Goal: Check status: Check status

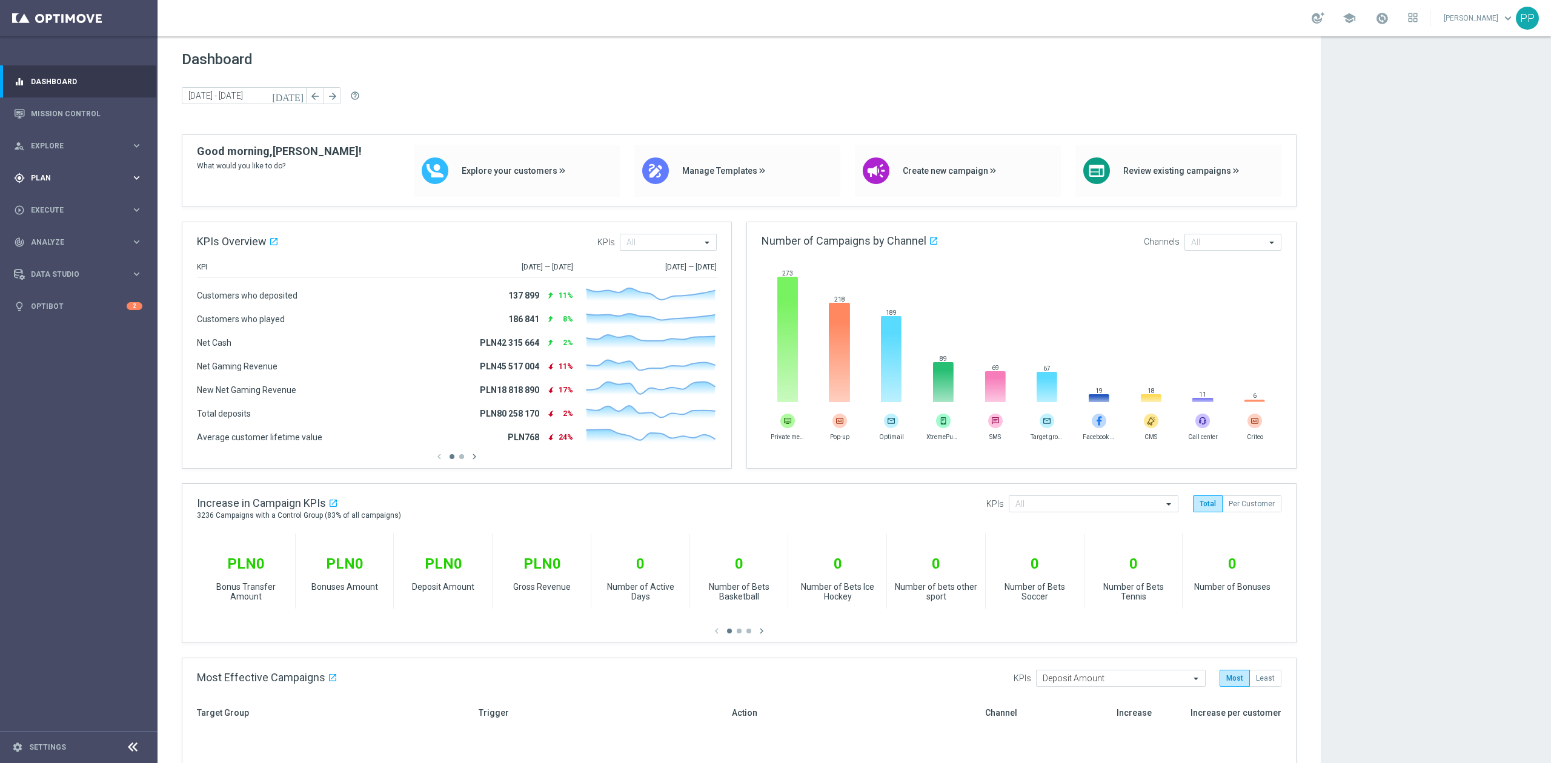
click at [71, 185] on div "gps_fixed Plan keyboard_arrow_right" at bounding box center [78, 178] width 156 height 32
click at [81, 115] on link "Mission Control" at bounding box center [86, 114] width 111 height 32
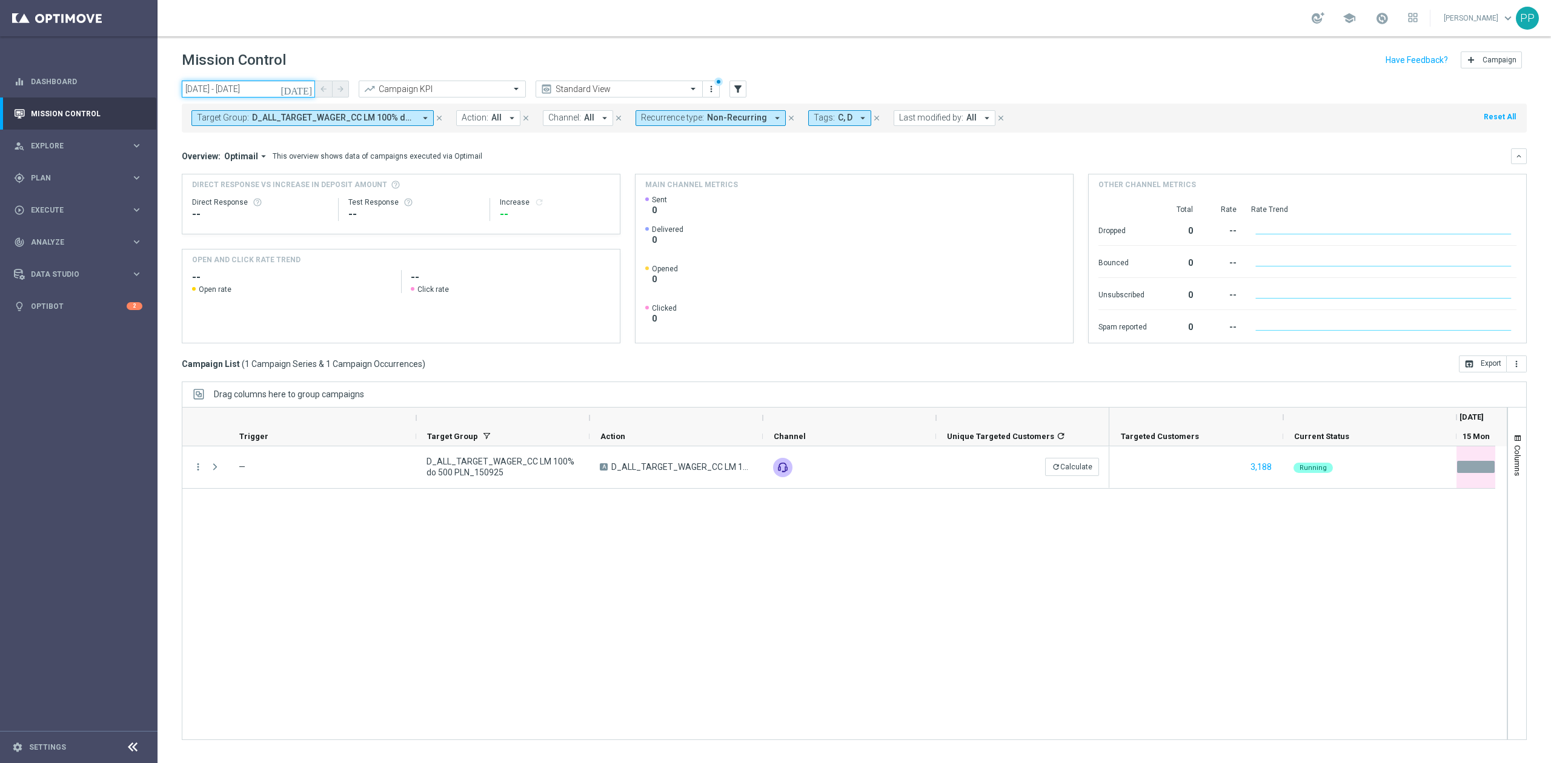
click at [267, 87] on input "[DATE] - [DATE]" at bounding box center [248, 89] width 133 height 17
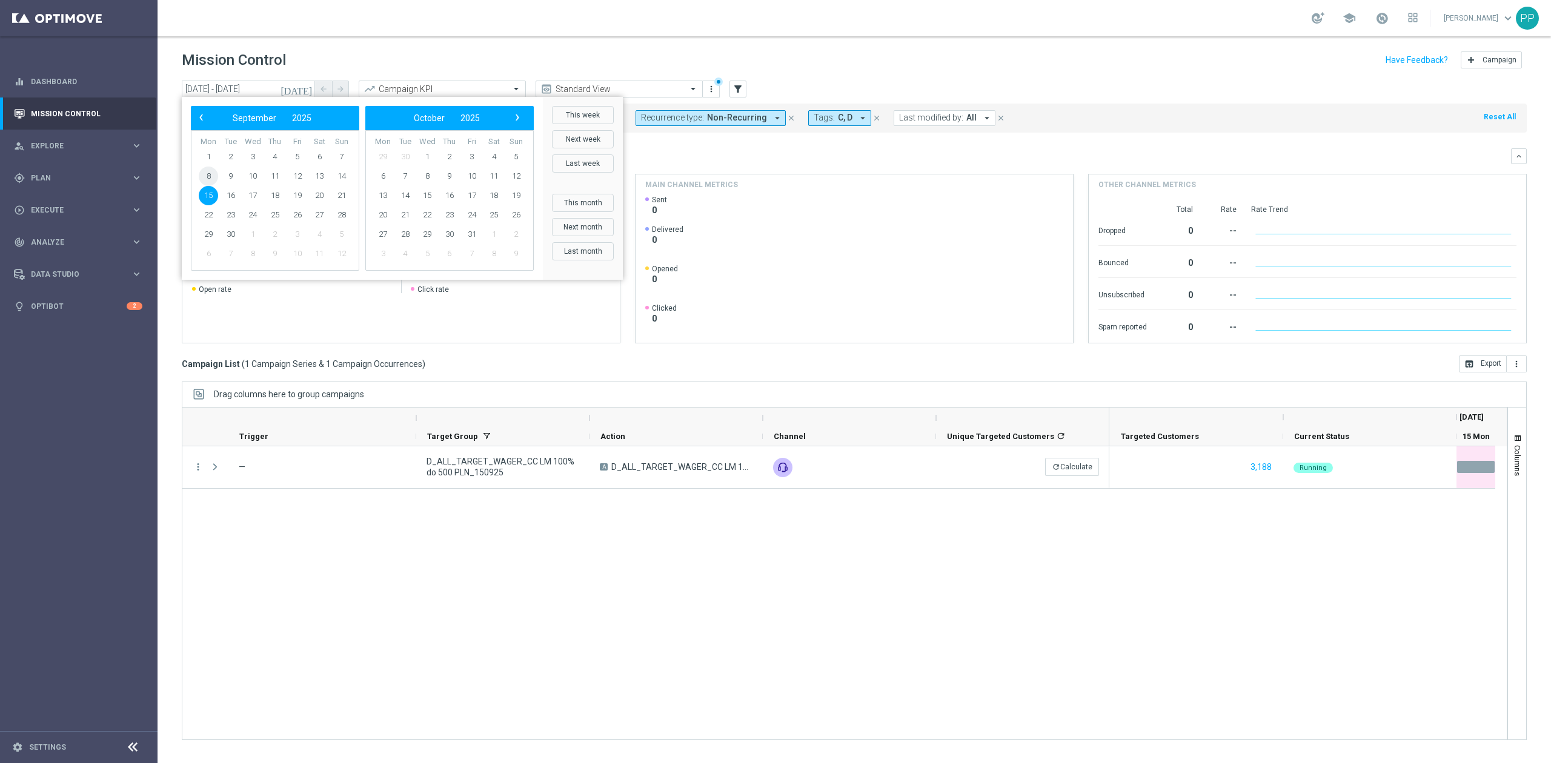
click at [211, 178] on span "8" at bounding box center [208, 176] width 19 height 19
click at [206, 156] on span "1" at bounding box center [208, 156] width 19 height 19
click at [340, 159] on span "7" at bounding box center [341, 156] width 19 height 19
type input "[DATE] - [DATE]"
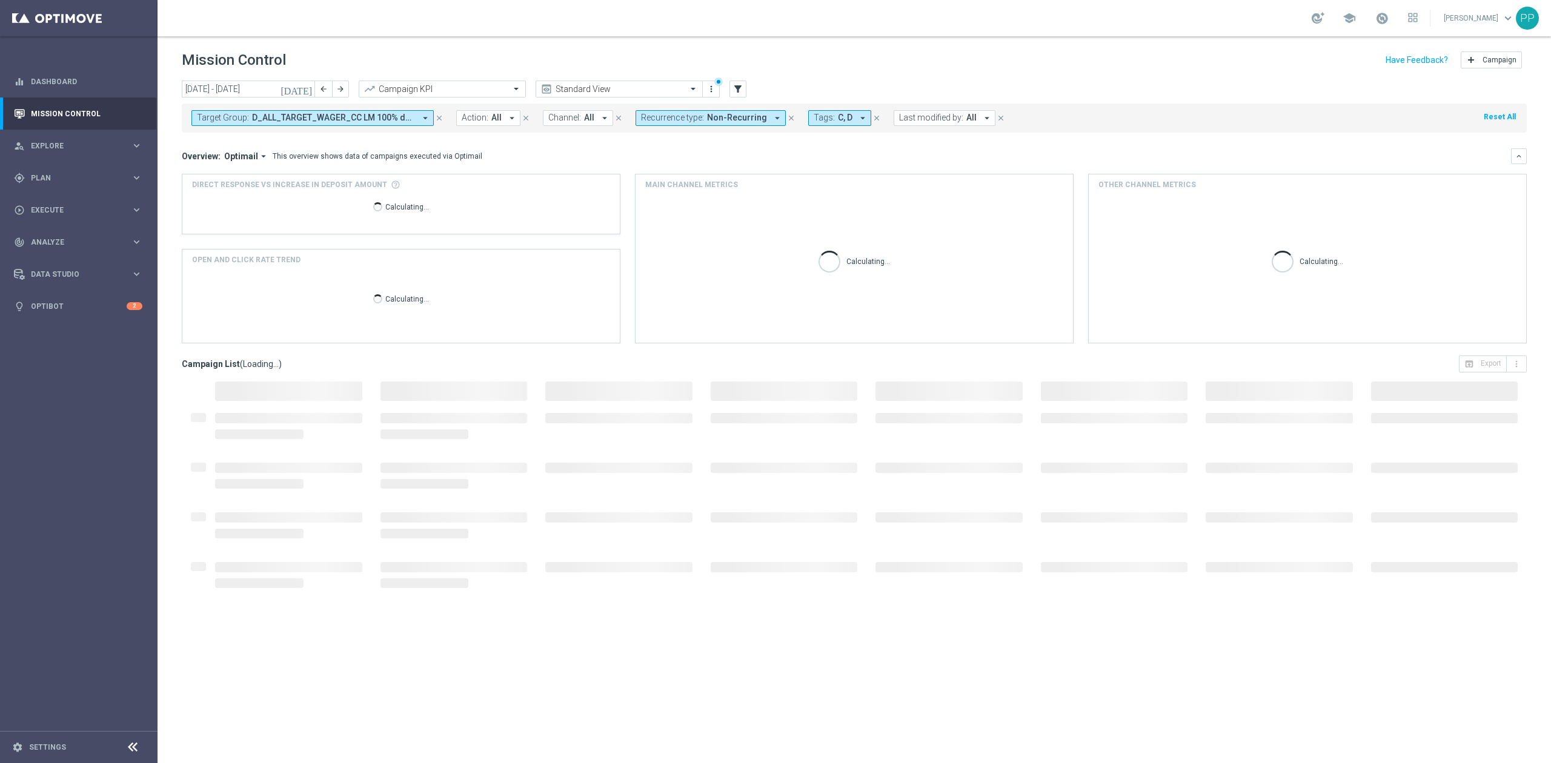
click at [732, 119] on span "Non-Recurring" at bounding box center [737, 118] width 60 height 10
drag, startPoint x: 715, startPoint y: 167, endPoint x: 728, endPoint y: 142, distance: 28.7
click at [0, 0] on div "Clear" at bounding box center [0, 0] width 0 height 0
click at [682, 188] on label "Non-Recurring" at bounding box center [677, 190] width 46 height 7
click at [814, 118] on span "Tags:" at bounding box center [824, 118] width 21 height 10
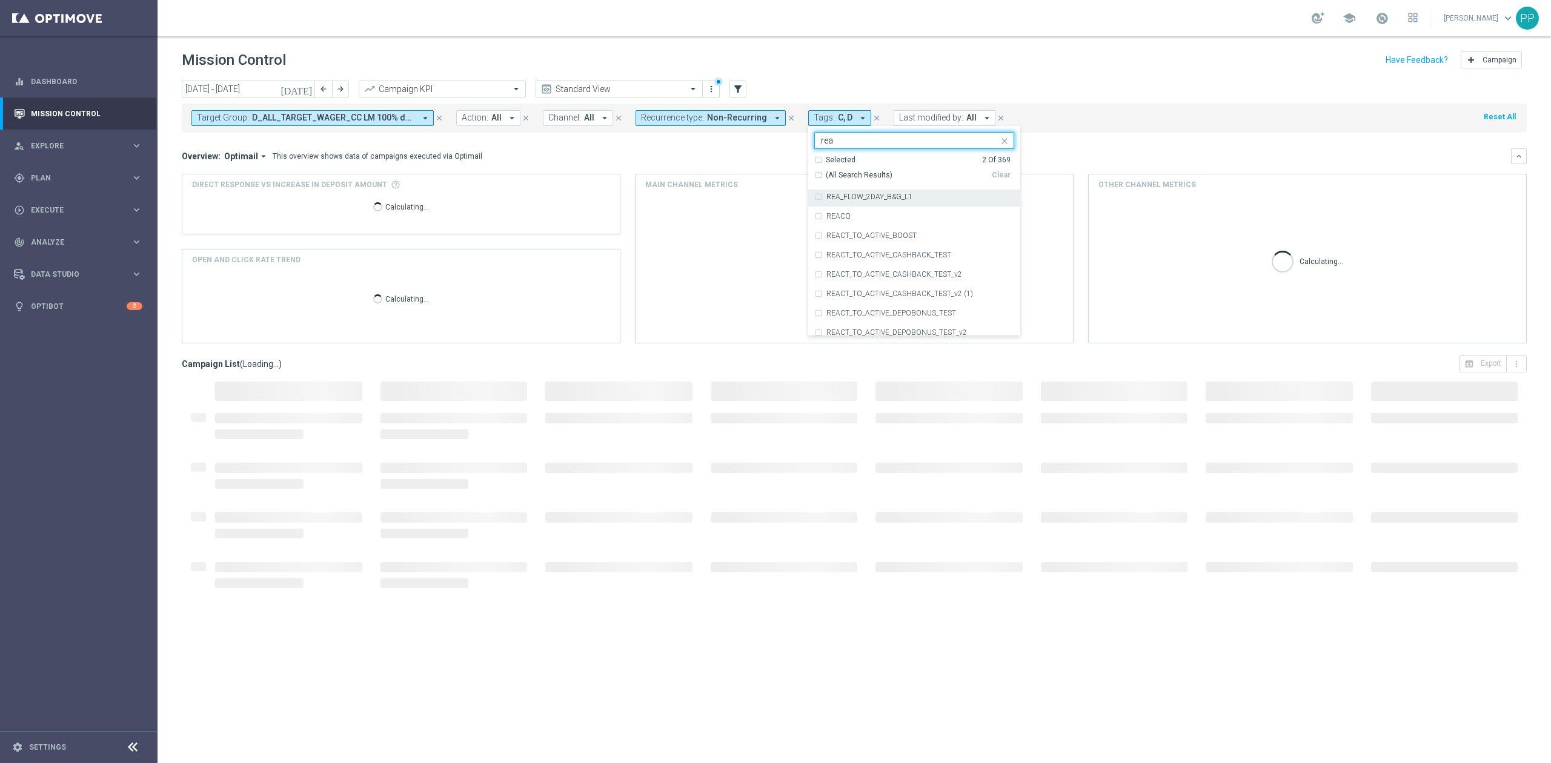
scroll to position [808, 0]
click at [851, 212] on div "REA" at bounding box center [914, 206] width 200 height 19
type input "rea"
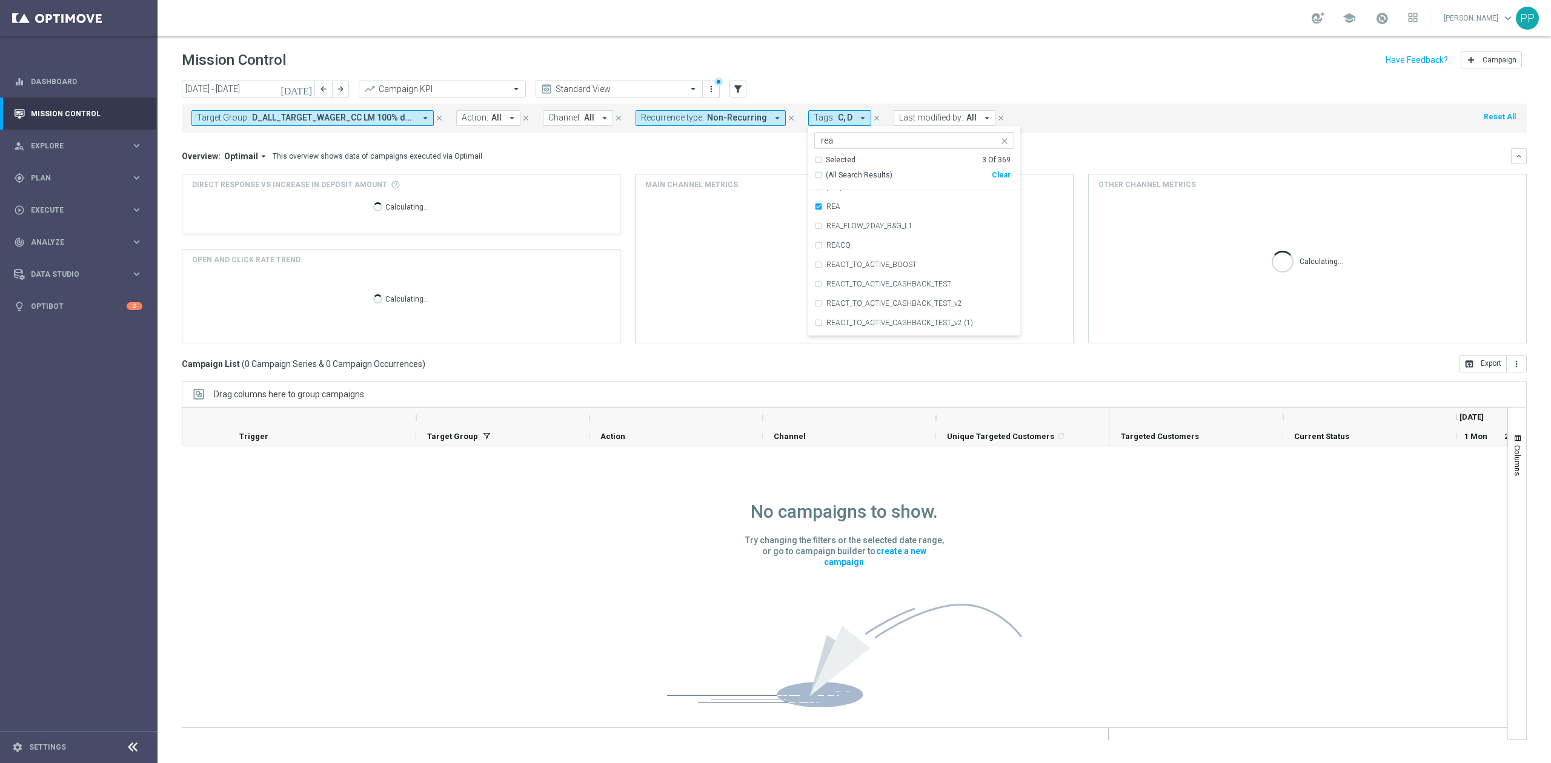
click at [814, 65] on div "Mission Control add Campaign" at bounding box center [854, 60] width 1345 height 24
click at [404, 121] on span "D_ALL_TARGET_WAGER_CC LM 100% do 500 PLN_150925" at bounding box center [333, 118] width 163 height 10
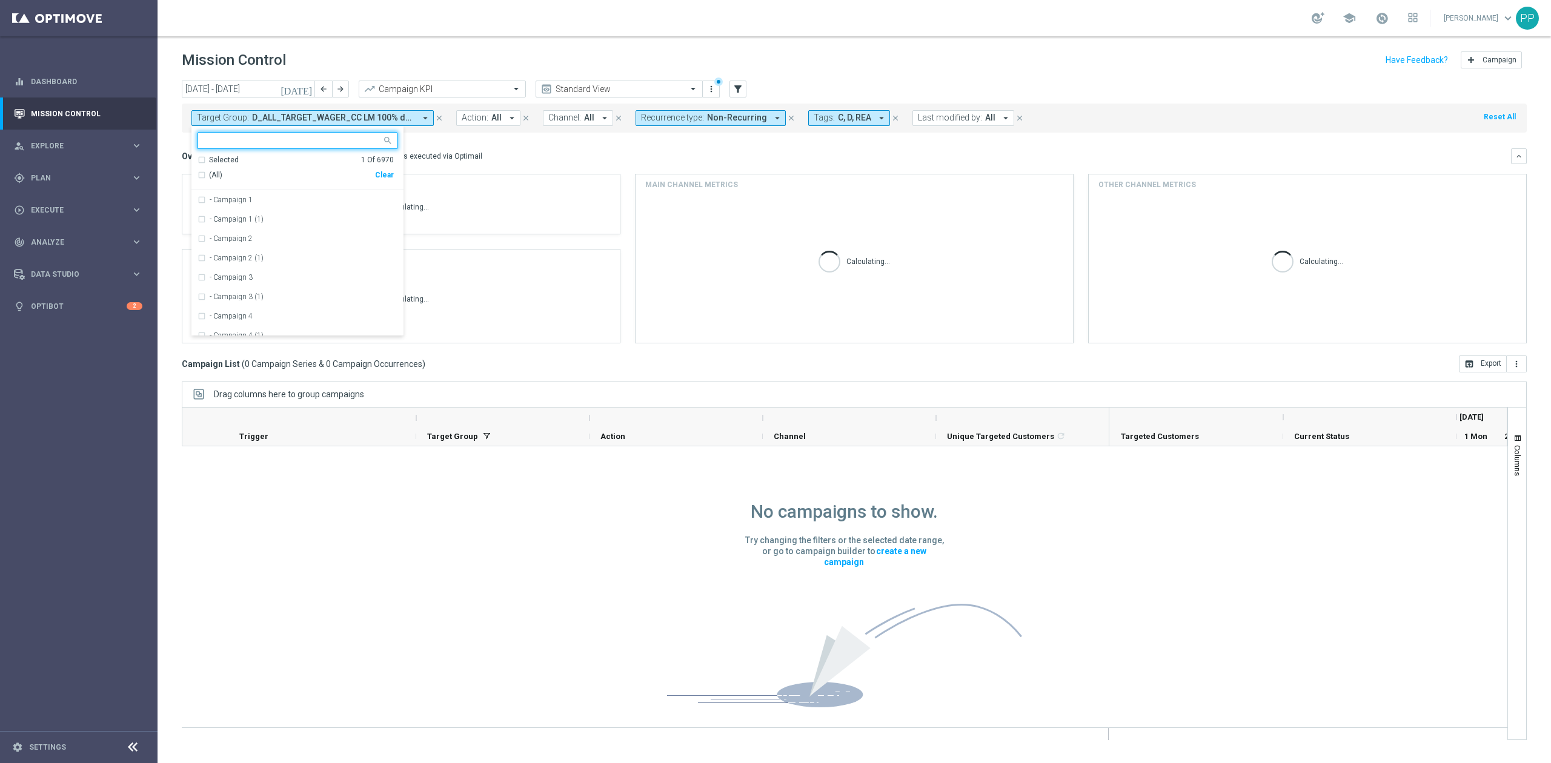
click at [0, 0] on div "Clear" at bounding box center [0, 0] width 0 height 0
click at [395, 67] on div "Mission Control add Campaign" at bounding box center [854, 60] width 1345 height 24
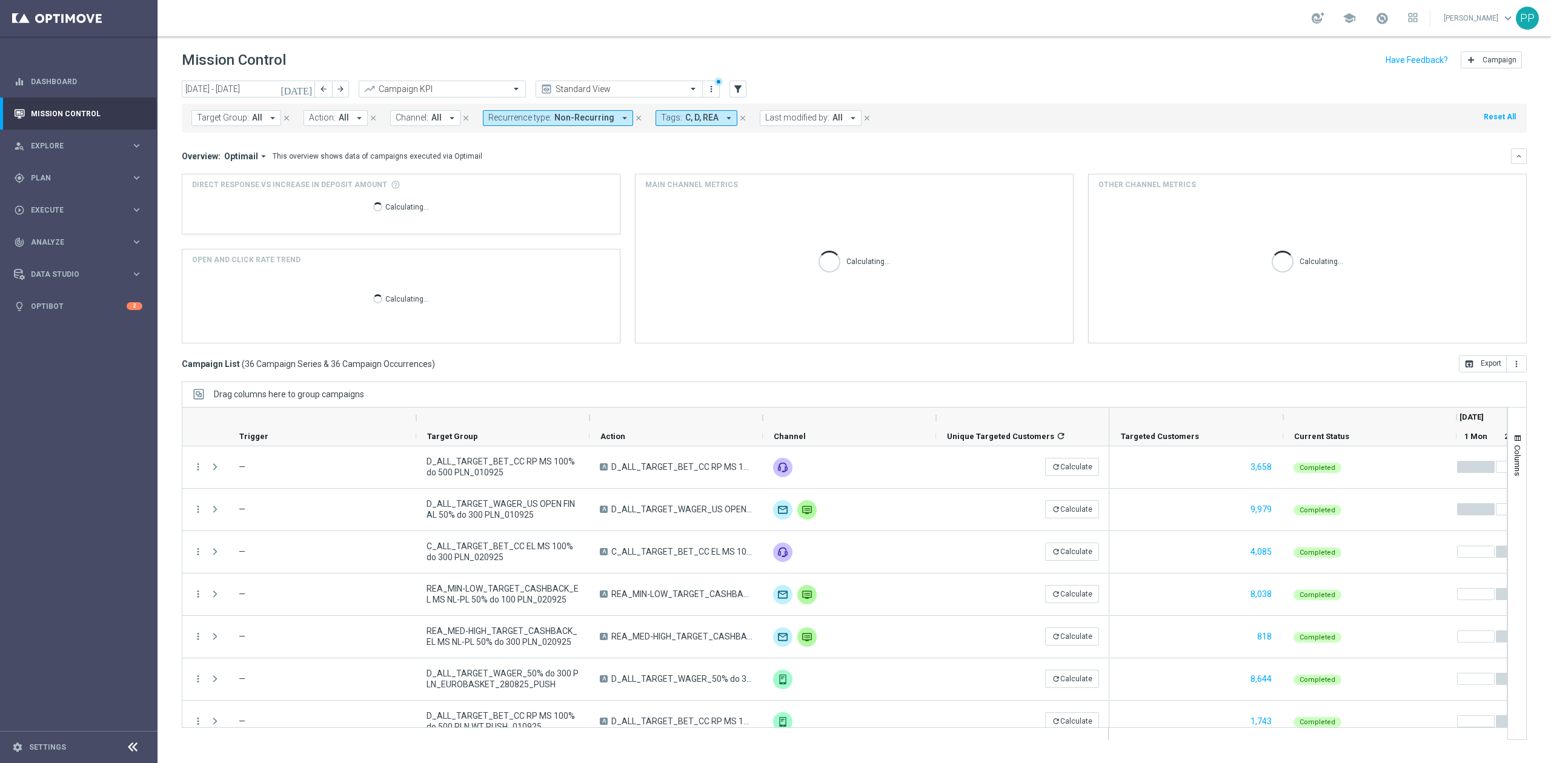
click at [420, 121] on span "Channel:" at bounding box center [412, 118] width 33 height 10
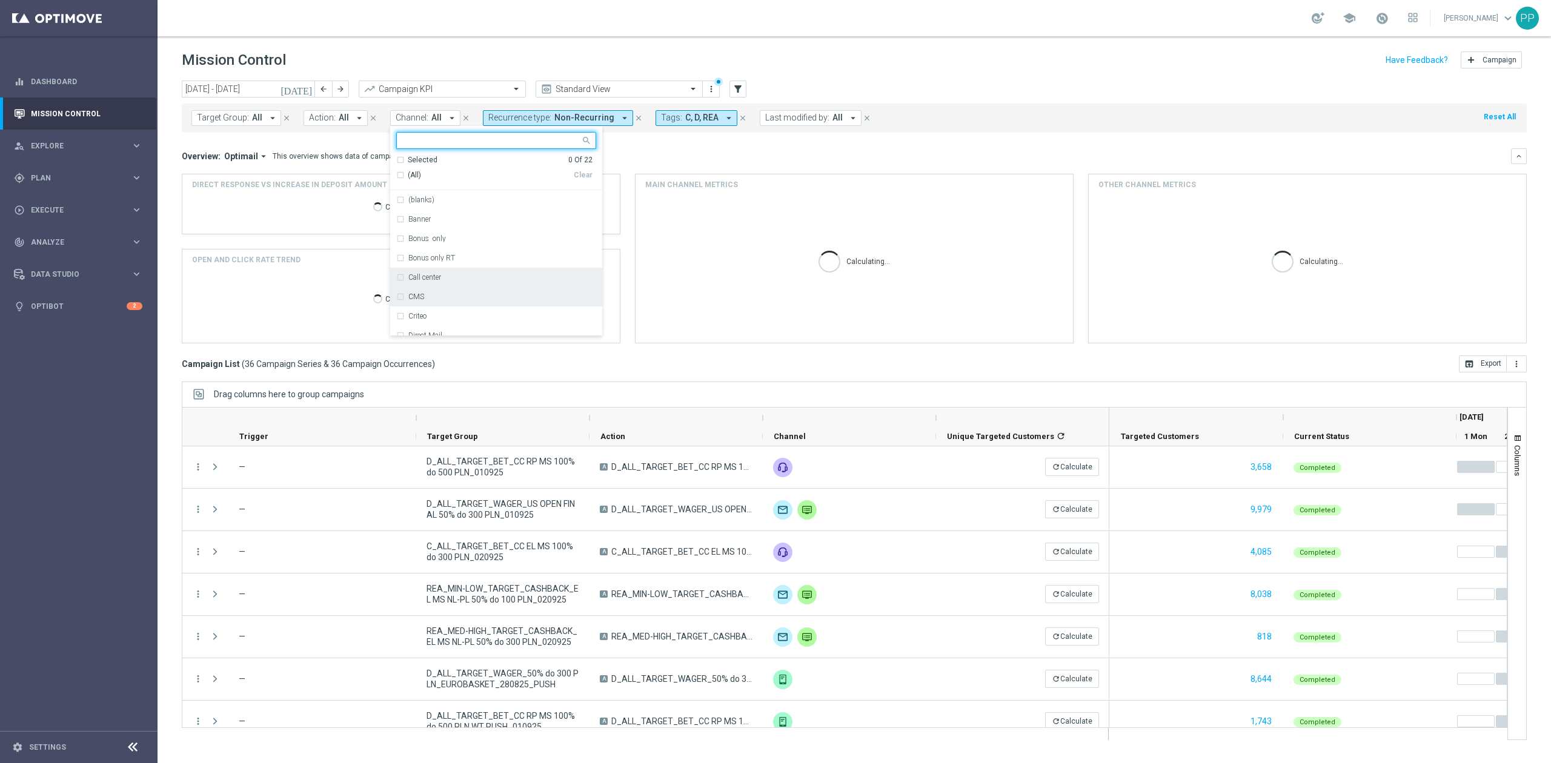
click at [429, 279] on label "Call center" at bounding box center [424, 277] width 33 height 7
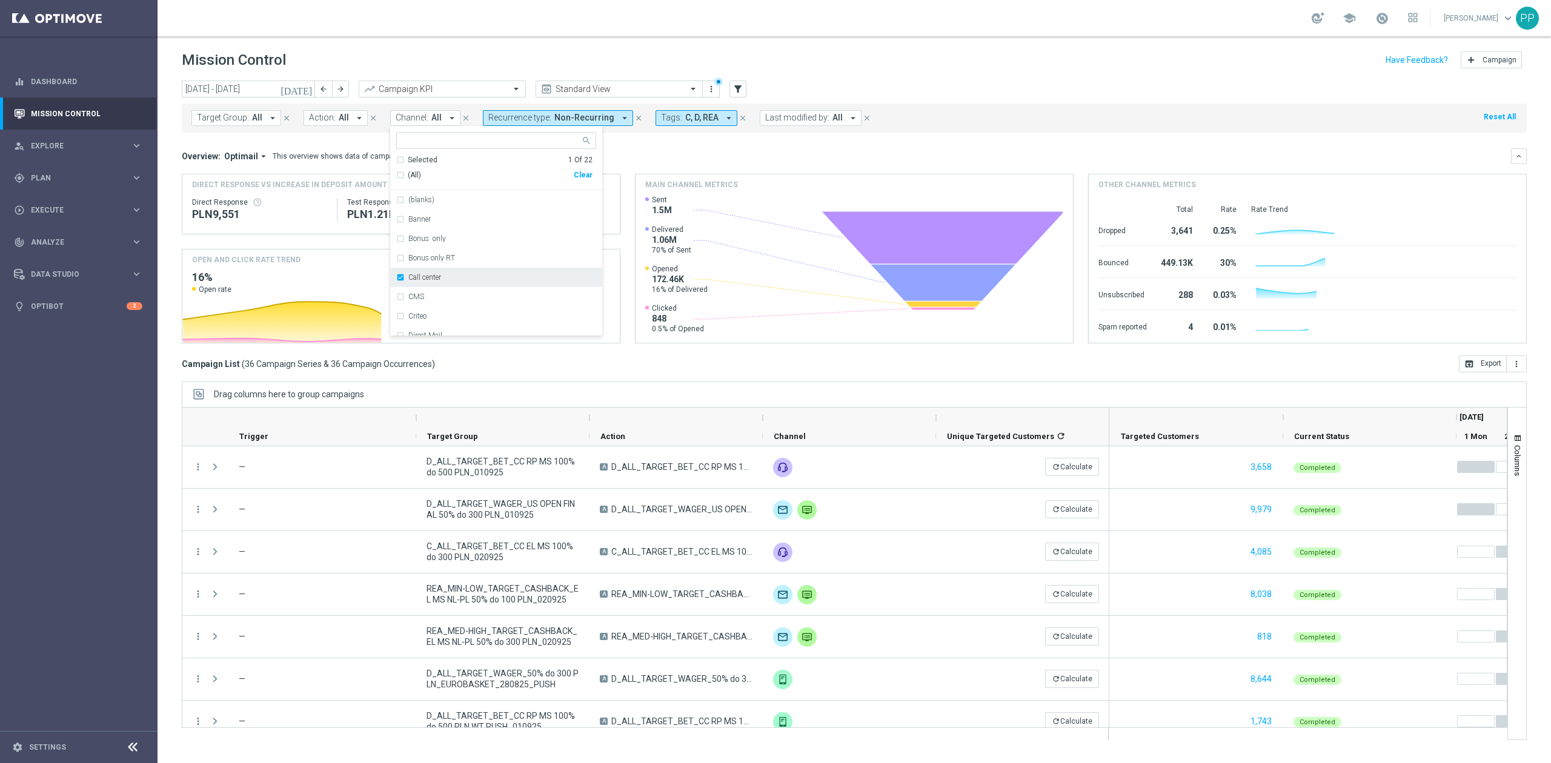
scroll to position [81, 0]
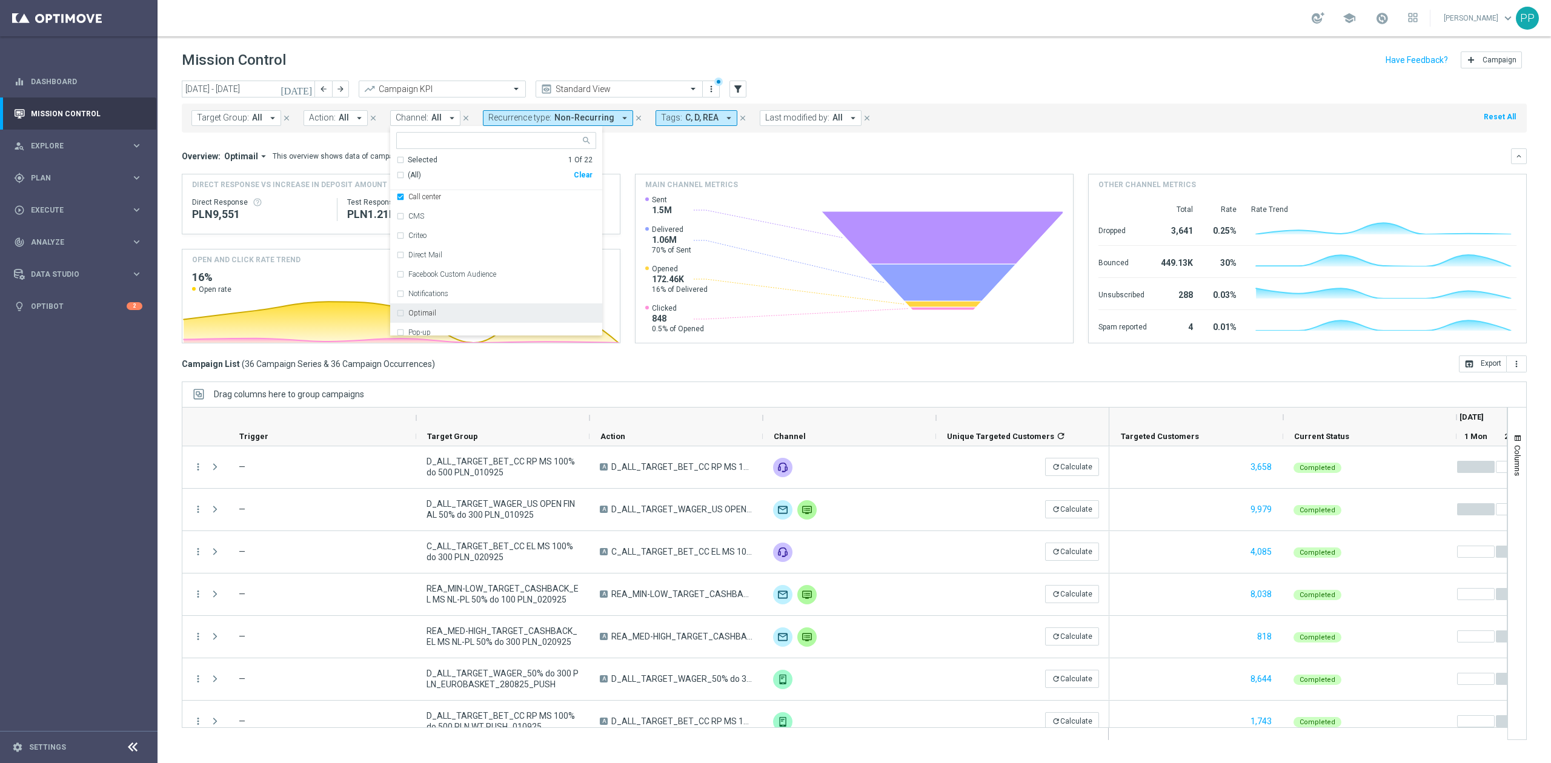
click at [447, 307] on div "Optimail" at bounding box center [496, 313] width 200 height 19
click at [452, 47] on header "Mission Control add Campaign" at bounding box center [855, 58] width 1394 height 44
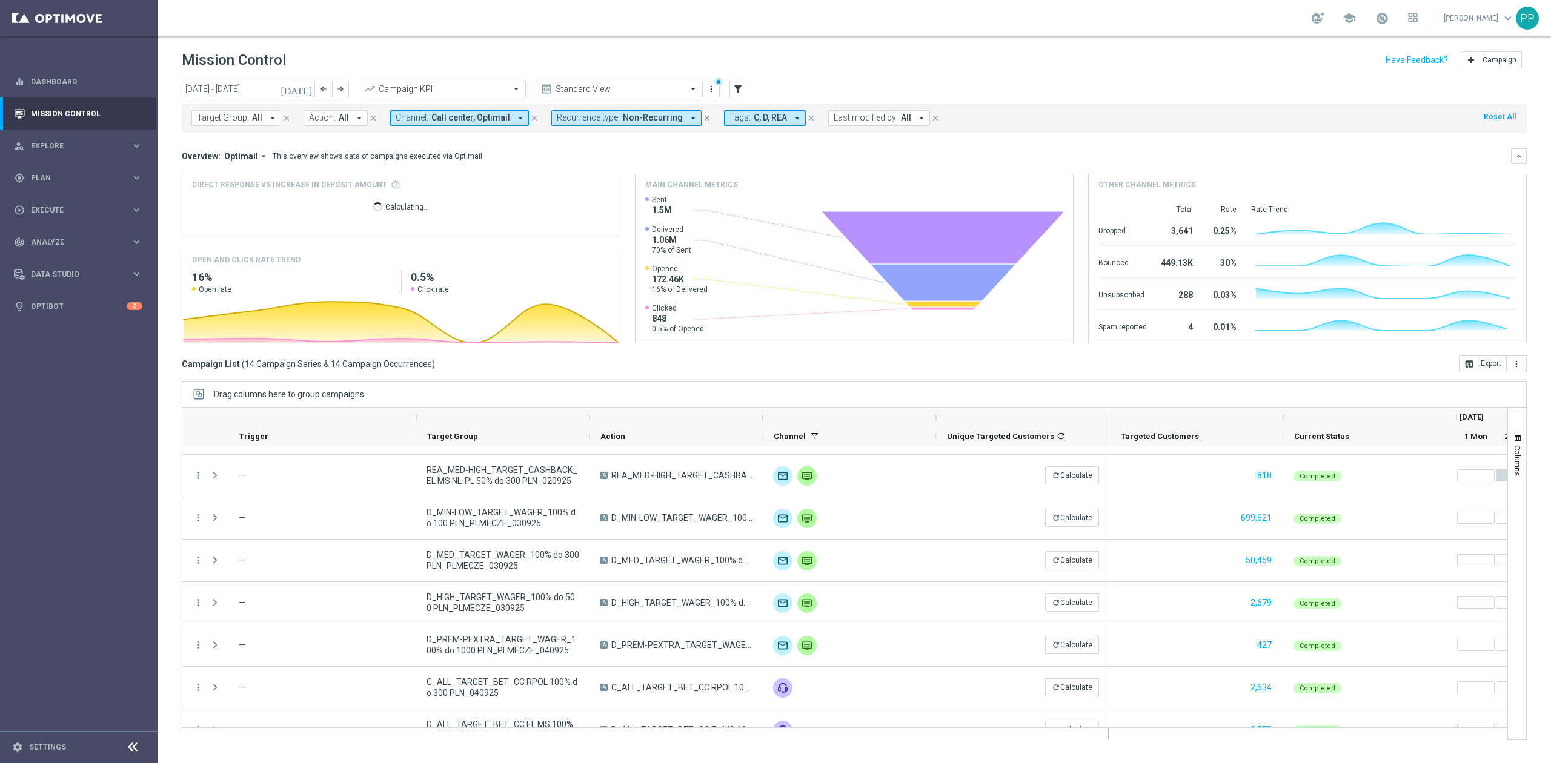
scroll to position [0, 0]
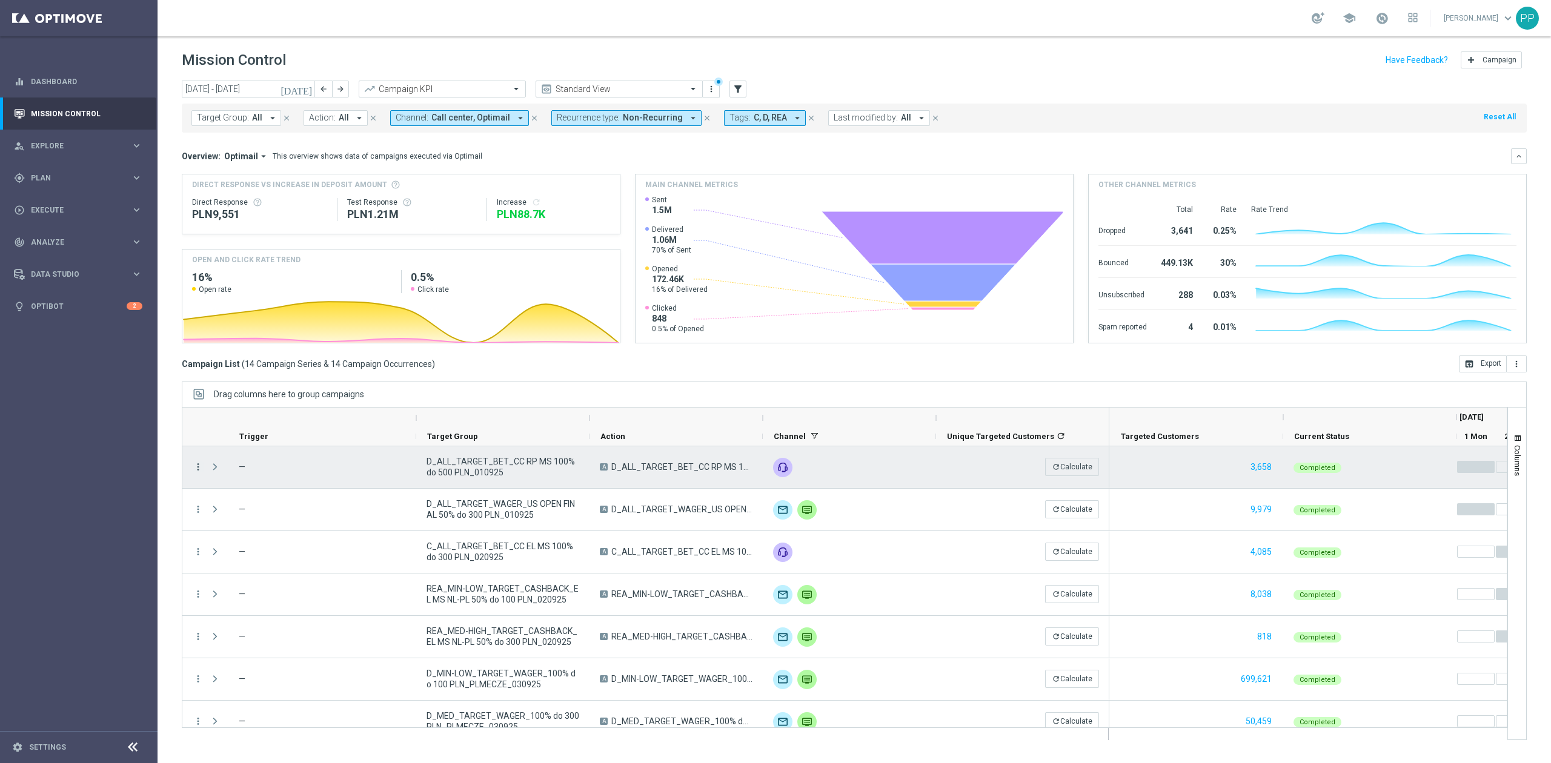
click at [199, 464] on icon "more_vert" at bounding box center [198, 467] width 11 height 11
click at [264, 497] on div "Campaign Metrics" at bounding box center [278, 492] width 113 height 8
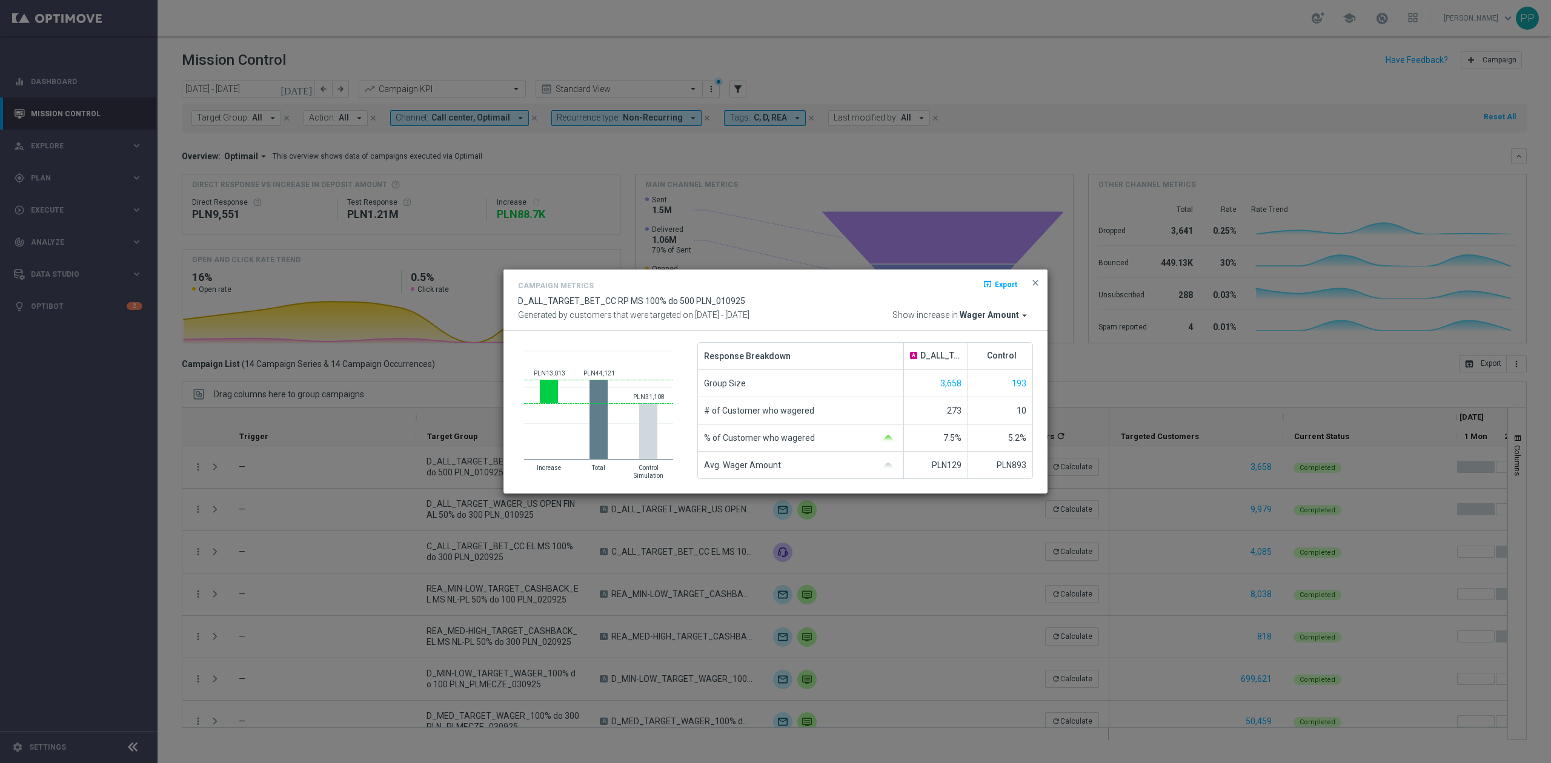
click at [997, 321] on div "Campaign Metrics open_in_browser Export D_ALL_TARGET_BET_CC RP MS 100% do 500 P…" at bounding box center [776, 300] width 544 height 61
click at [994, 315] on span "Wager Amount" at bounding box center [989, 315] width 59 height 11
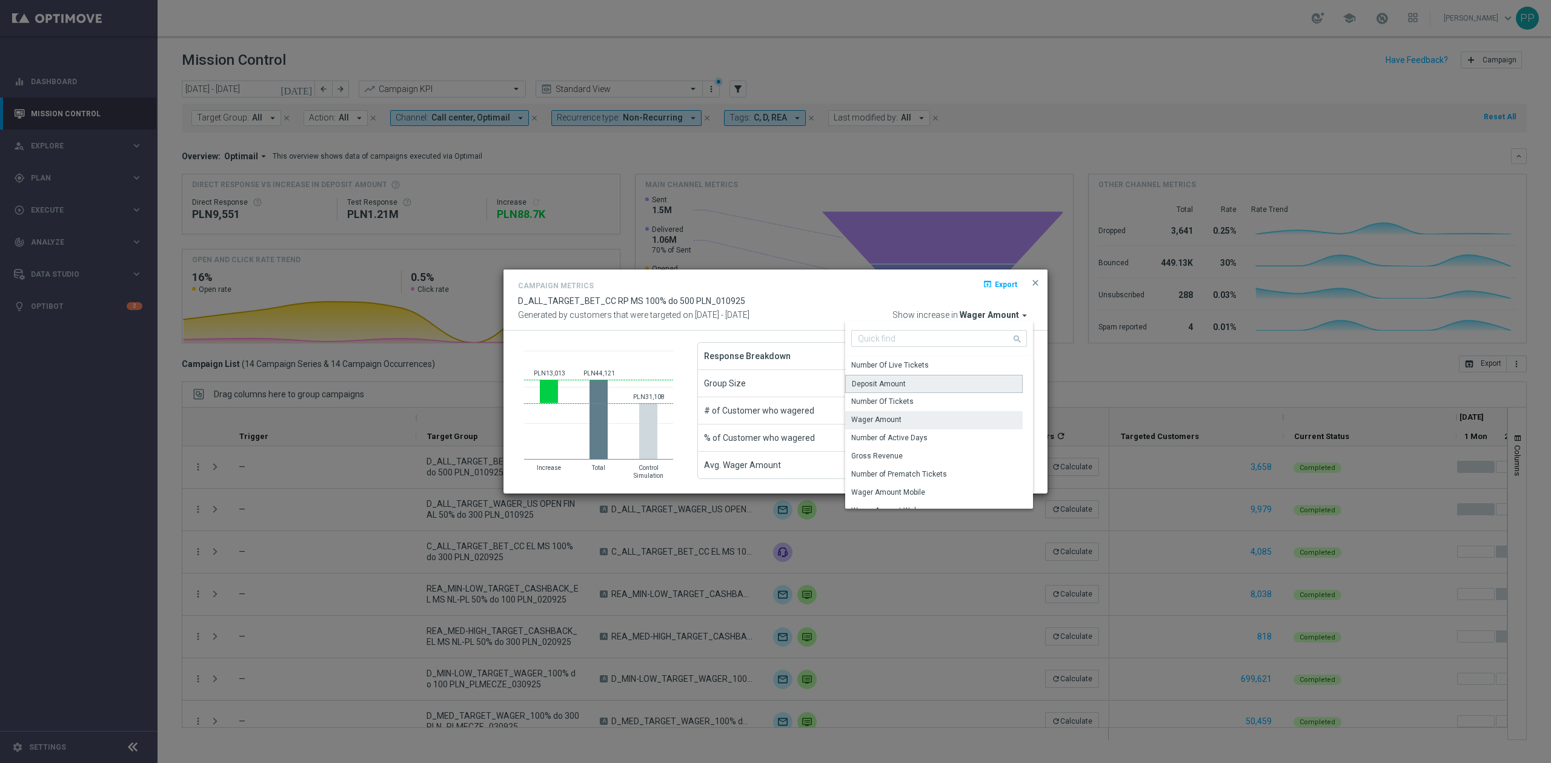
click at [911, 382] on div "Deposit Amount" at bounding box center [934, 384] width 178 height 18
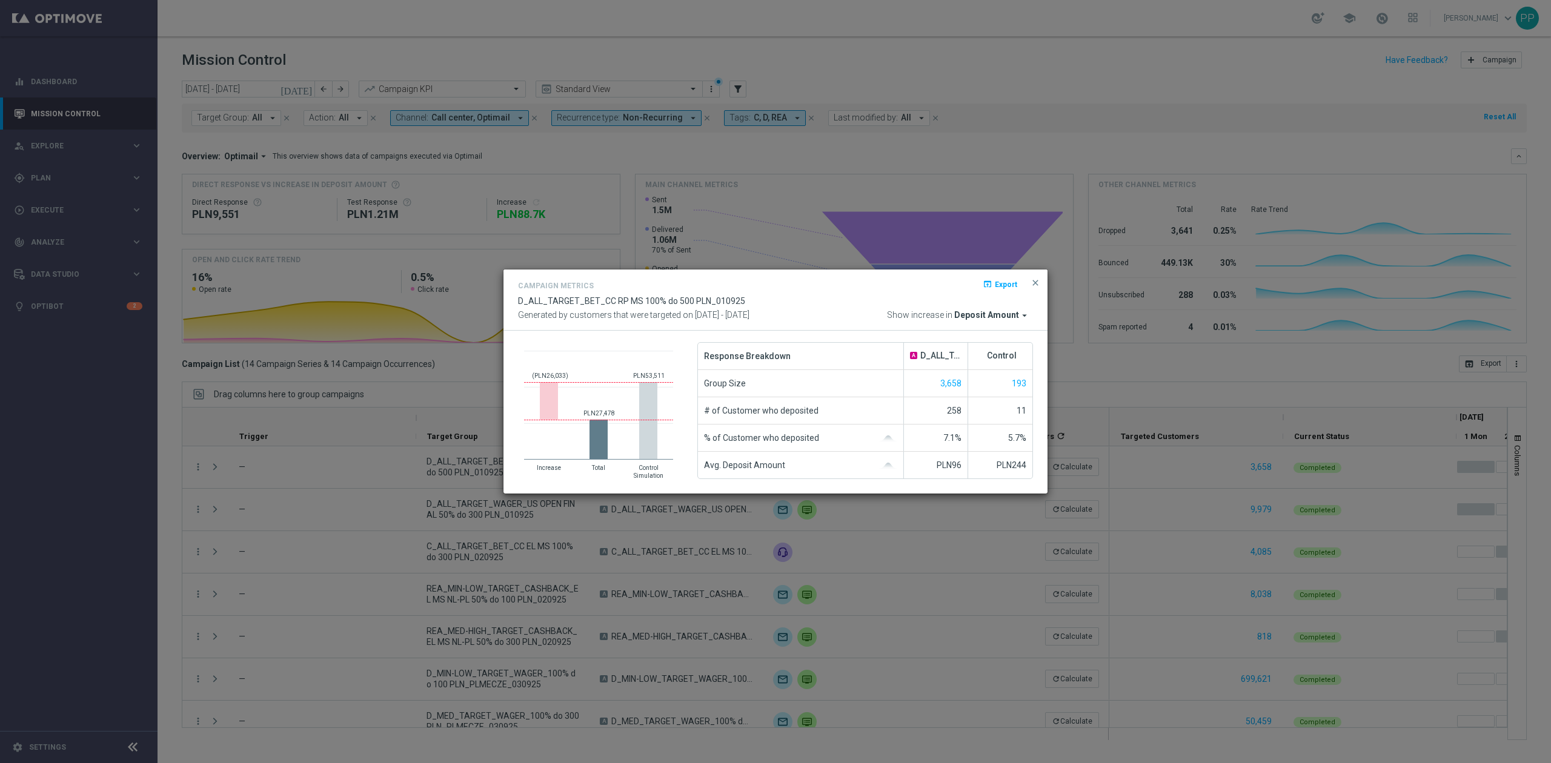
click at [262, 464] on modal-container "Campaign Metrics open_in_browser Export D_ALL_TARGET_BET_CC RP MS 100% do 500 P…" at bounding box center [775, 381] width 1551 height 763
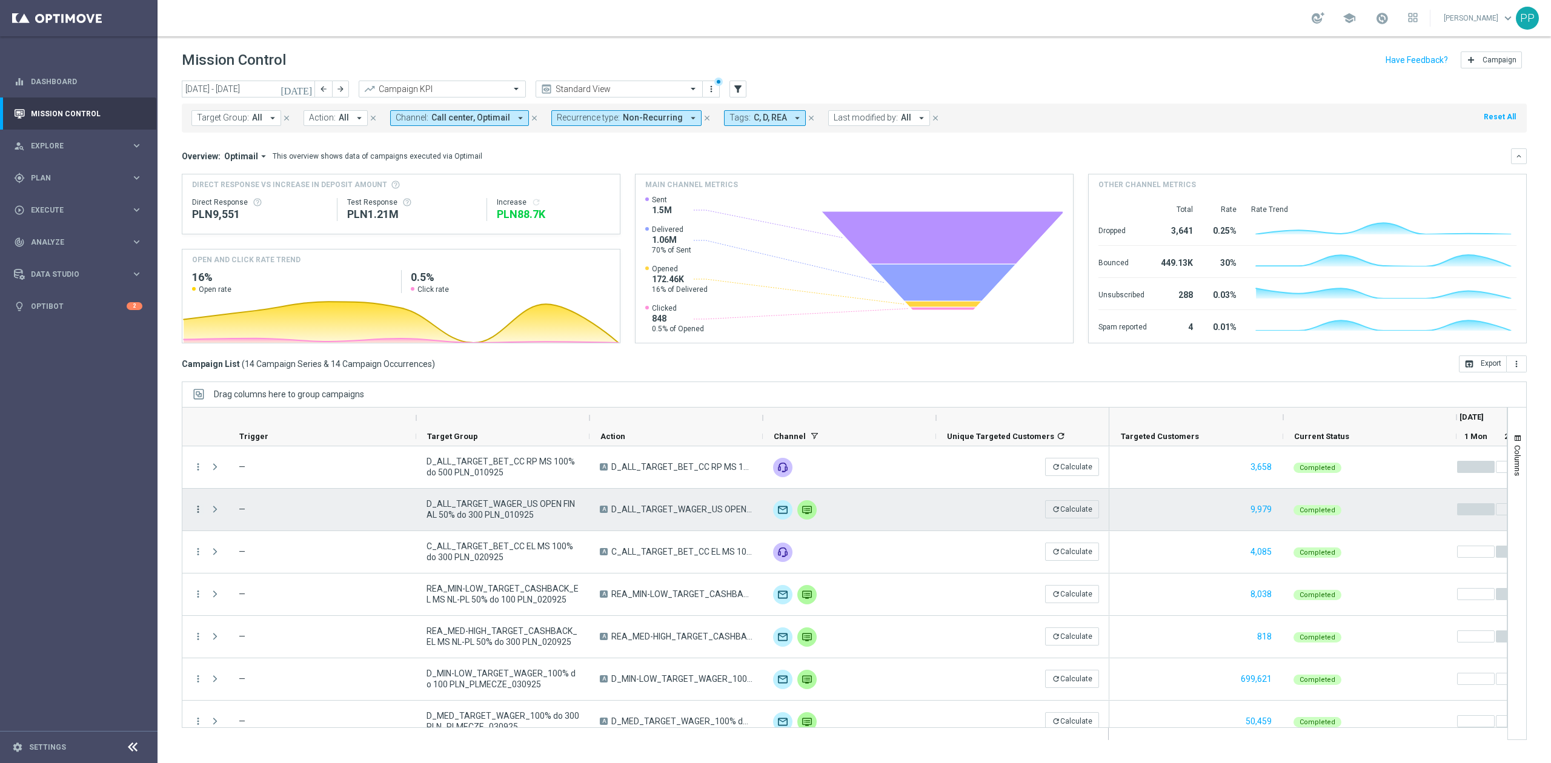
click at [195, 514] on icon "more_vert" at bounding box center [198, 509] width 11 height 11
click at [262, 539] on div "show_chart Campaign Metrics" at bounding box center [272, 535] width 136 height 17
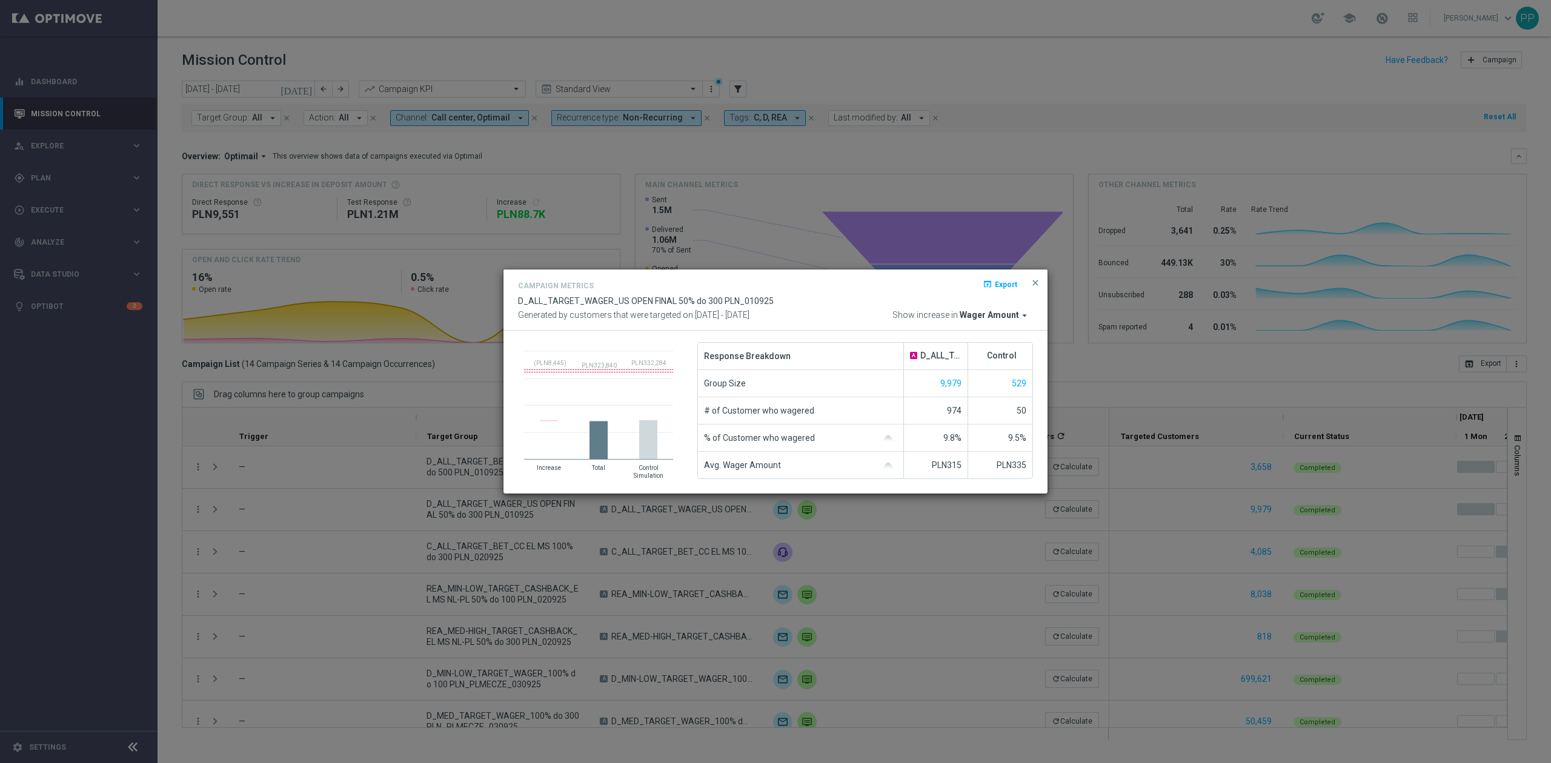
click at [966, 313] on span "Wager Amount" at bounding box center [989, 315] width 59 height 11
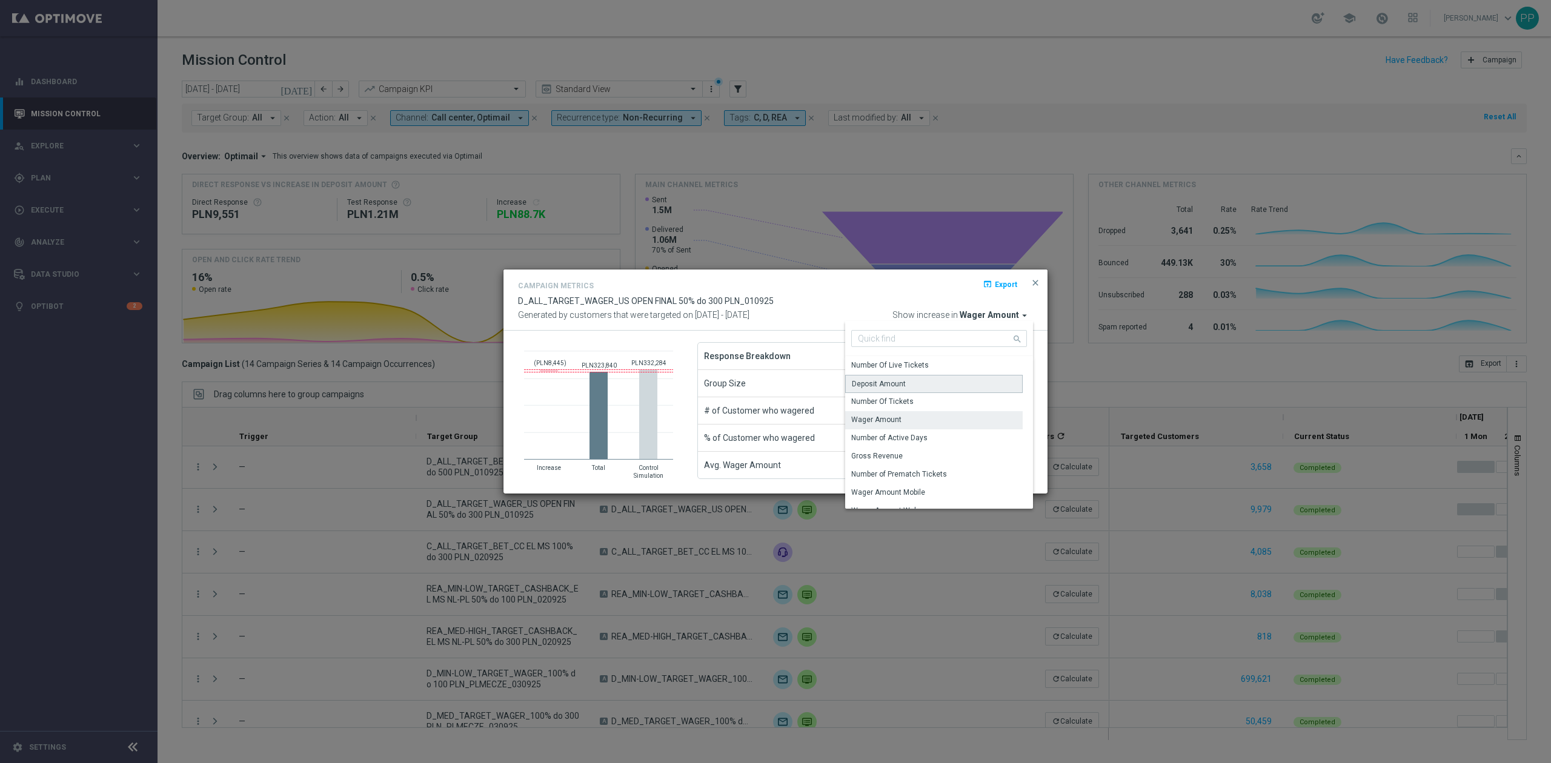
click at [949, 378] on div "Deposit Amount" at bounding box center [934, 384] width 178 height 18
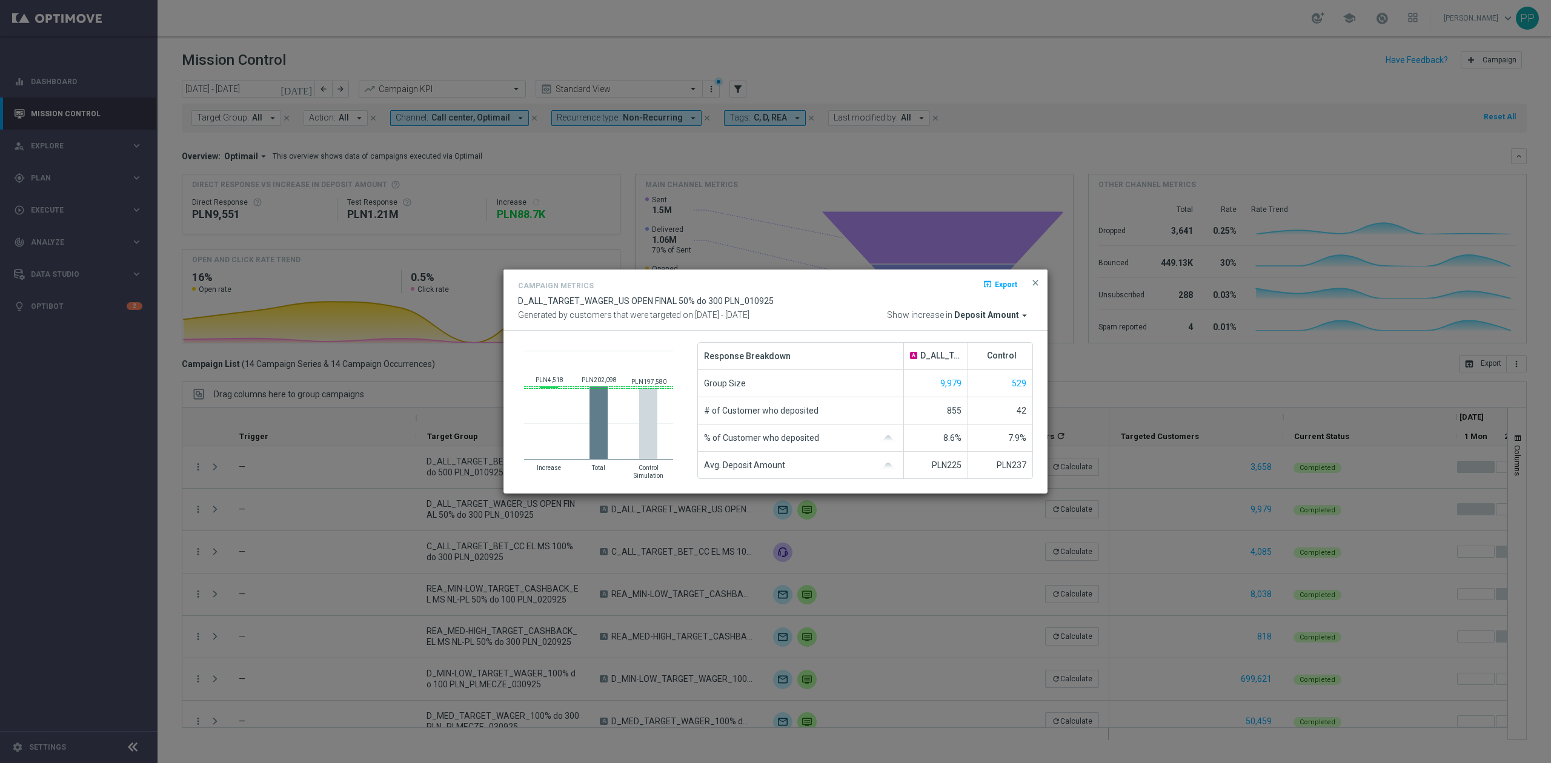
click at [194, 556] on modal-container "Campaign Metrics open_in_browser Export D_ALL_TARGET_WAGER_US OPEN FINAL 50% do…" at bounding box center [775, 381] width 1551 height 763
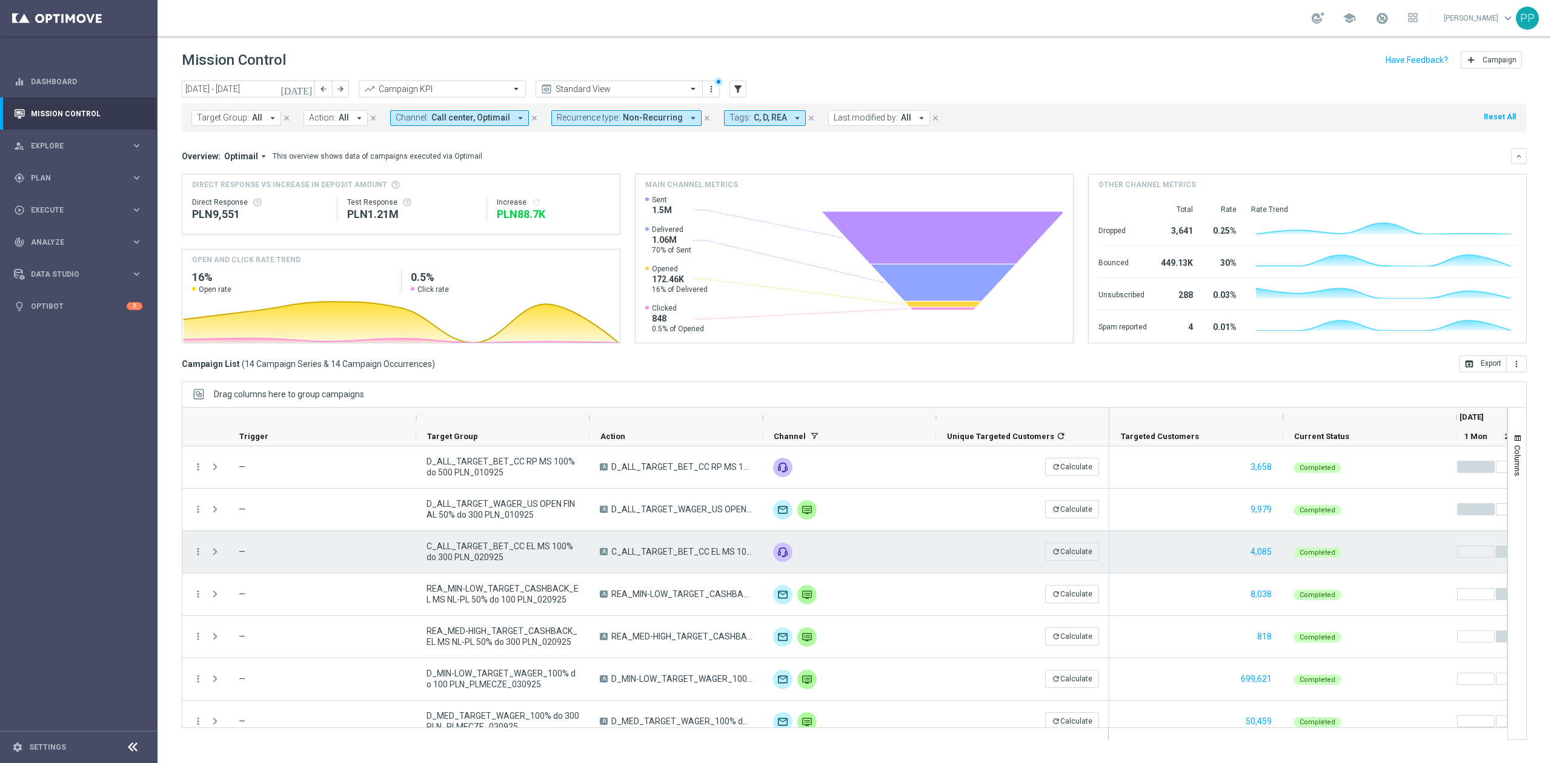
click at [194, 556] on icon "more_vert" at bounding box center [198, 552] width 11 height 11
click at [240, 584] on div "show_chart Campaign Metrics" at bounding box center [272, 577] width 136 height 17
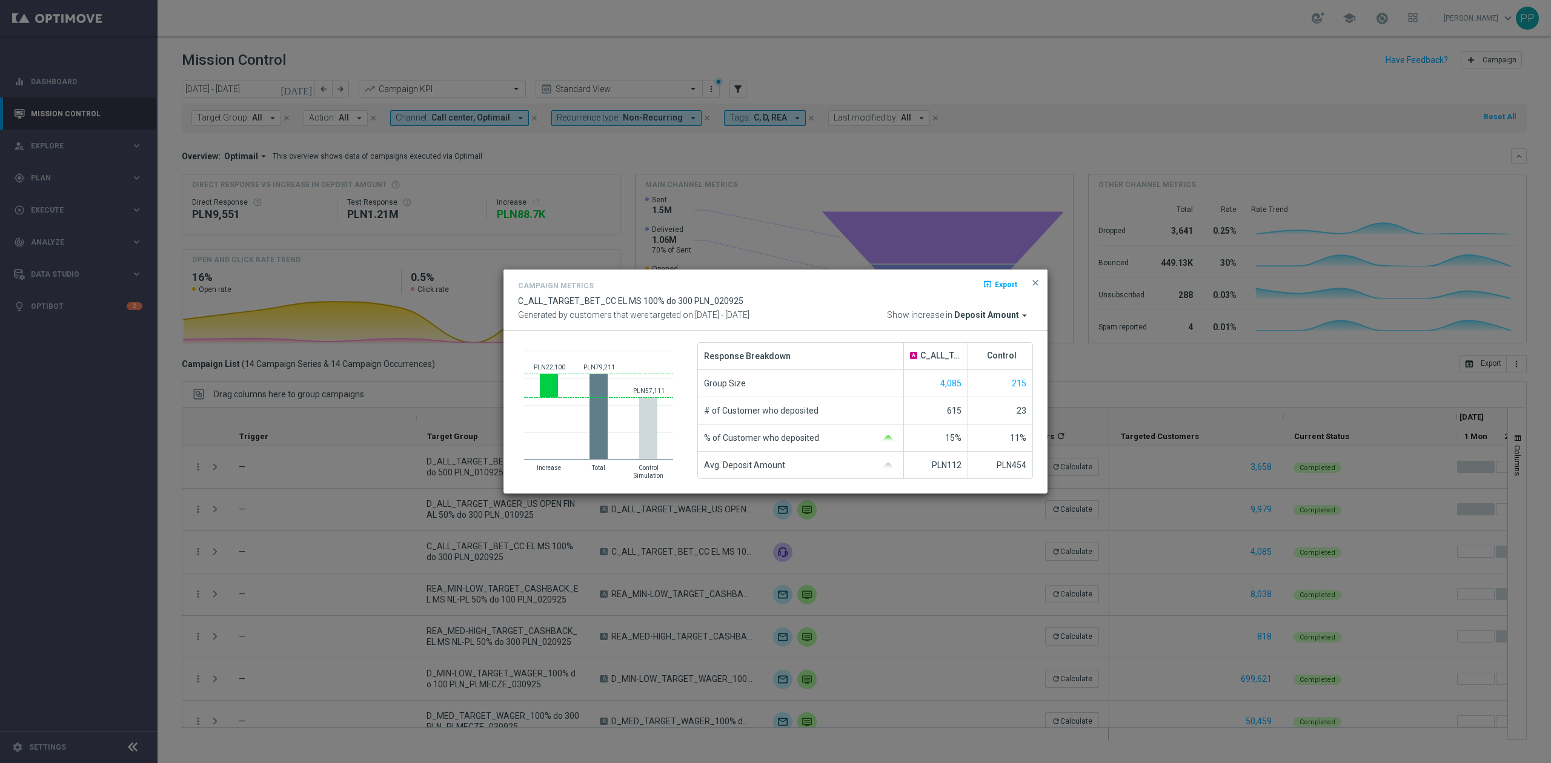
click at [139, 574] on modal-container "Campaign Metrics open_in_browser Export C_ALL_TARGET_BET_CC EL MS 100% do 300 P…" at bounding box center [775, 381] width 1551 height 763
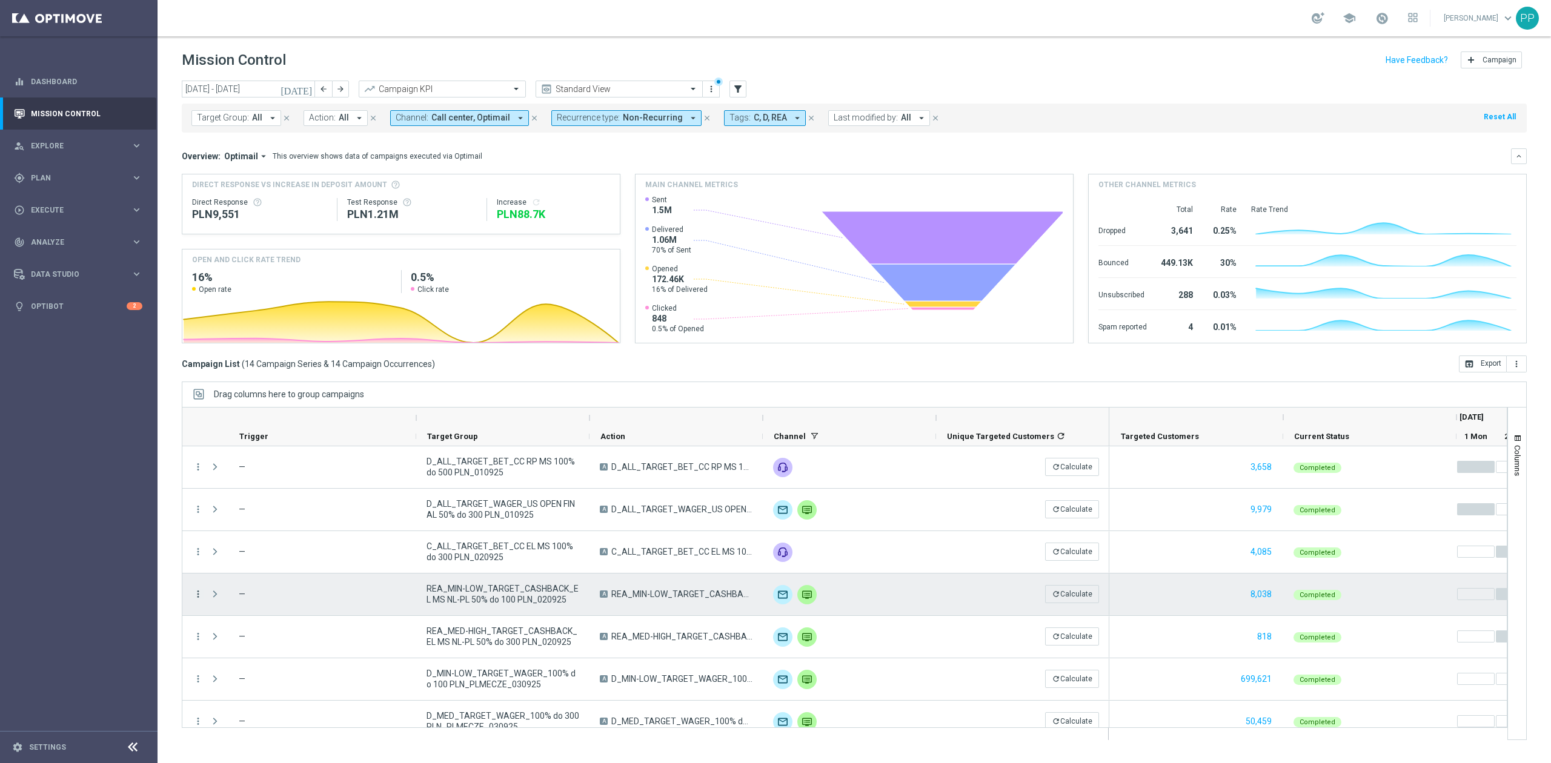
click at [194, 594] on icon "more_vert" at bounding box center [198, 594] width 11 height 11
click at [236, 630] on div "send Channel Metrics" at bounding box center [272, 636] width 136 height 17
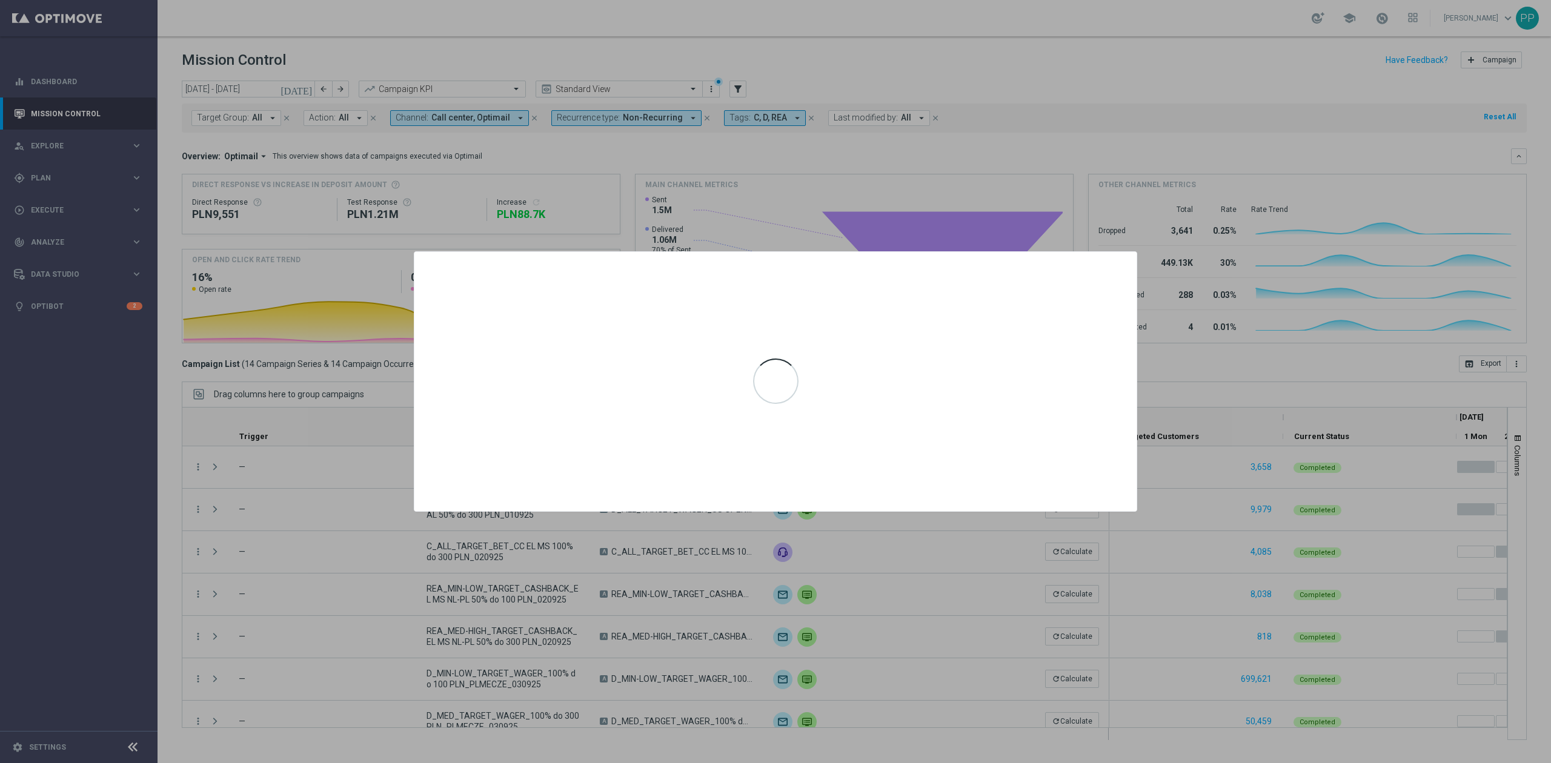
click at [236, 628] on div at bounding box center [775, 381] width 1551 height 763
click at [225, 607] on div at bounding box center [775, 381] width 1551 height 763
click at [900, 185] on div at bounding box center [775, 381] width 1551 height 763
drag, startPoint x: 900, startPoint y: 185, endPoint x: 882, endPoint y: 313, distance: 129.7
drag, startPoint x: 882, startPoint y: 313, endPoint x: 870, endPoint y: 291, distance: 25.0
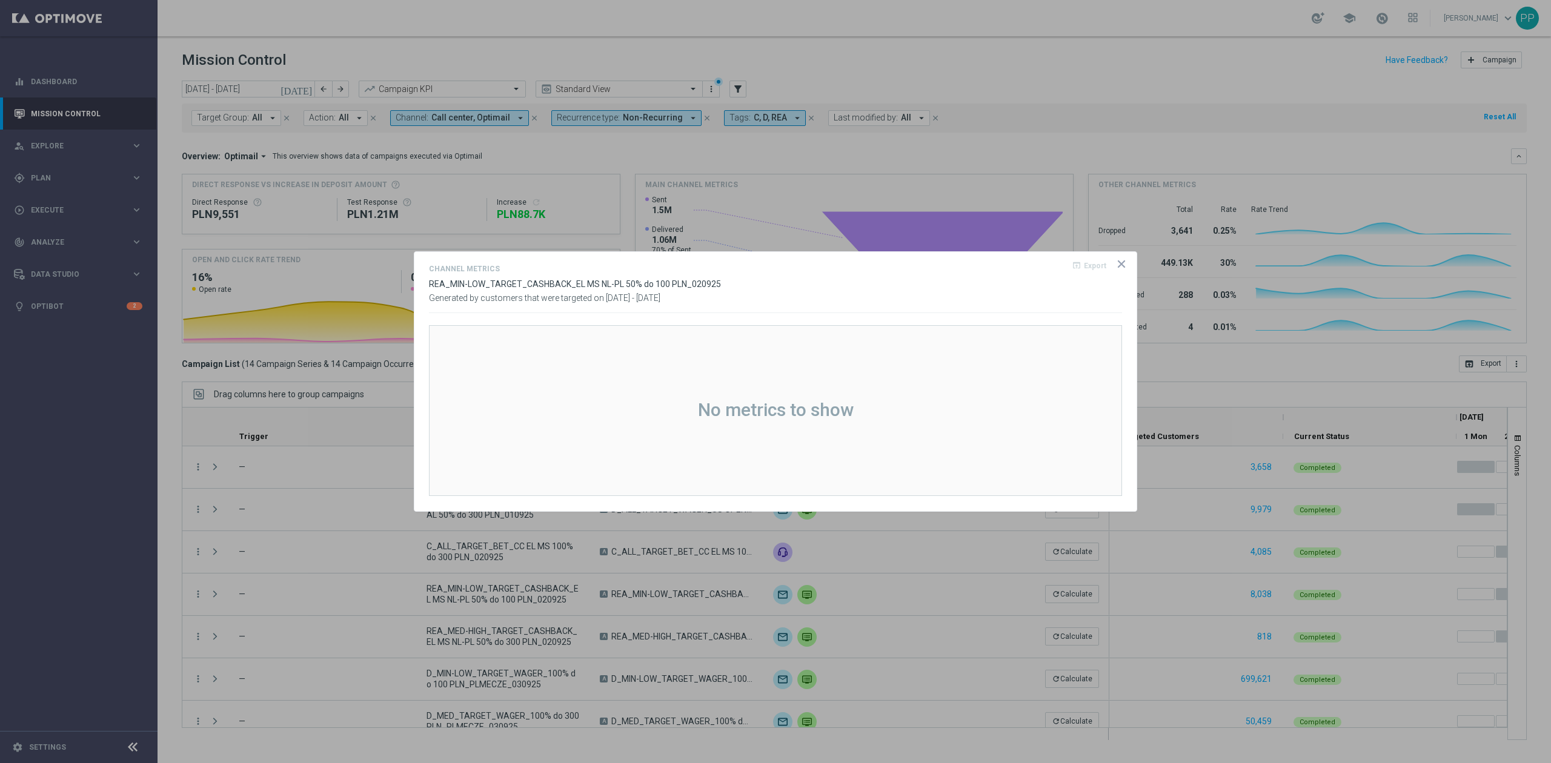
click at [873, 294] on div "Generated by customers that were targeted on [DATE] - [DATE]" at bounding box center [775, 298] width 711 height 10
click at [1116, 264] on icon "icon" at bounding box center [1122, 264] width 12 height 12
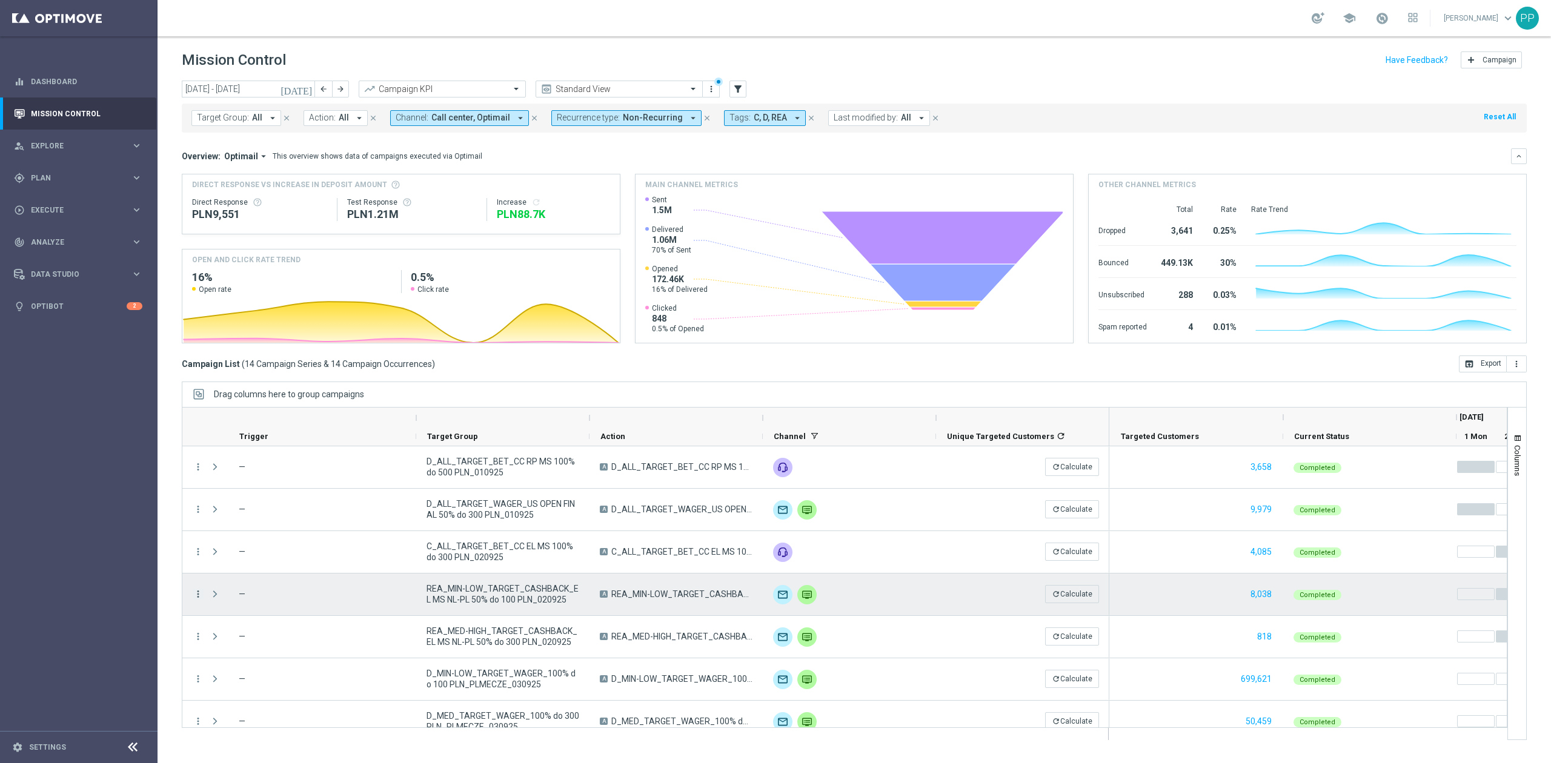
click at [193, 592] on icon "more_vert" at bounding box center [198, 594] width 11 height 11
click at [265, 619] on span "Campaign Metrics" at bounding box center [253, 620] width 63 height 8
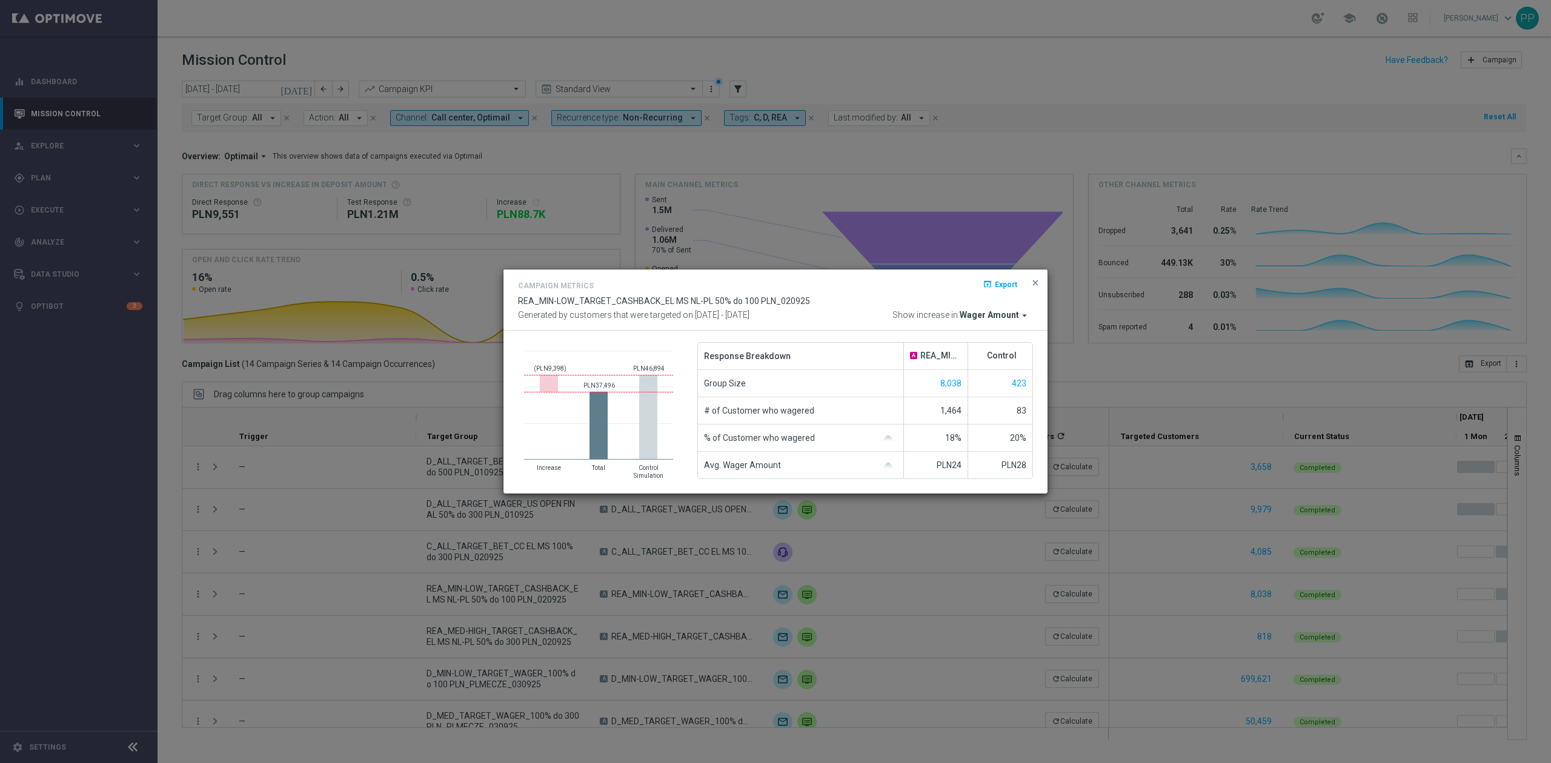
click at [262, 616] on modal-container "Campaign Metrics open_in_browser Export REA_MIN-LOW_TARGET_CASHBACK_EL MS NL-PL…" at bounding box center [775, 381] width 1551 height 763
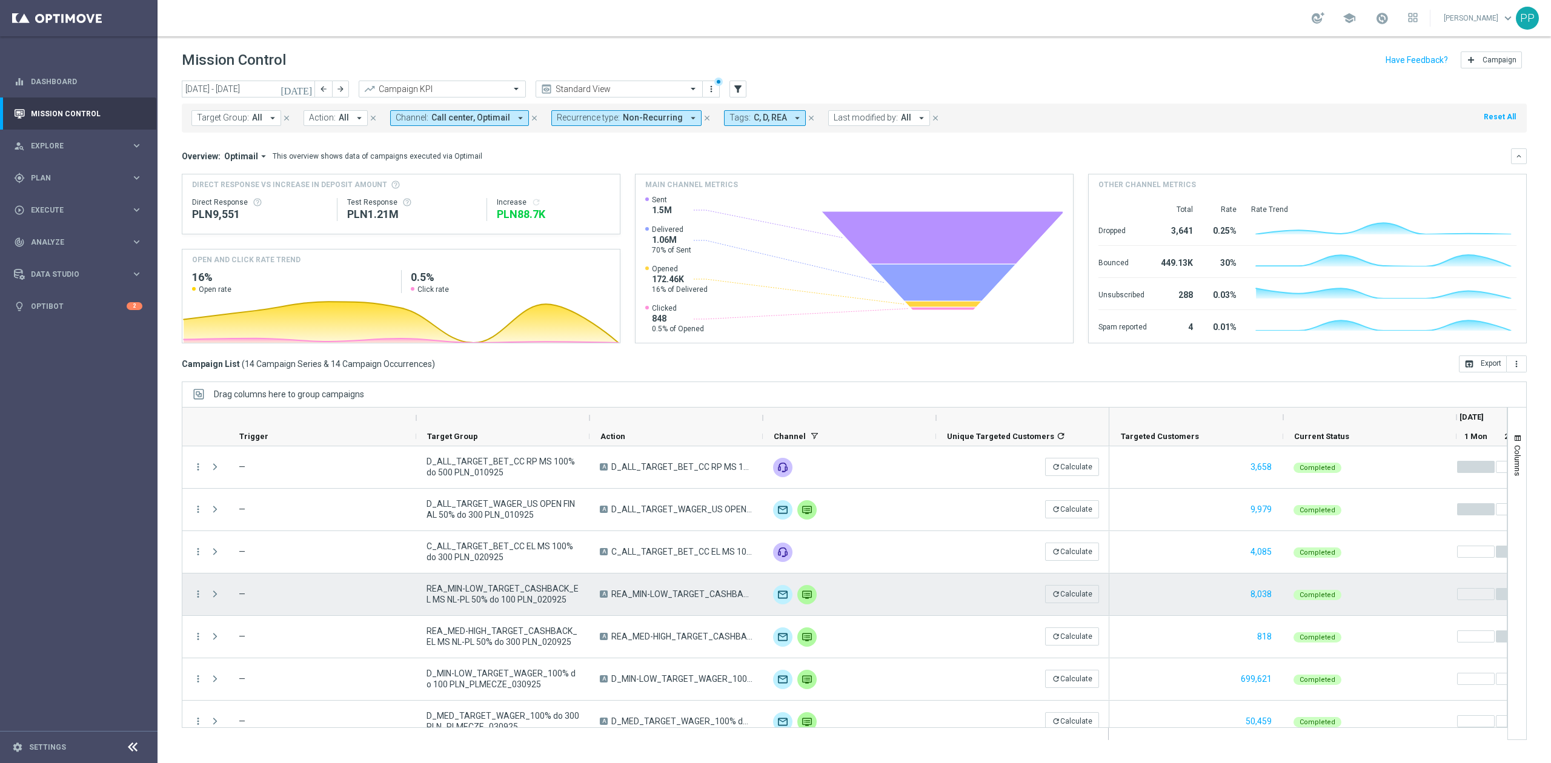
click at [192, 591] on div "more_vert" at bounding box center [193, 595] width 22 height 42
click at [196, 592] on icon "more_vert" at bounding box center [198, 594] width 11 height 11
click at [218, 616] on div "show_chart" at bounding box center [213, 620] width 18 height 8
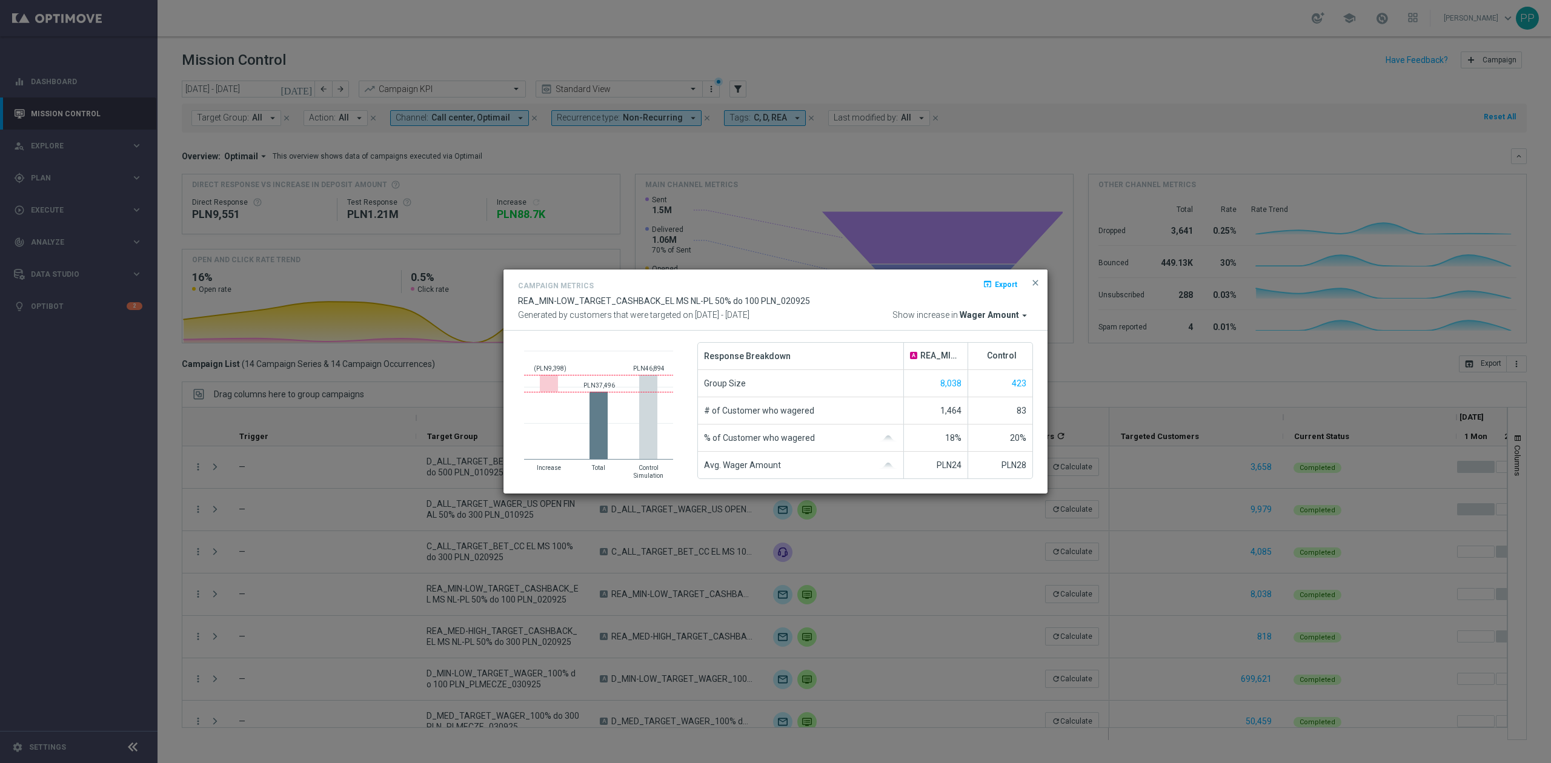
click at [997, 310] on span "Wager Amount" at bounding box center [989, 315] width 59 height 11
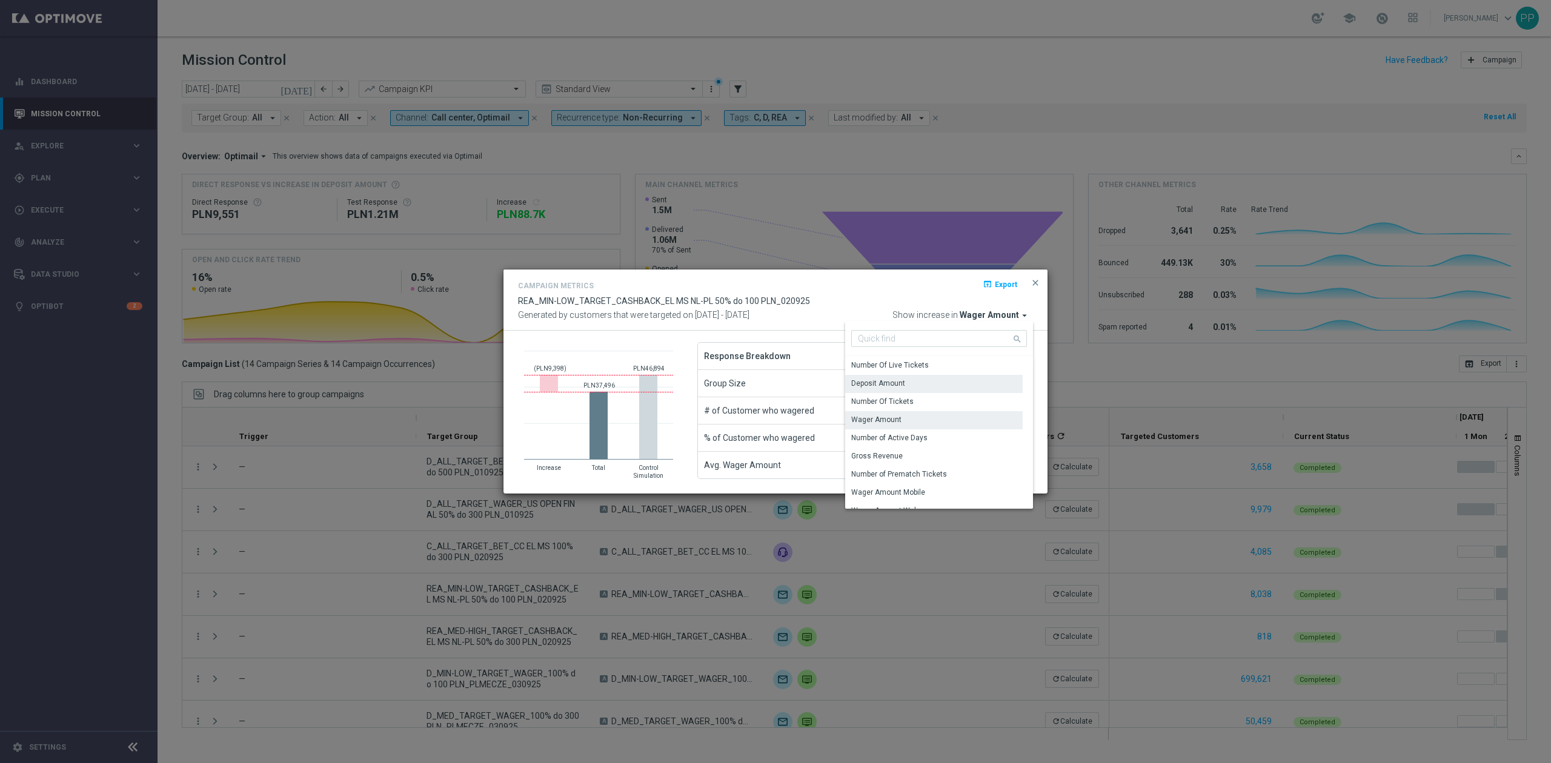
click at [933, 378] on div "Deposit Amount" at bounding box center [934, 383] width 178 height 17
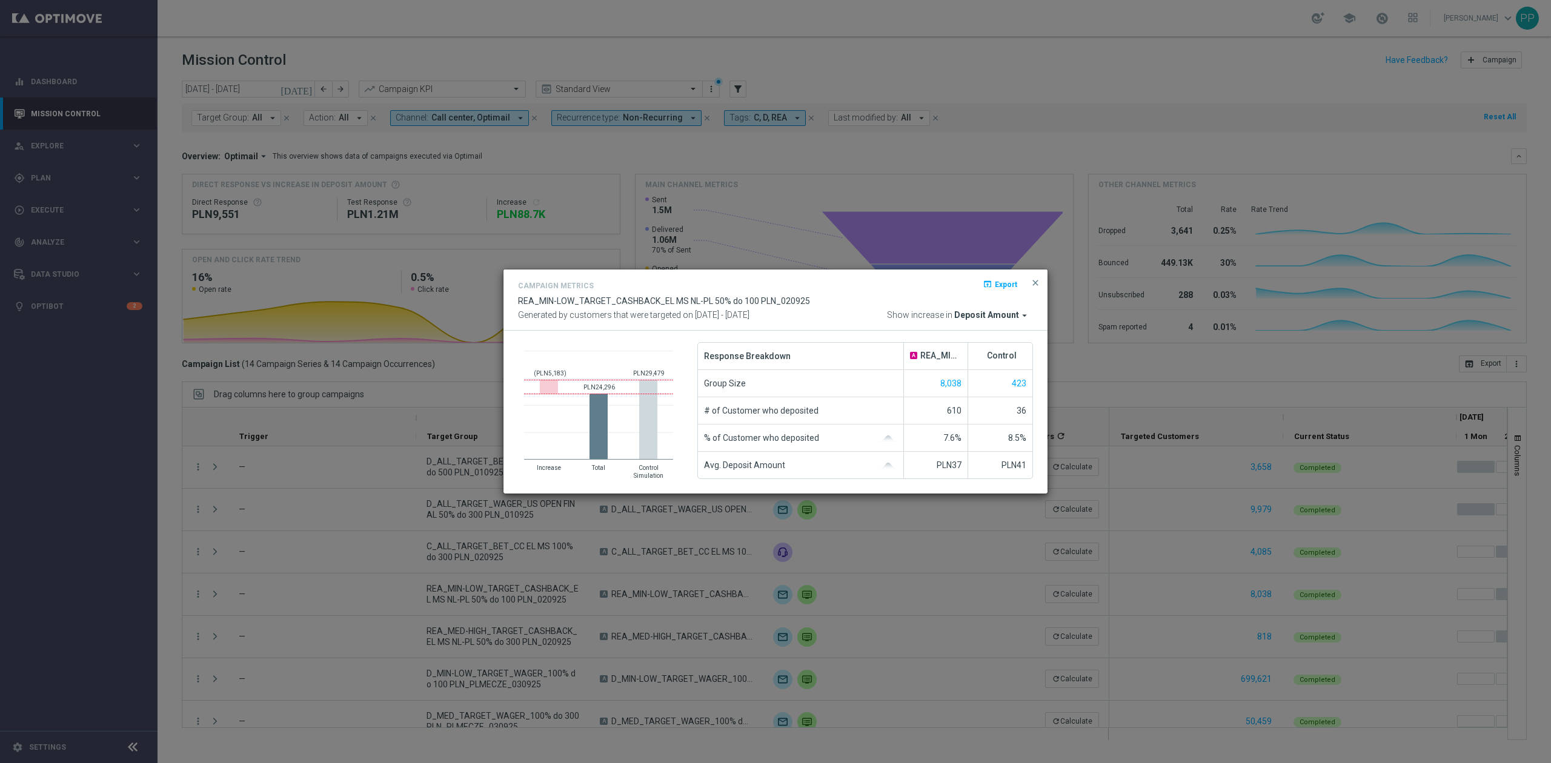
click at [222, 582] on modal-container "Campaign Metrics open_in_browser Export REA_MIN-LOW_TARGET_CASHBACK_EL MS NL-PL…" at bounding box center [775, 381] width 1551 height 763
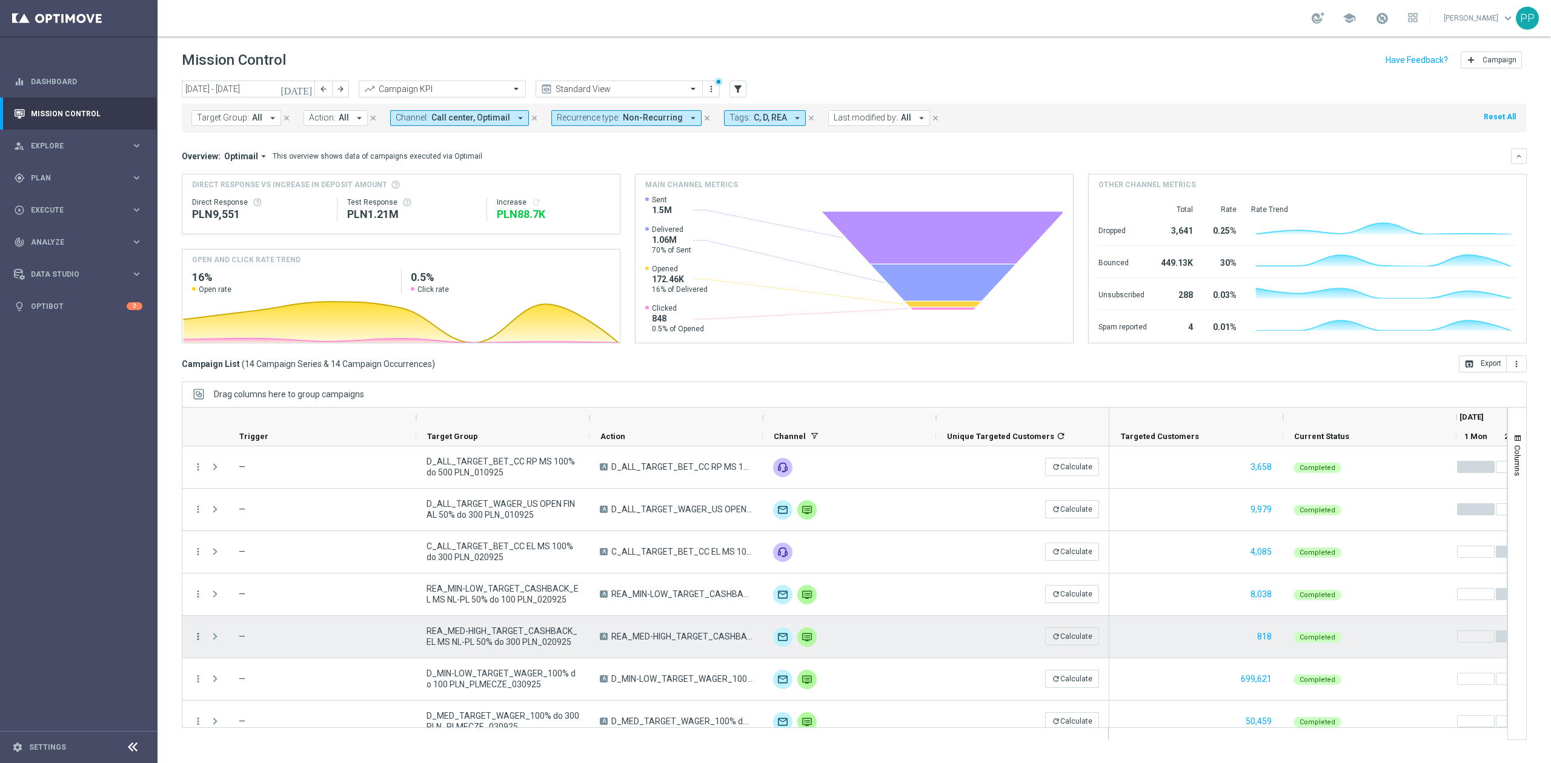
click at [199, 638] on icon "more_vert" at bounding box center [198, 636] width 11 height 11
click at [270, 514] on span "Campaign Metrics" at bounding box center [253, 511] width 63 height 8
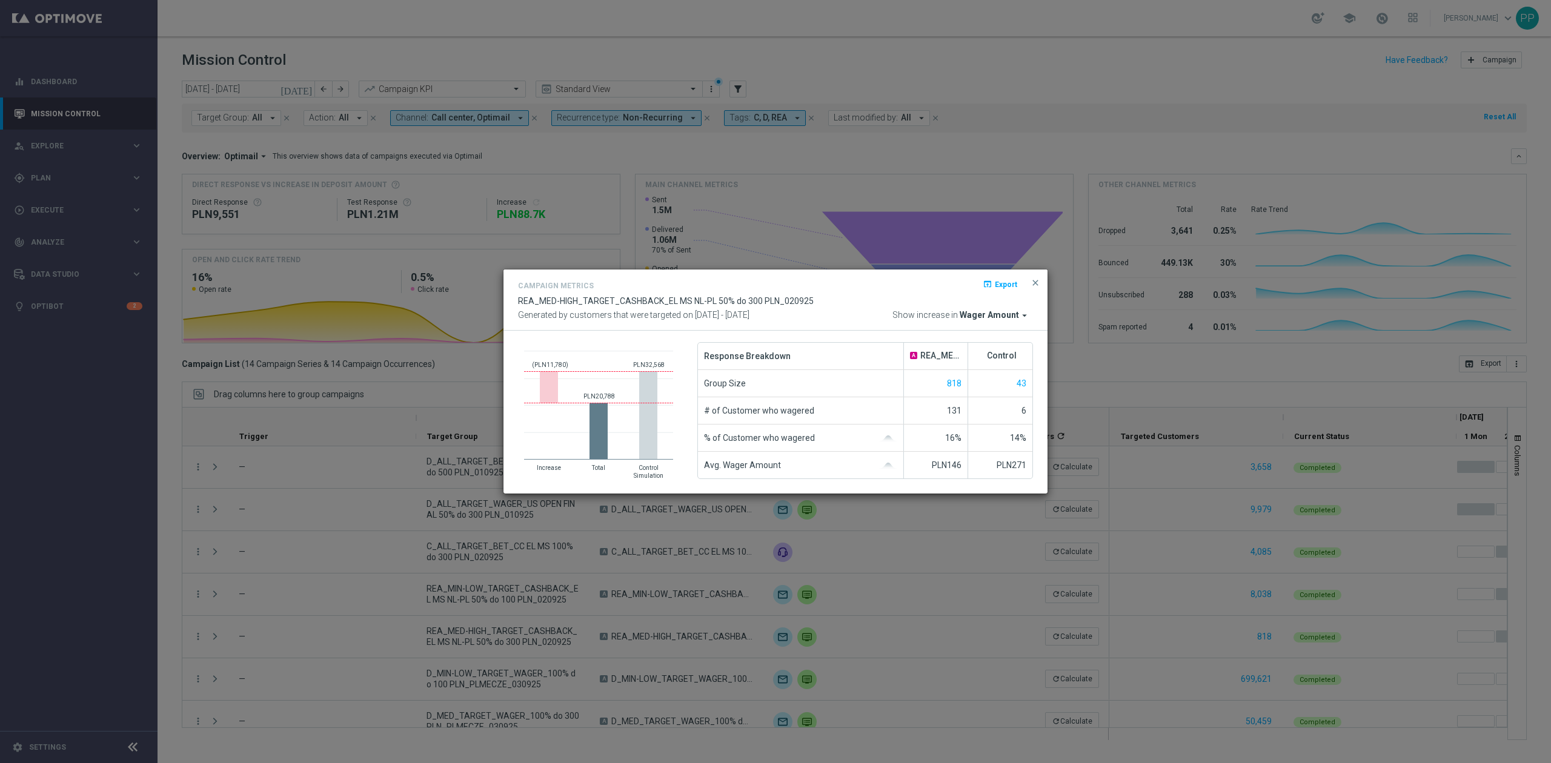
click at [212, 558] on modal-container "Campaign Metrics open_in_browser Export REA_MED-HIGH_TARGET_CASHBACK_EL MS NL-P…" at bounding box center [775, 381] width 1551 height 763
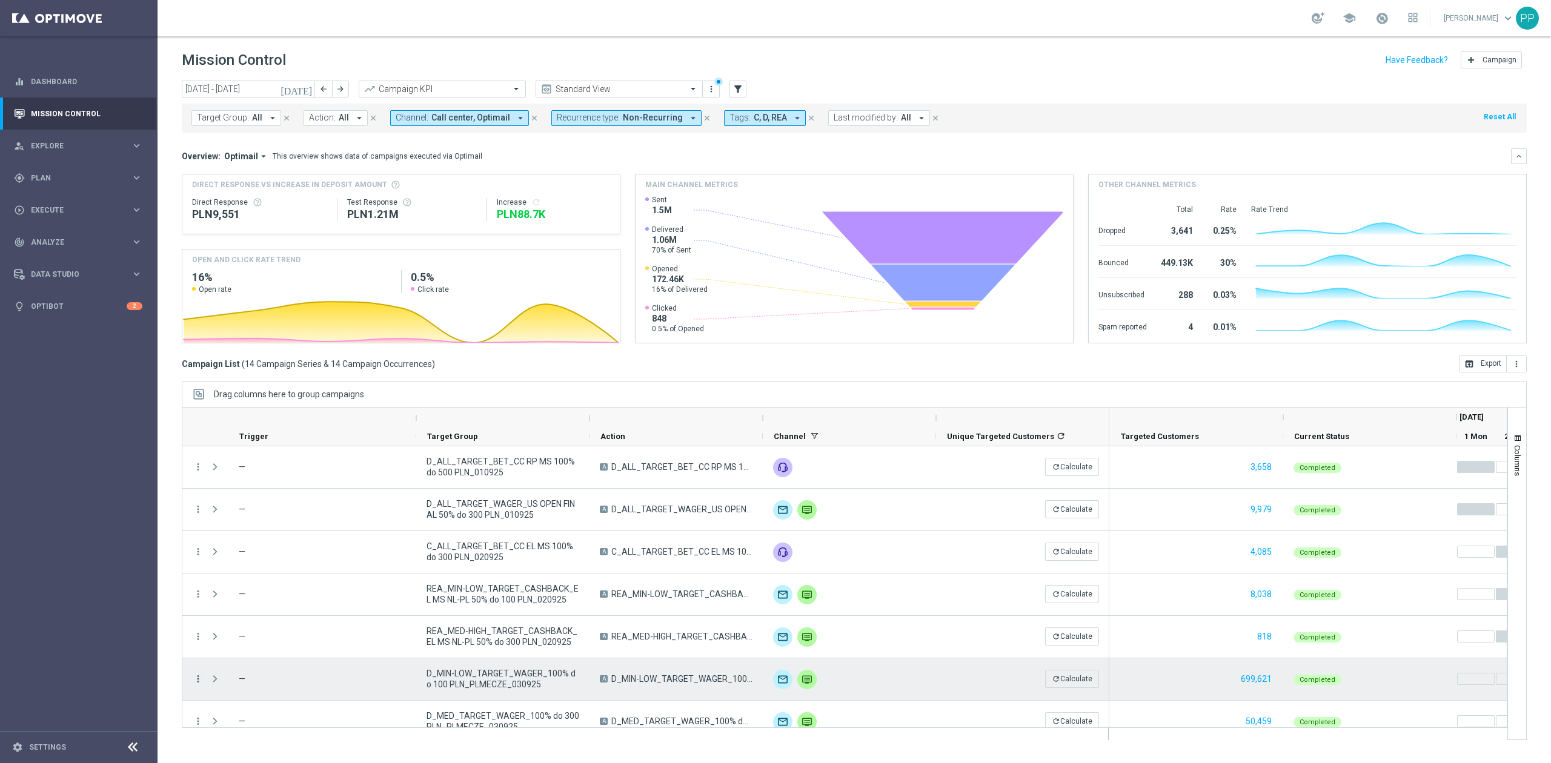
click at [196, 684] on icon "more_vert" at bounding box center [198, 679] width 11 height 11
click at [268, 553] on span "Campaign Metrics" at bounding box center [253, 554] width 63 height 8
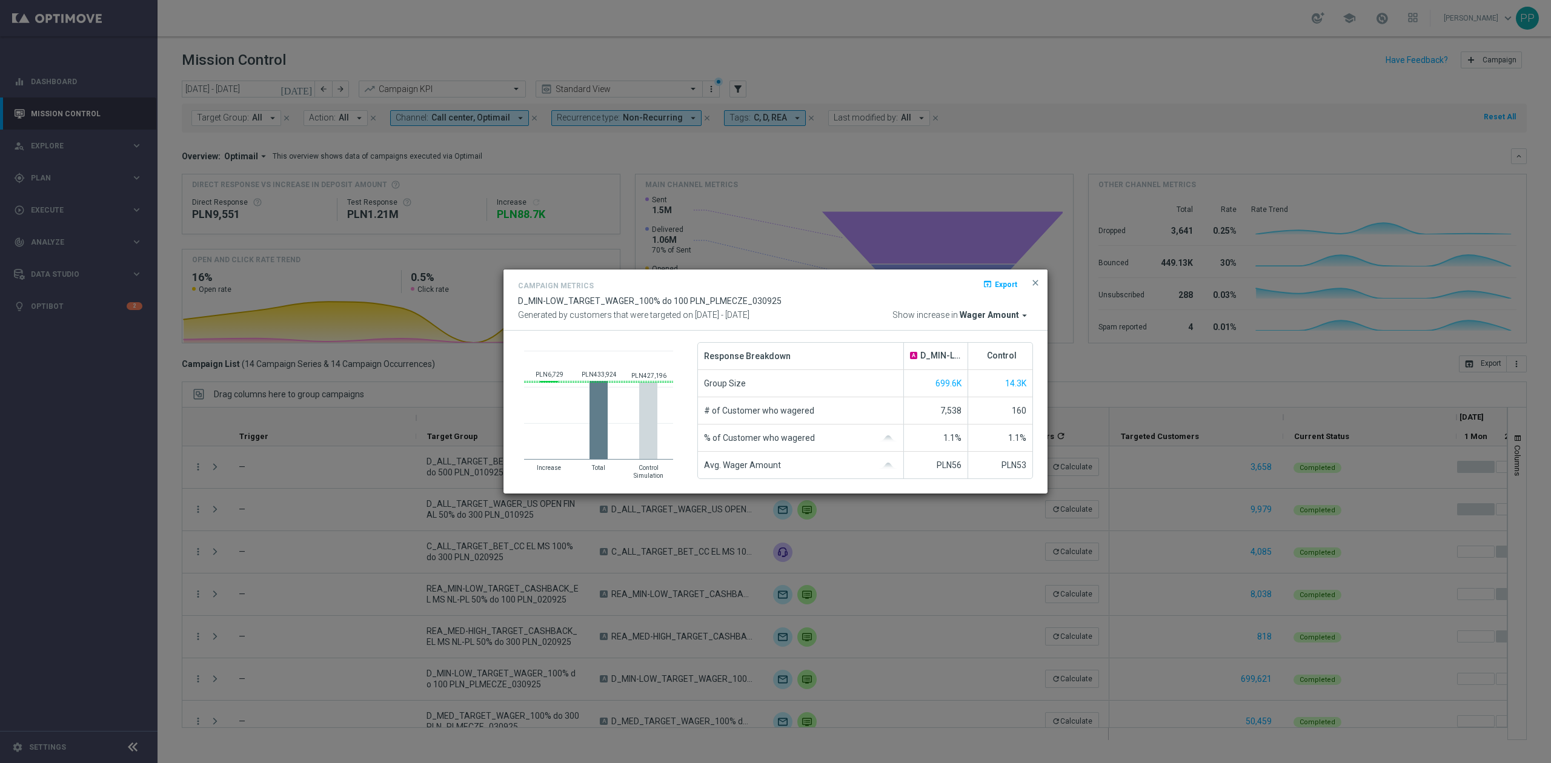
click at [991, 323] on div "Campaign Metrics open_in_browser Export D_MIN-LOW_TARGET_WAGER_100% do 100 PLN_…" at bounding box center [776, 300] width 544 height 61
click at [989, 315] on span "Wager Amount" at bounding box center [989, 315] width 59 height 11
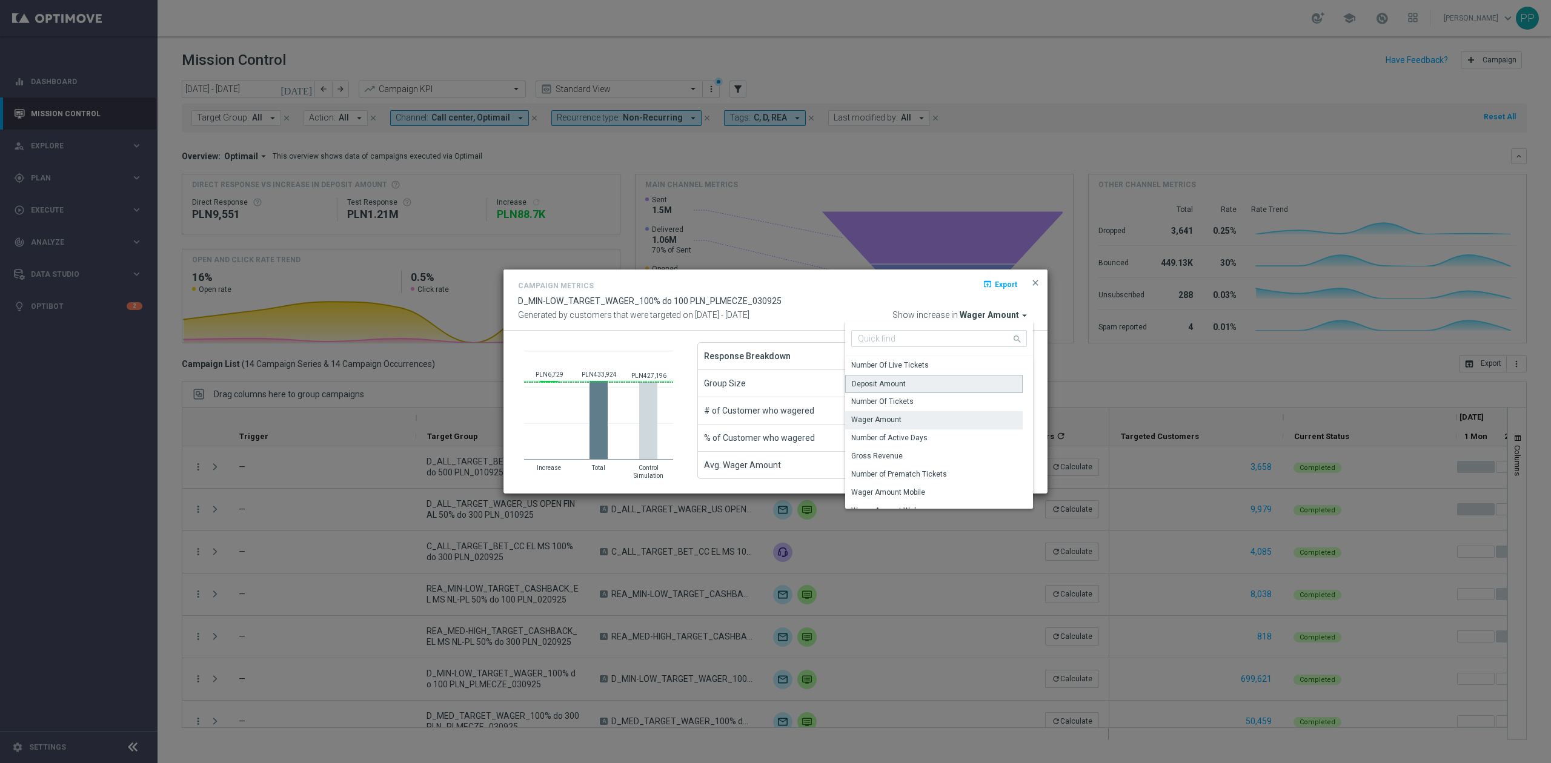
click at [900, 385] on div "Deposit Amount" at bounding box center [879, 384] width 54 height 11
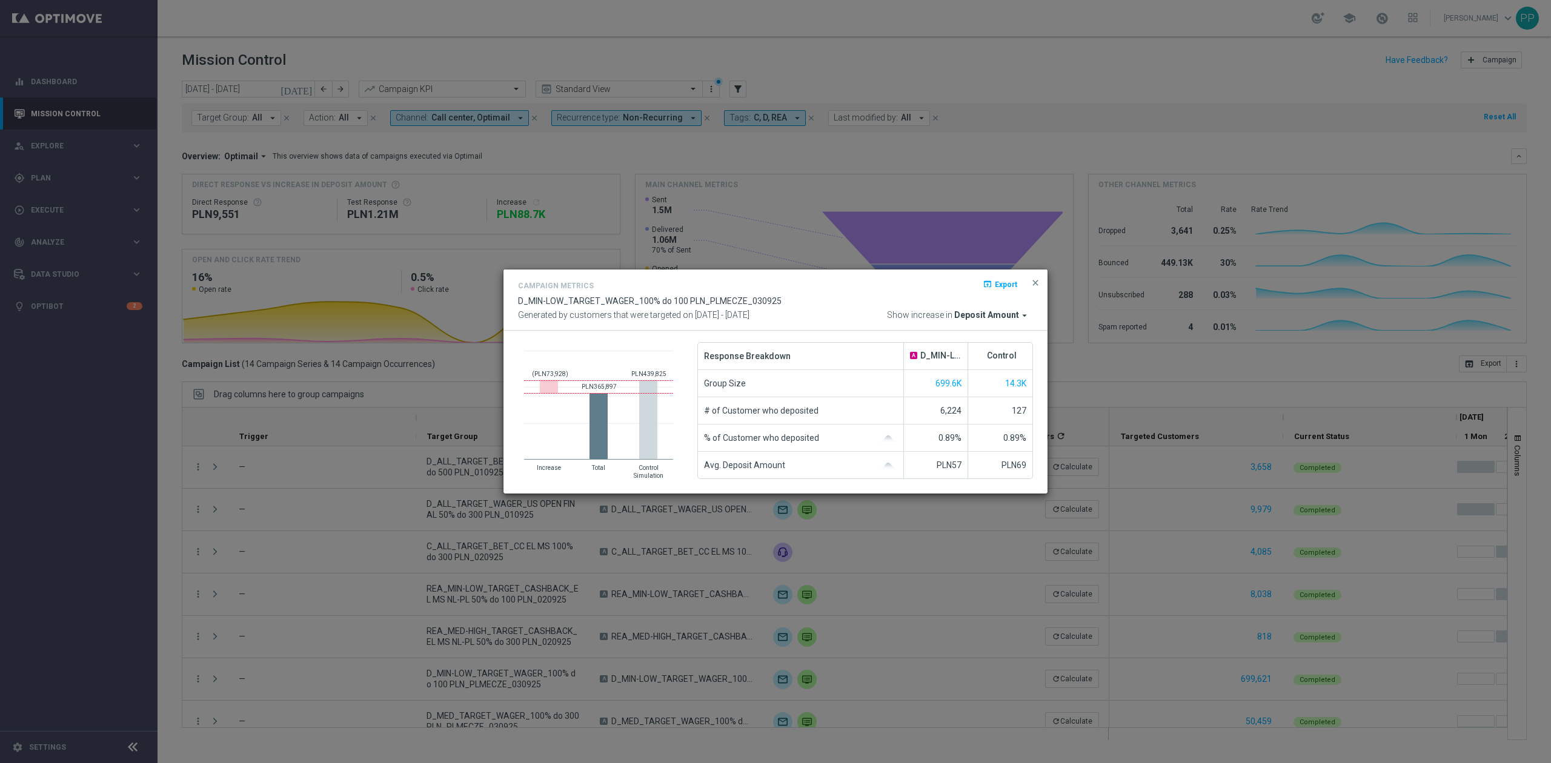
click at [201, 602] on modal-container "Campaign Metrics open_in_browser Export D_MIN-LOW_TARGET_WAGER_100% do 100 PLN_…" at bounding box center [775, 381] width 1551 height 763
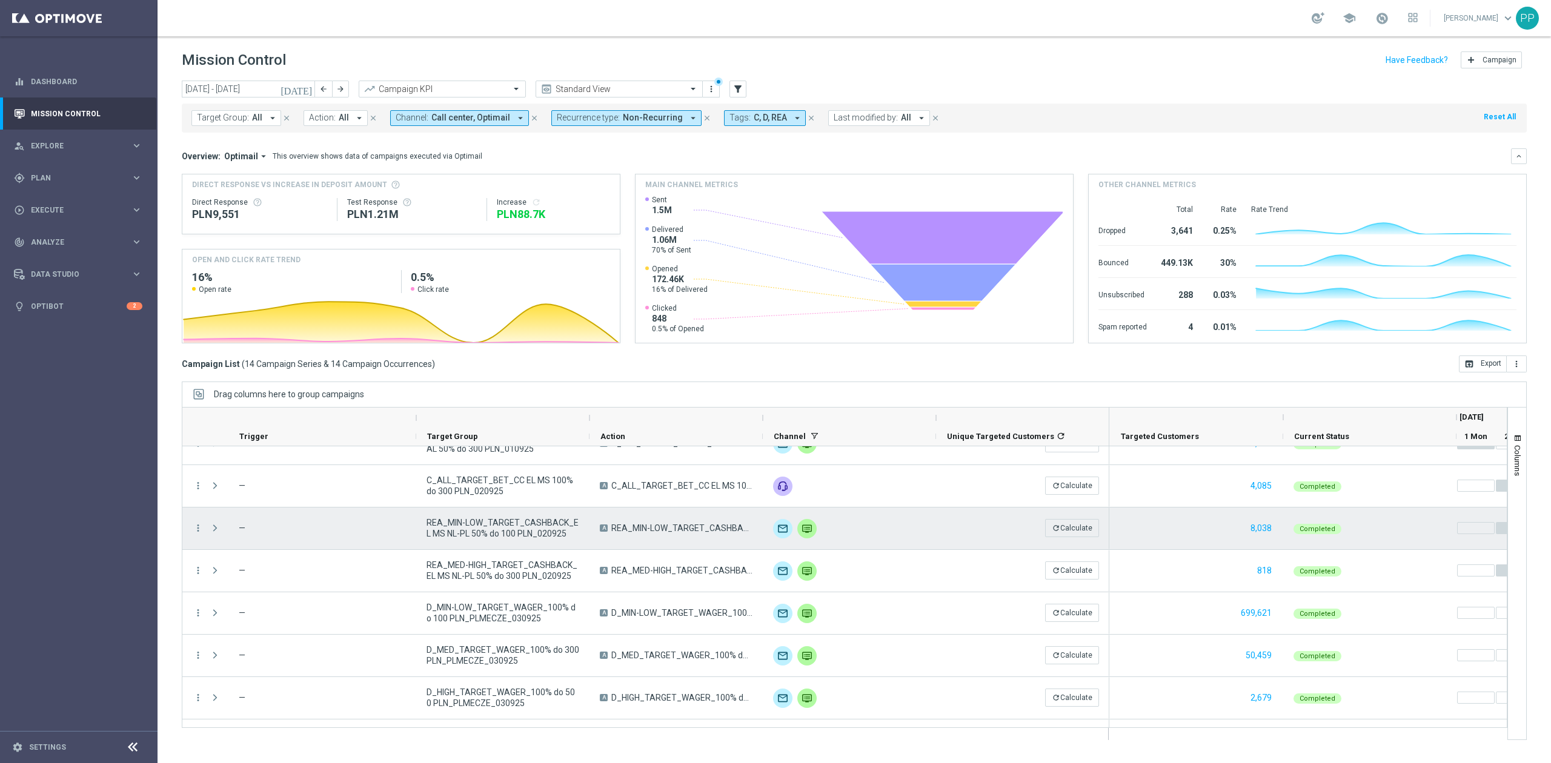
scroll to position [81, 0]
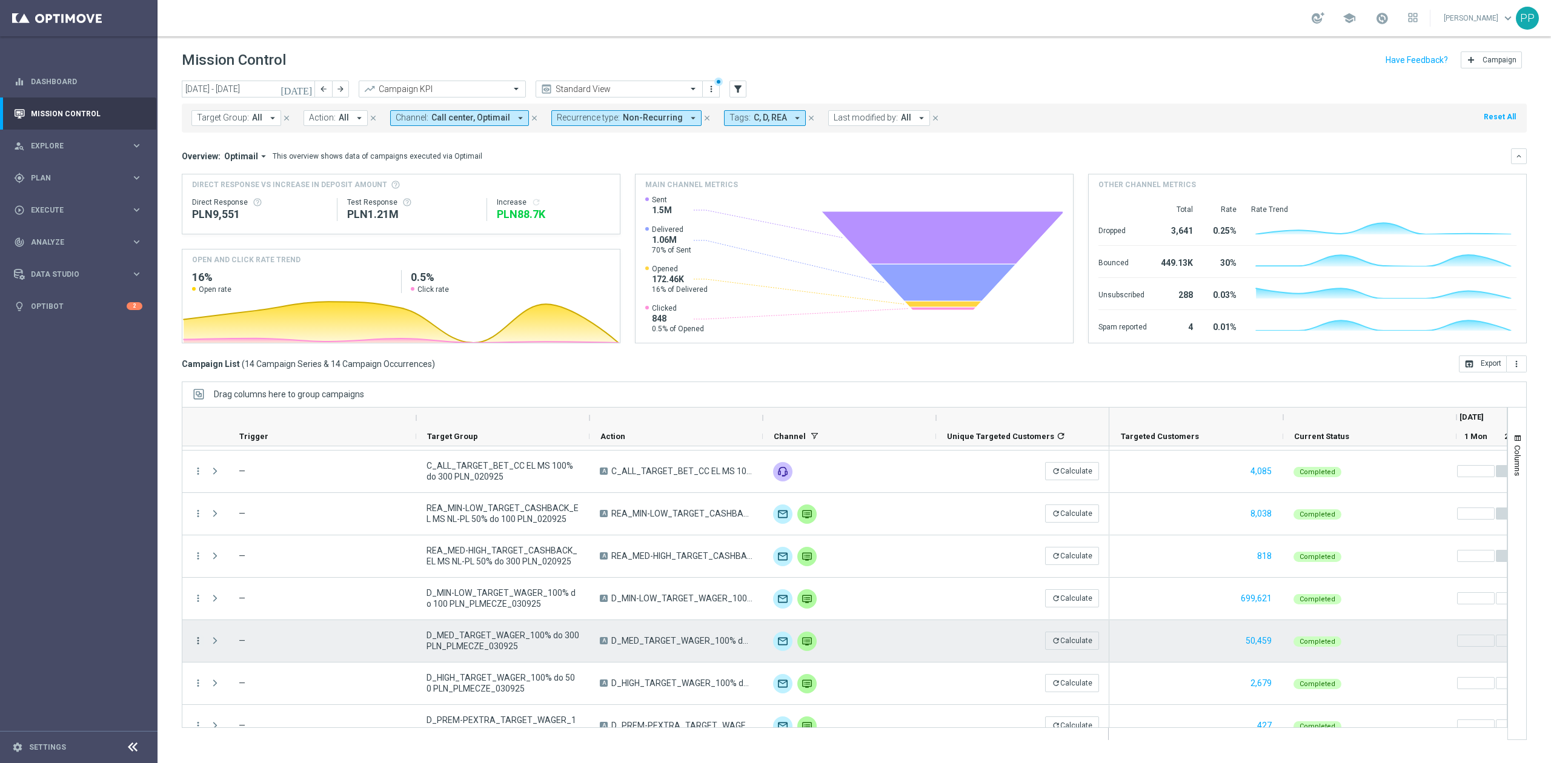
click at [197, 641] on icon "more_vert" at bounding box center [198, 641] width 11 height 11
click at [241, 516] on span "Campaign Metrics" at bounding box center [253, 515] width 63 height 8
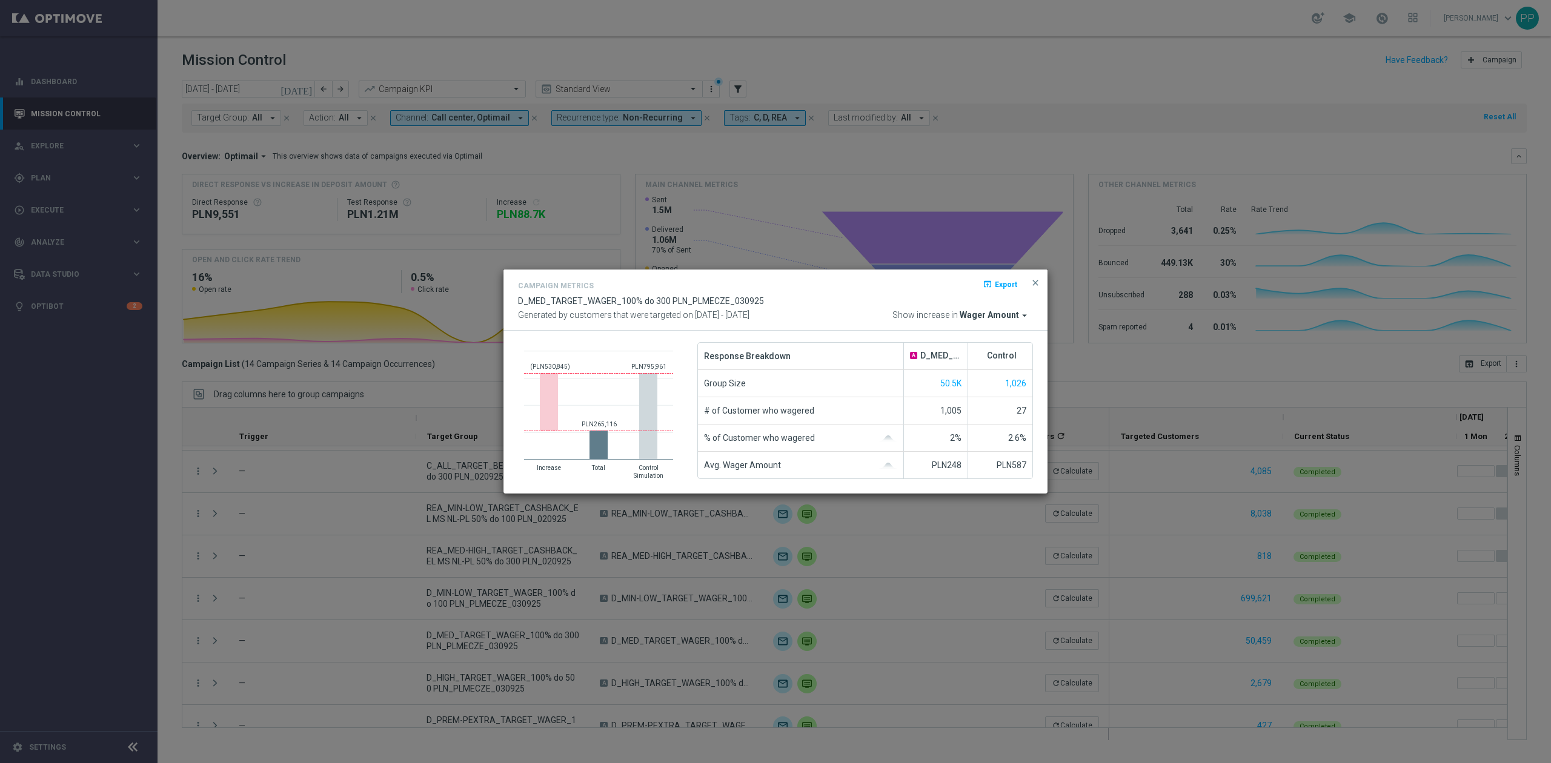
click at [986, 311] on span "Wager Amount" at bounding box center [989, 315] width 59 height 11
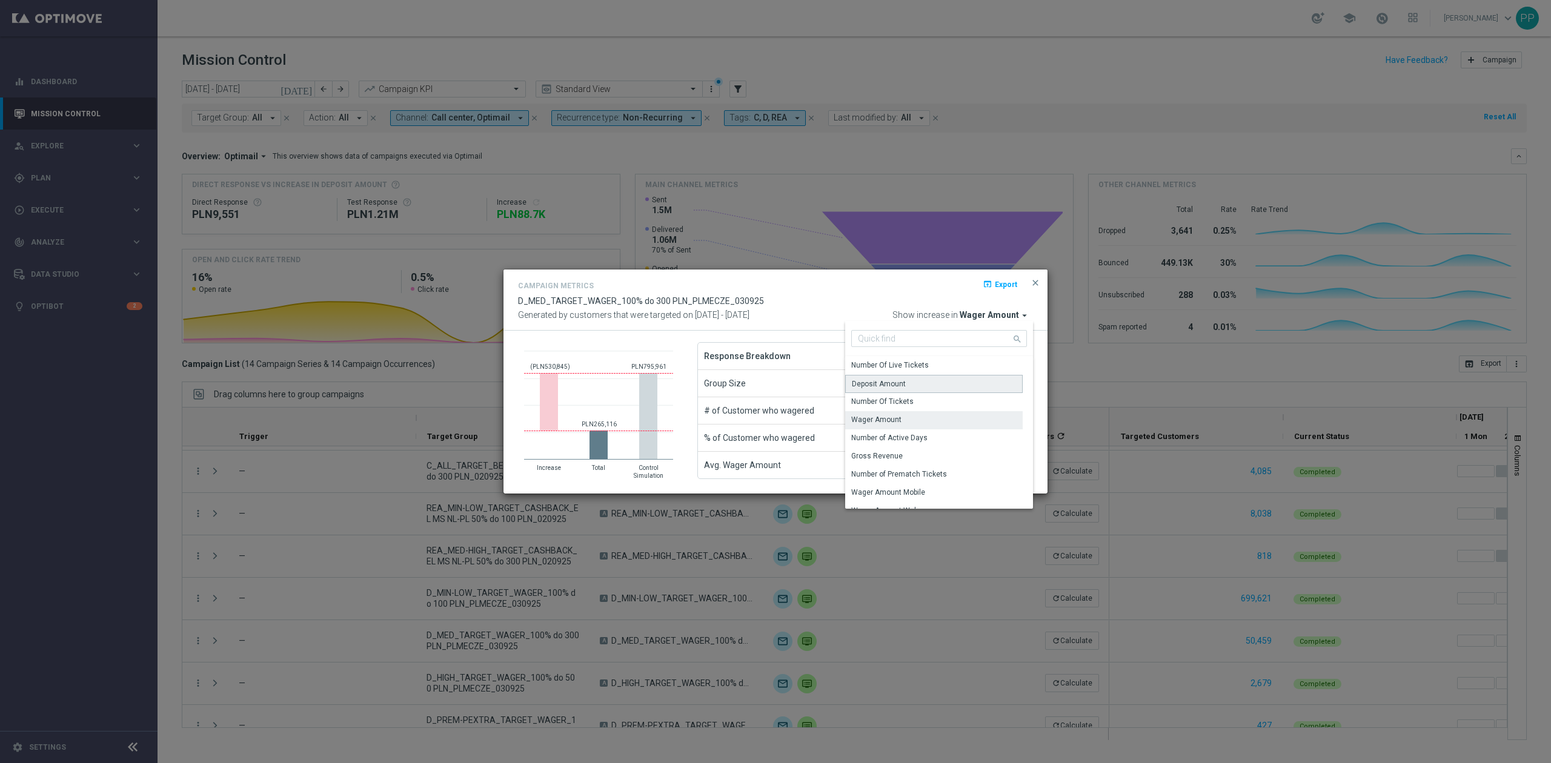
click at [861, 387] on div "Deposit Amount" at bounding box center [879, 384] width 54 height 11
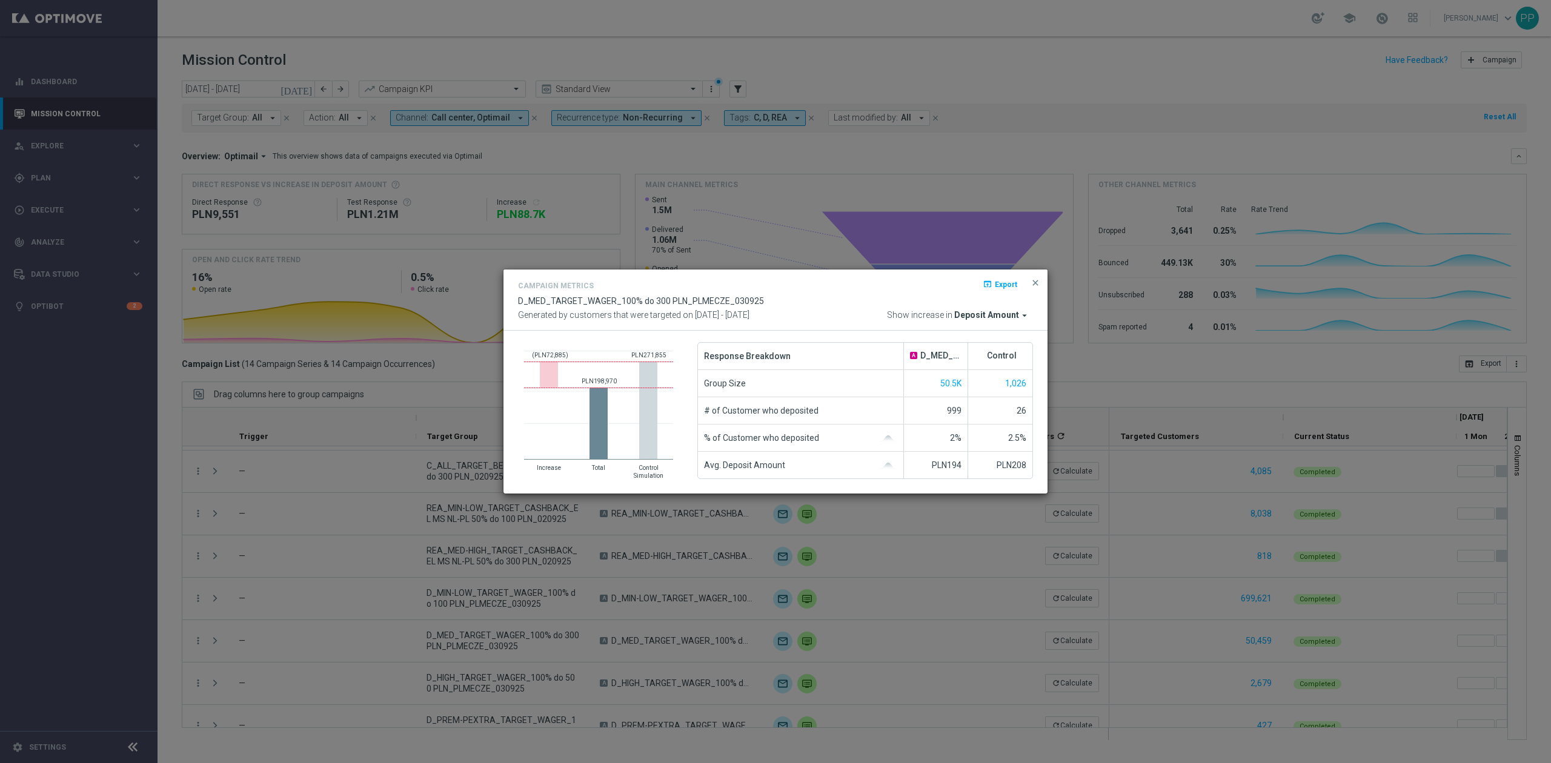
click at [253, 589] on modal-container "Campaign Metrics open_in_browser Export D_MED_TARGET_WAGER_100% do 300 PLN_PLME…" at bounding box center [775, 381] width 1551 height 763
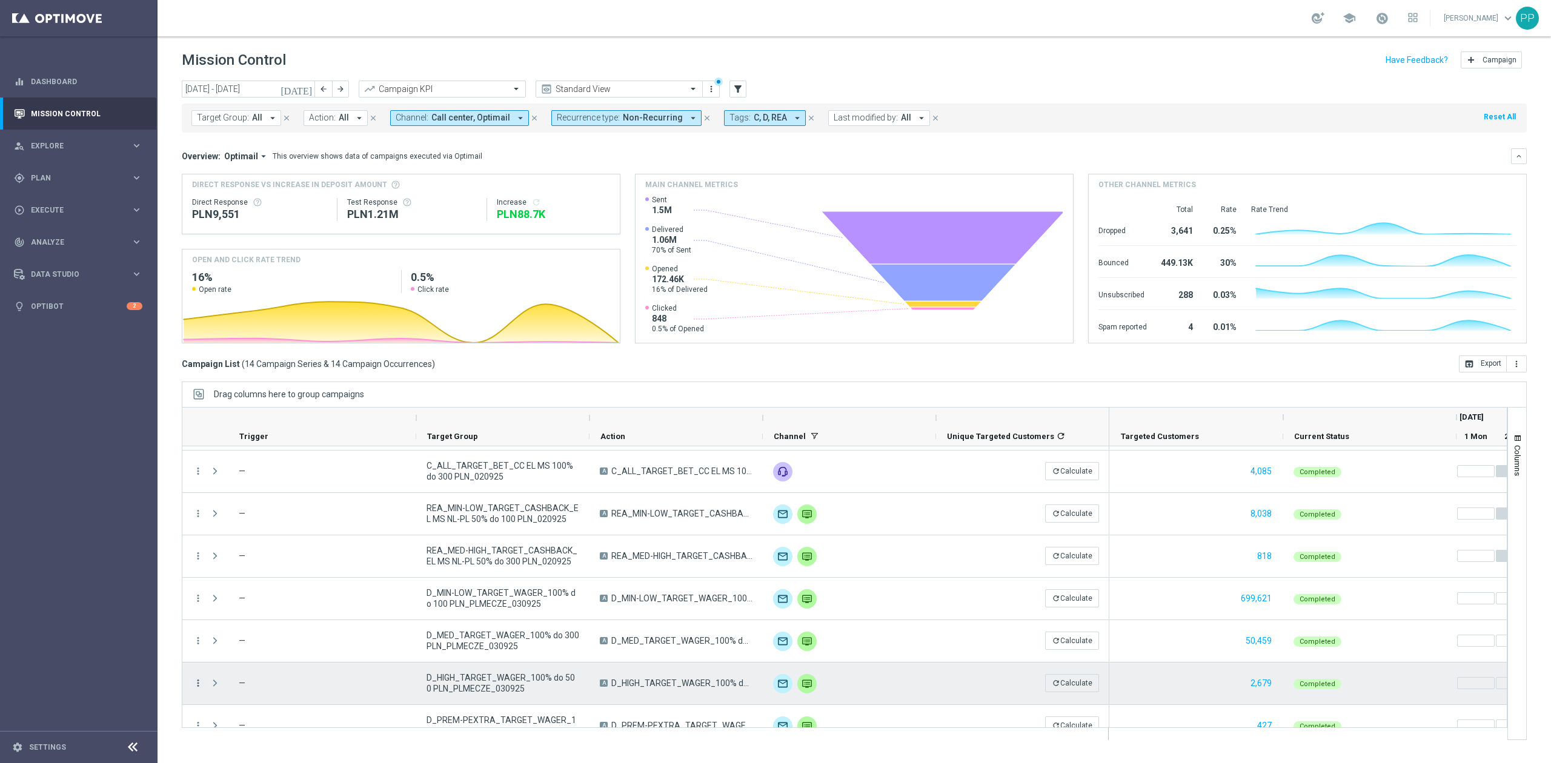
click at [202, 687] on icon "more_vert" at bounding box center [198, 683] width 11 height 11
click at [246, 555] on span "Campaign Metrics" at bounding box center [253, 557] width 63 height 8
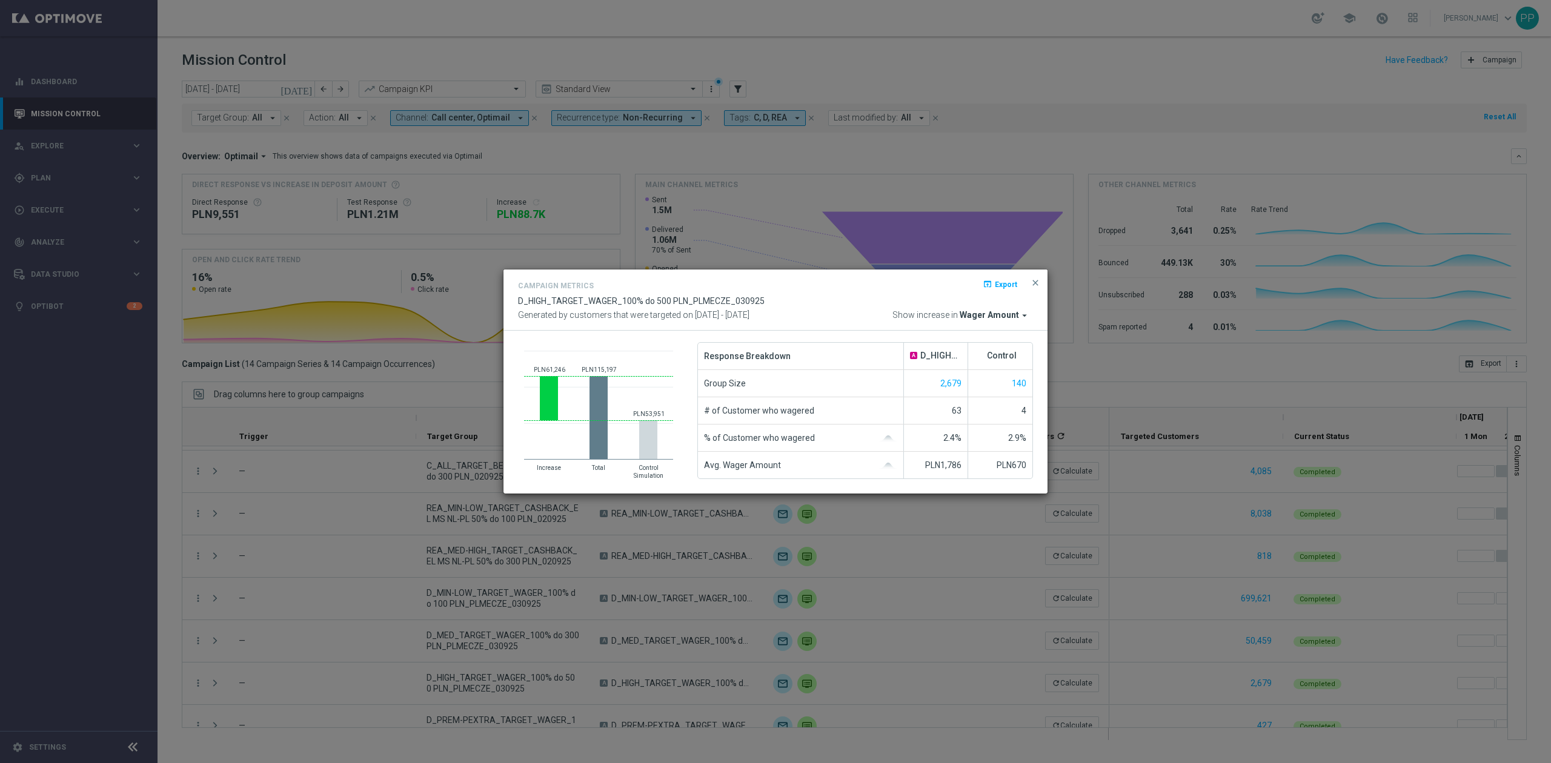
click at [991, 315] on span "Wager Amount" at bounding box center [989, 315] width 59 height 11
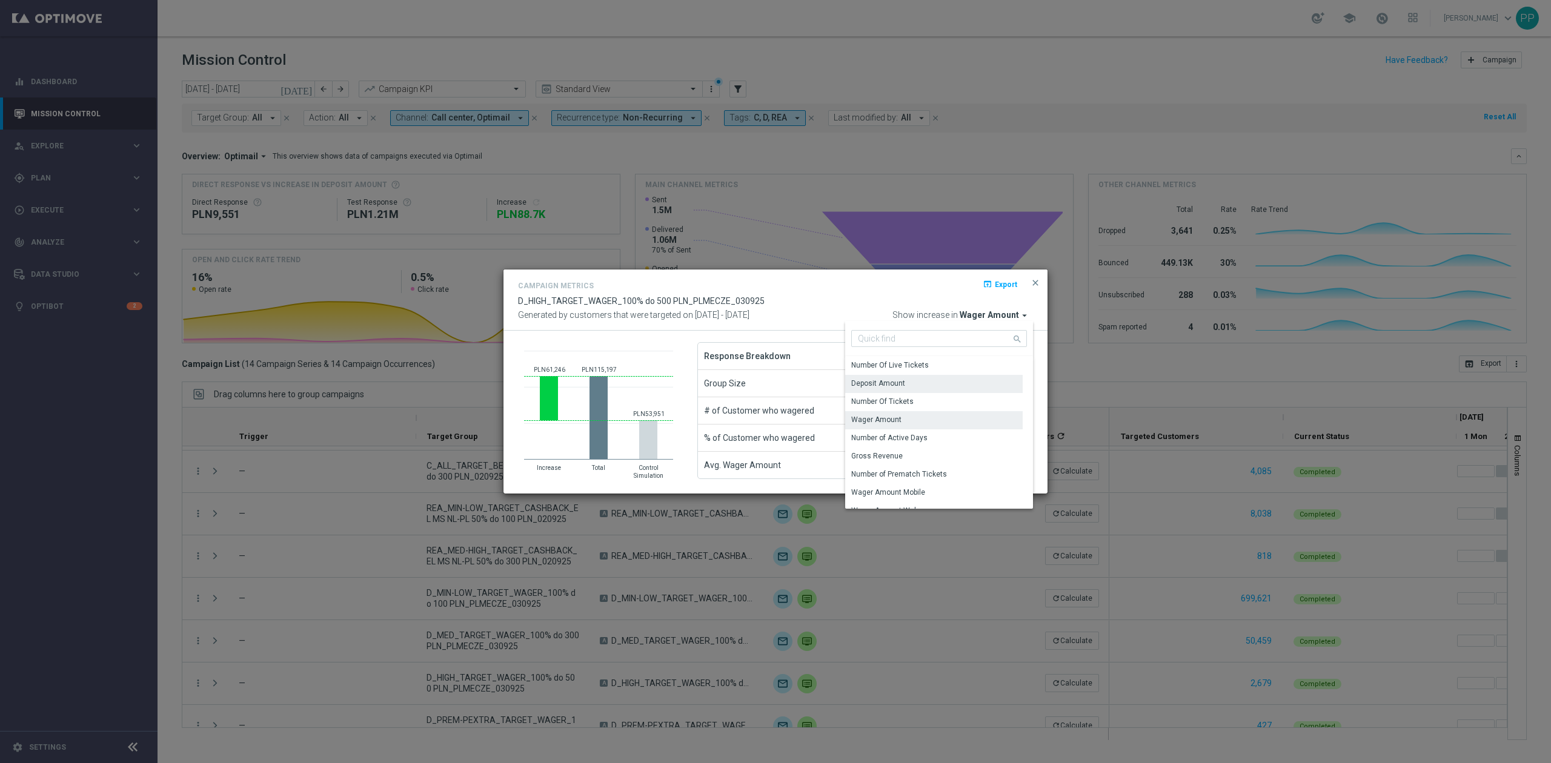
click at [928, 379] on div "Deposit Amount" at bounding box center [934, 383] width 178 height 17
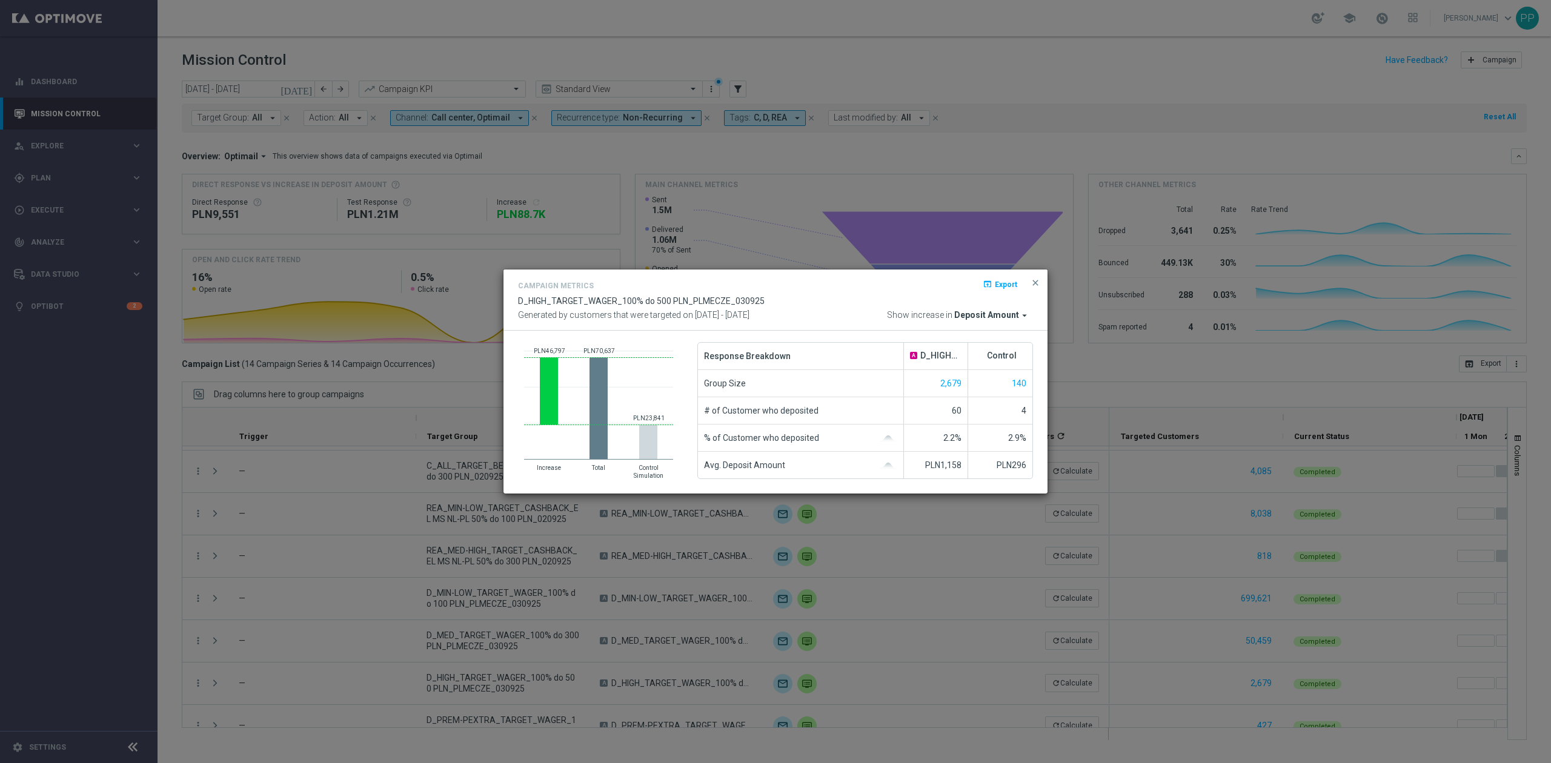
click at [264, 583] on modal-container "Campaign Metrics open_in_browser Export D_HIGH_TARGET_WAGER_100% do 500 PLN_PLM…" at bounding box center [775, 381] width 1551 height 763
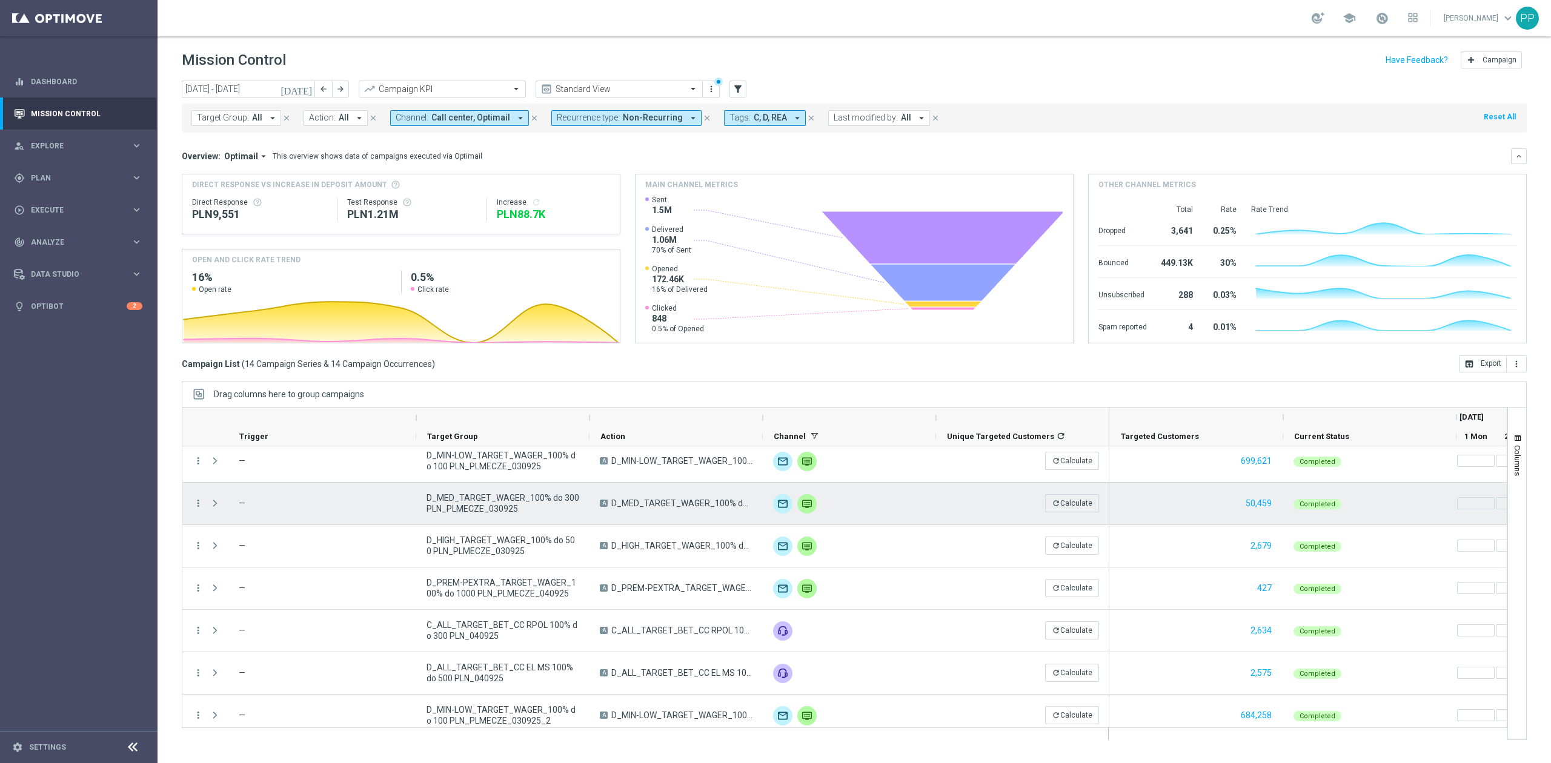
scroll to position [242, 0]
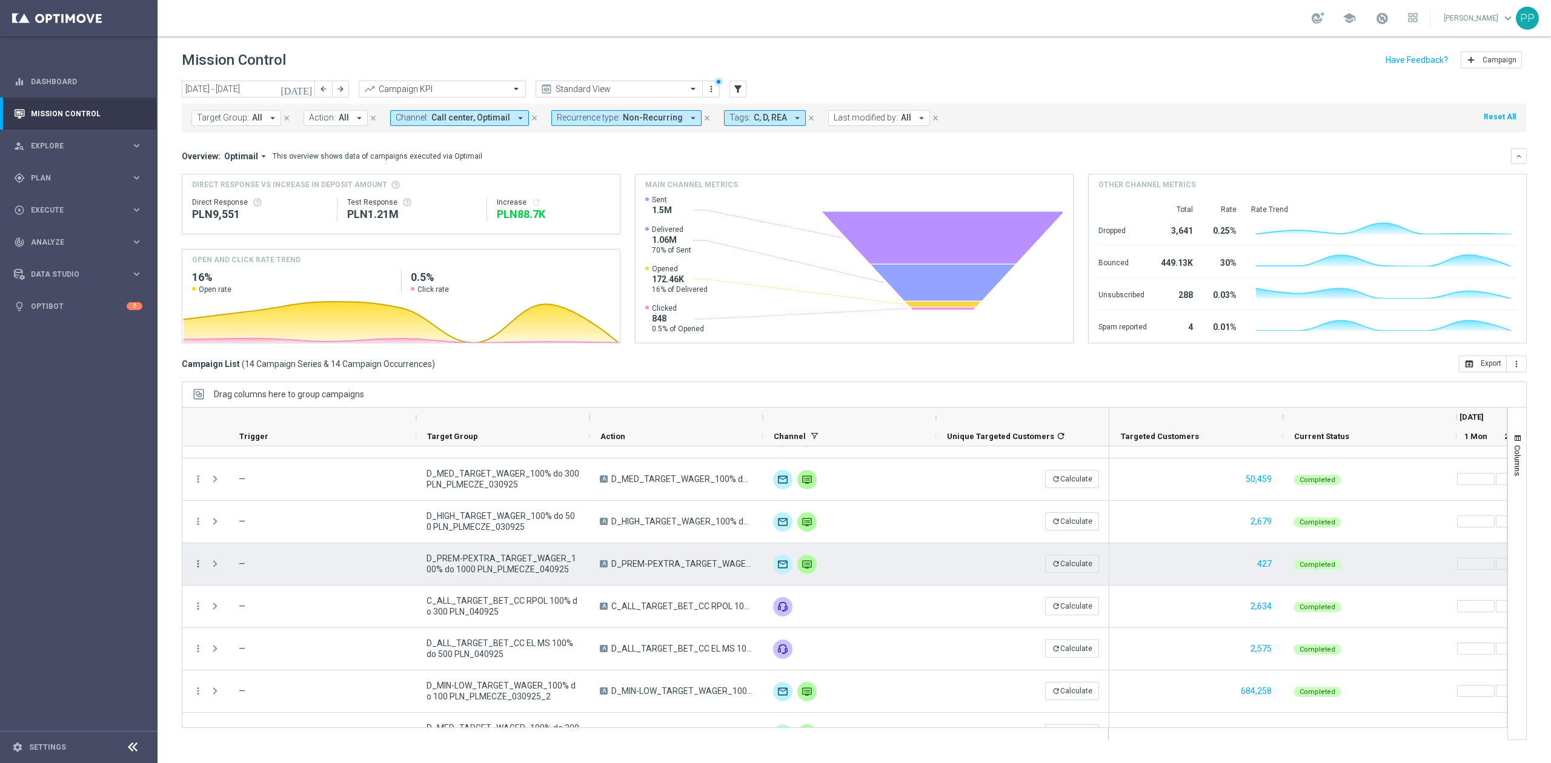
click at [196, 564] on icon "more_vert" at bounding box center [198, 564] width 11 height 11
click at [248, 589] on span "Campaign Metrics" at bounding box center [253, 589] width 63 height 8
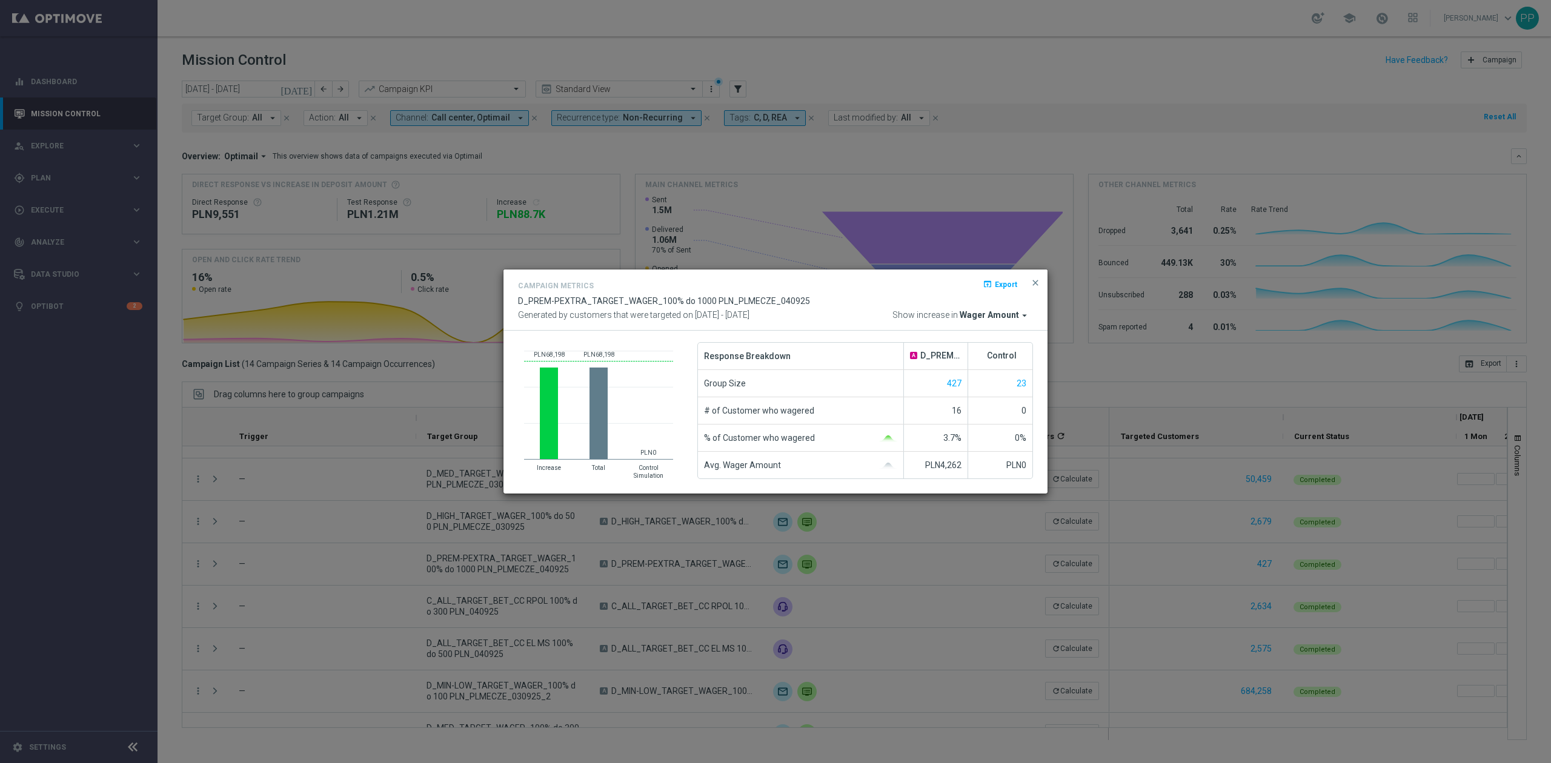
click at [977, 310] on span "Wager Amount" at bounding box center [989, 315] width 59 height 11
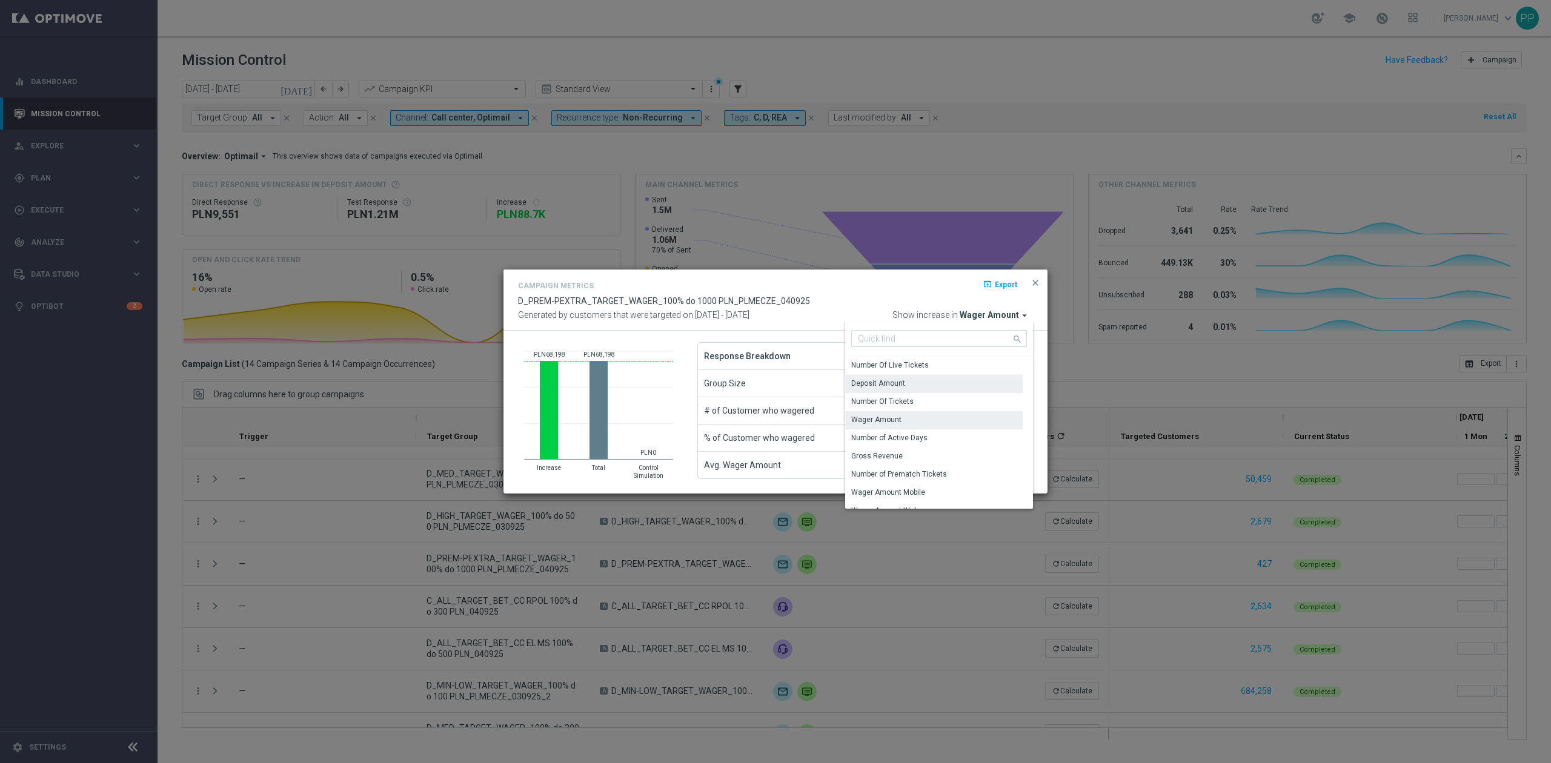
click at [945, 381] on div "Deposit Amount" at bounding box center [934, 383] width 178 height 17
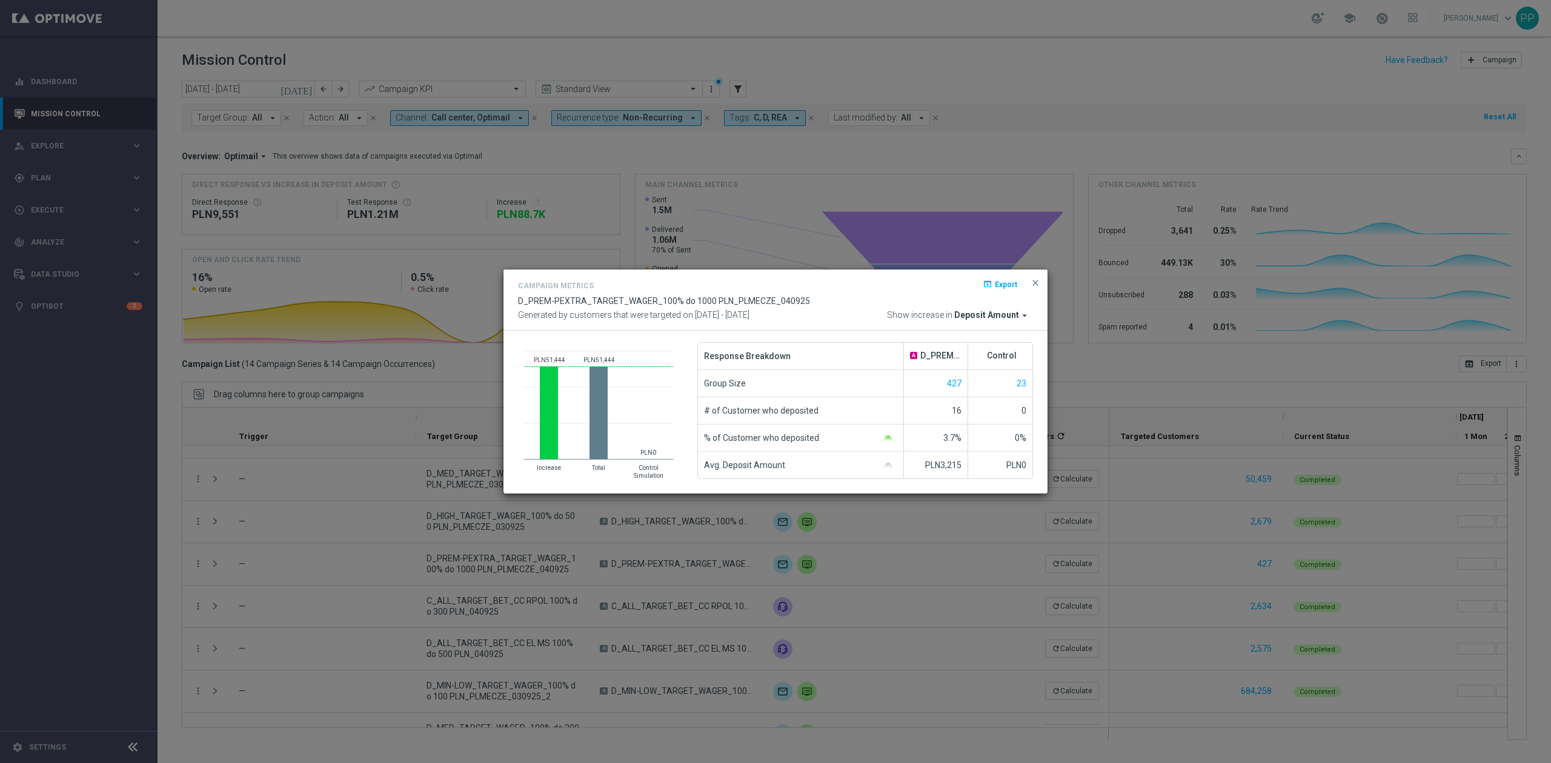
click at [285, 602] on modal-container "Campaign Metrics open_in_browser Export D_PREM-PEXTRA_TARGET_WAGER_100% do 1000…" at bounding box center [775, 381] width 1551 height 763
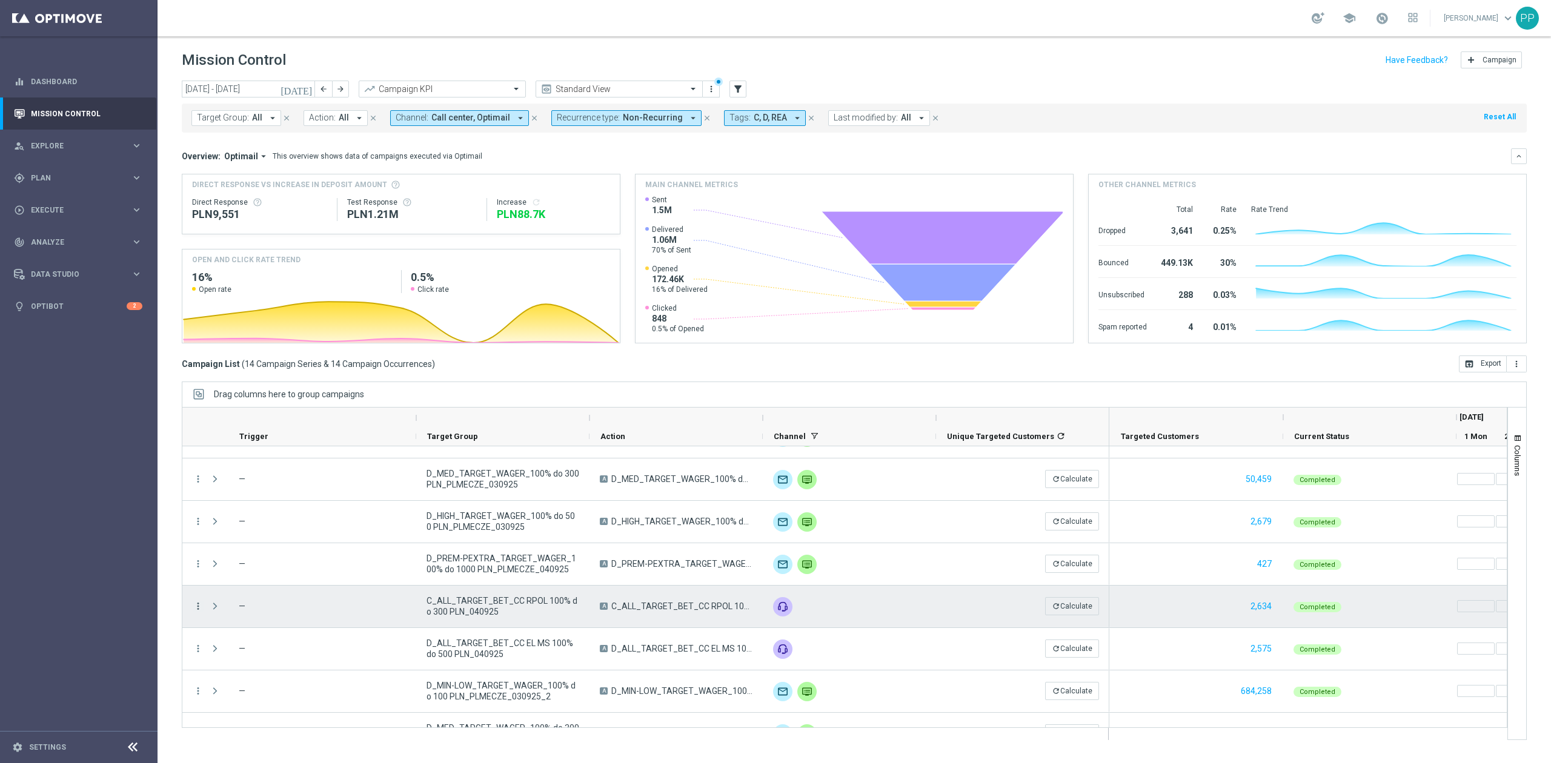
click at [197, 605] on icon "more_vert" at bounding box center [198, 606] width 11 height 11
click at [254, 634] on span "Campaign Metrics" at bounding box center [253, 632] width 63 height 8
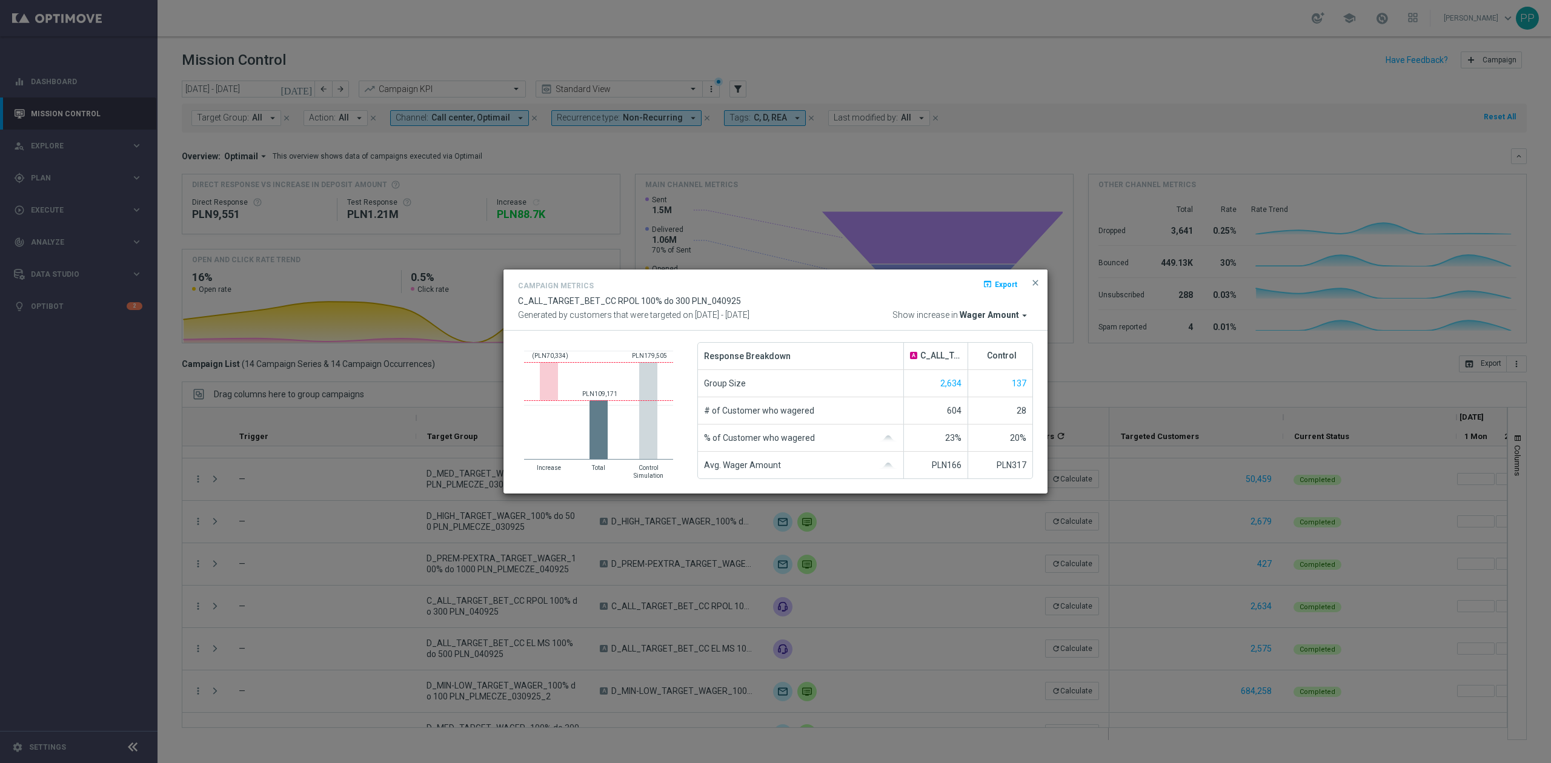
click at [985, 308] on div "Campaign Metrics open_in_browser Export C_ALL_TARGET_BET_CC RPOL 100% do 300 PL…" at bounding box center [775, 300] width 515 height 42
click at [985, 310] on span "Wager Amount" at bounding box center [989, 315] width 59 height 11
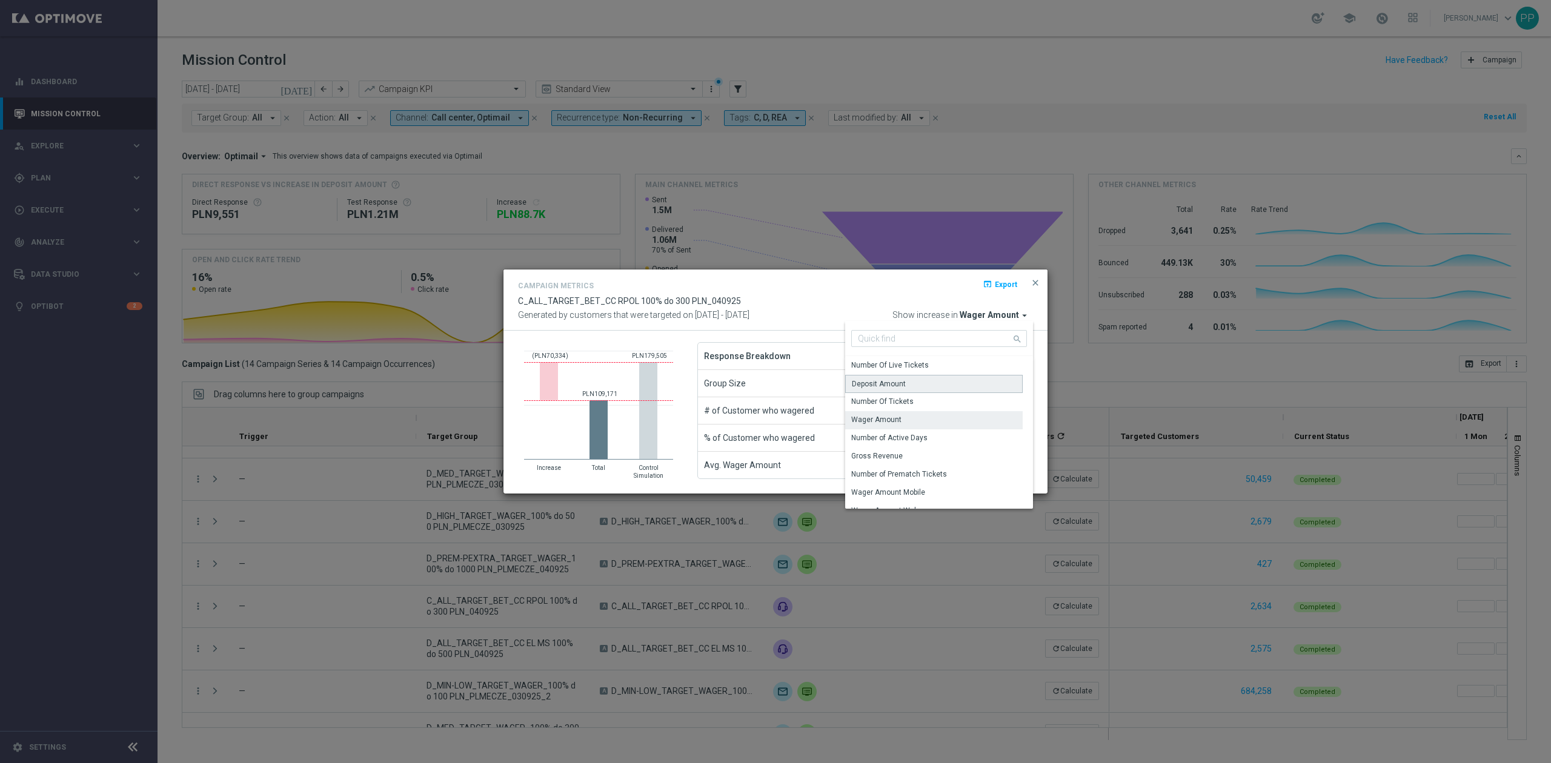
click at [896, 391] on div "Deposit Amount" at bounding box center [934, 384] width 178 height 18
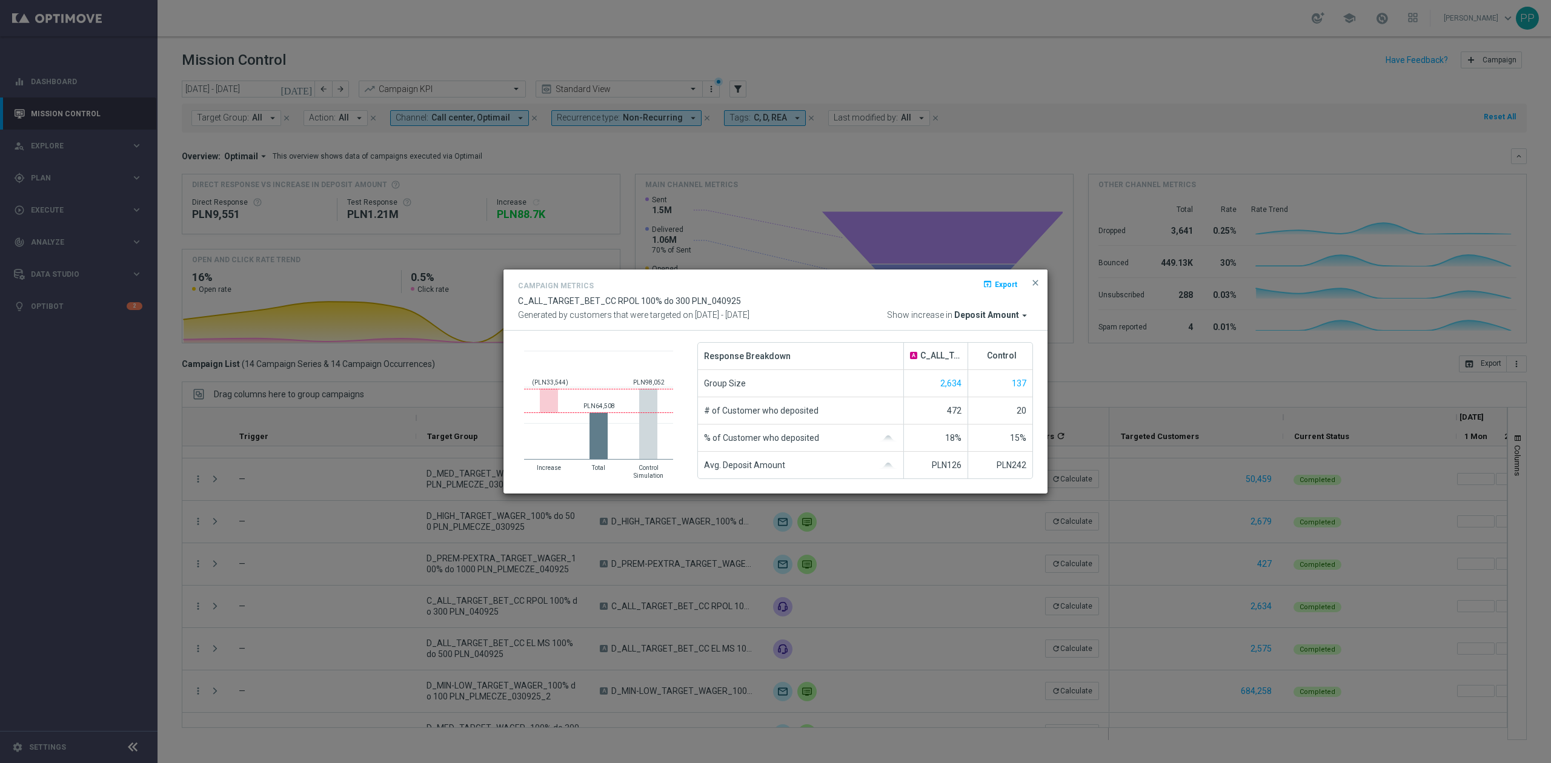
click at [264, 648] on modal-container "Campaign Metrics open_in_browser Export C_ALL_TARGET_BET_CC RPOL 100% do 300 PL…" at bounding box center [775, 381] width 1551 height 763
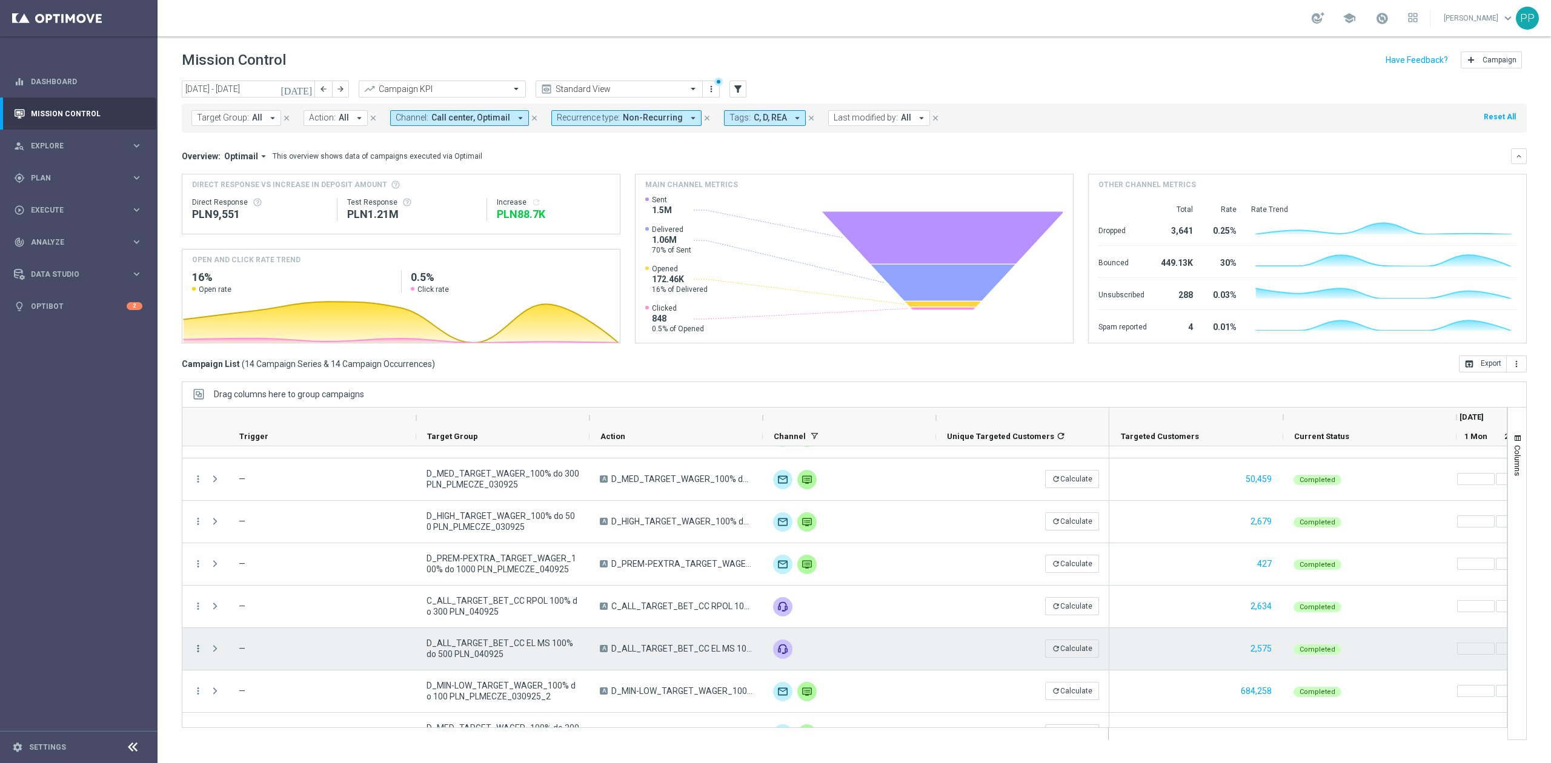
click at [202, 648] on icon "more_vert" at bounding box center [198, 648] width 11 height 11
click at [281, 527] on span "Campaign Metrics" at bounding box center [253, 523] width 63 height 8
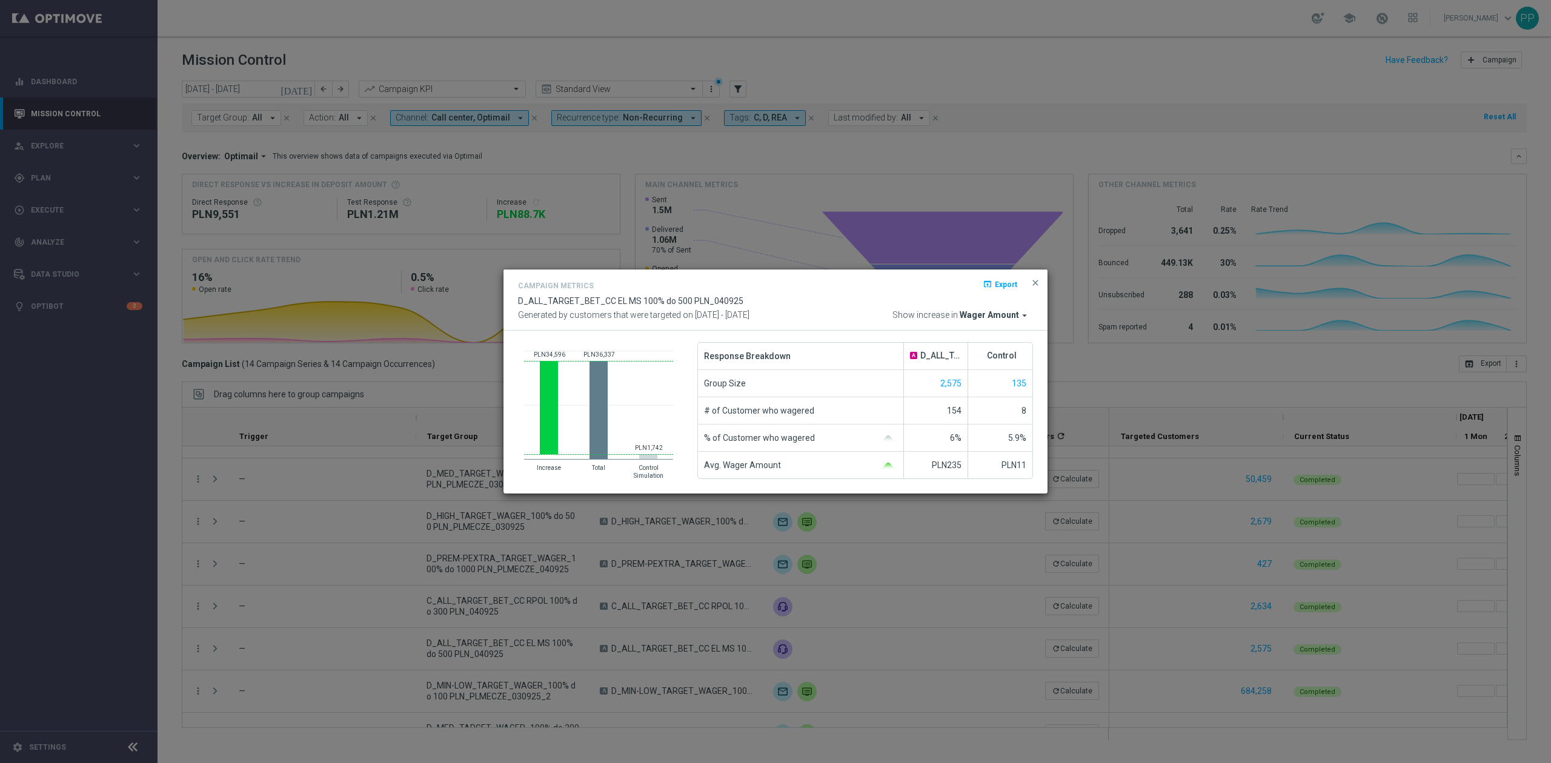
click at [977, 321] on div "Campaign Metrics open_in_browser Export D_ALL_TARGET_BET_CC EL MS 100% do 500 P…" at bounding box center [776, 300] width 544 height 61
click at [979, 316] on span "Wager Amount" at bounding box center [989, 315] width 59 height 11
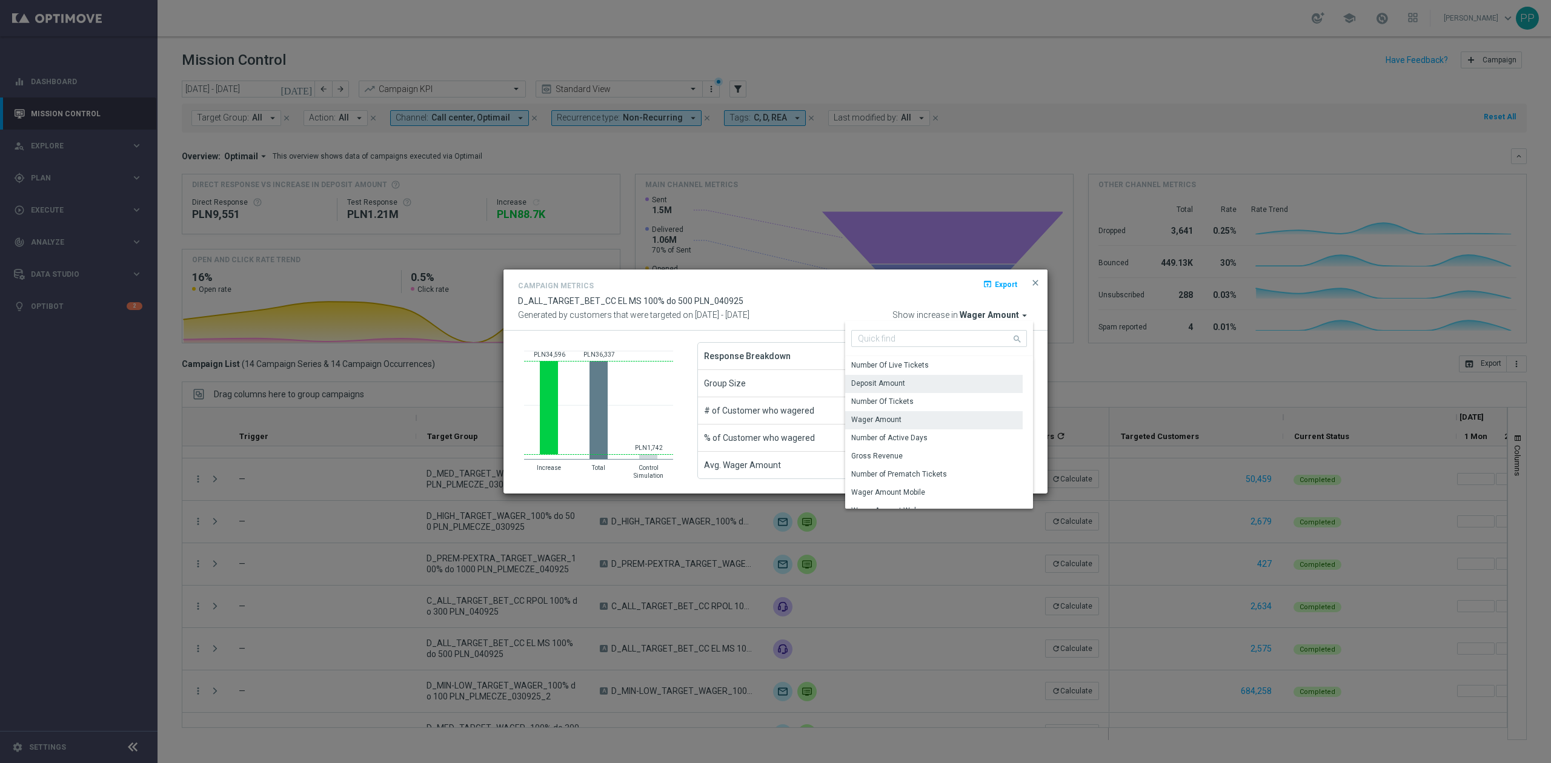
click at [926, 384] on div "Deposit Amount" at bounding box center [934, 383] width 178 height 17
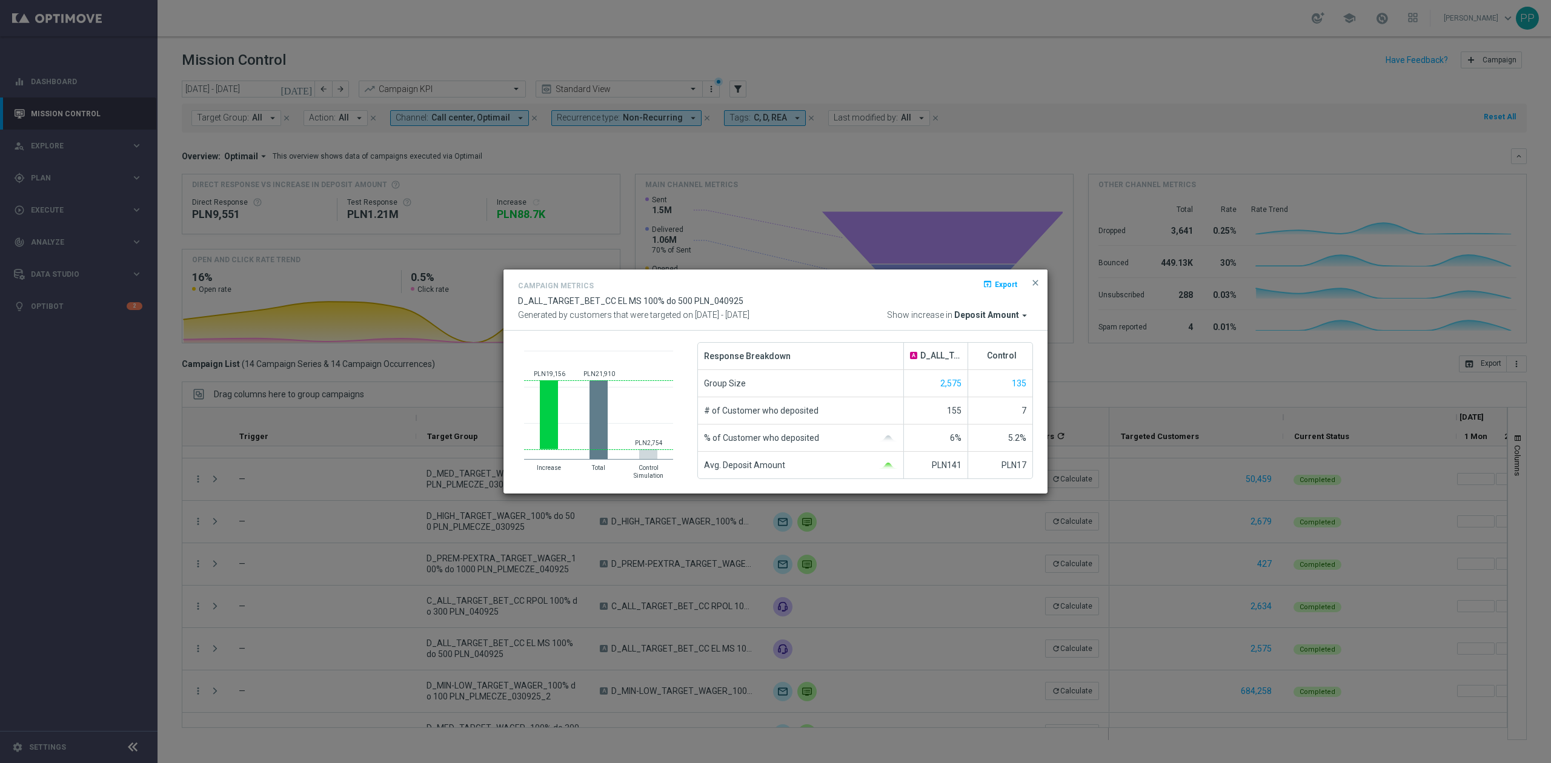
click at [459, 574] on modal-container "Campaign Metrics open_in_browser Export D_ALL_TARGET_BET_CC EL MS 100% do 500 P…" at bounding box center [775, 381] width 1551 height 763
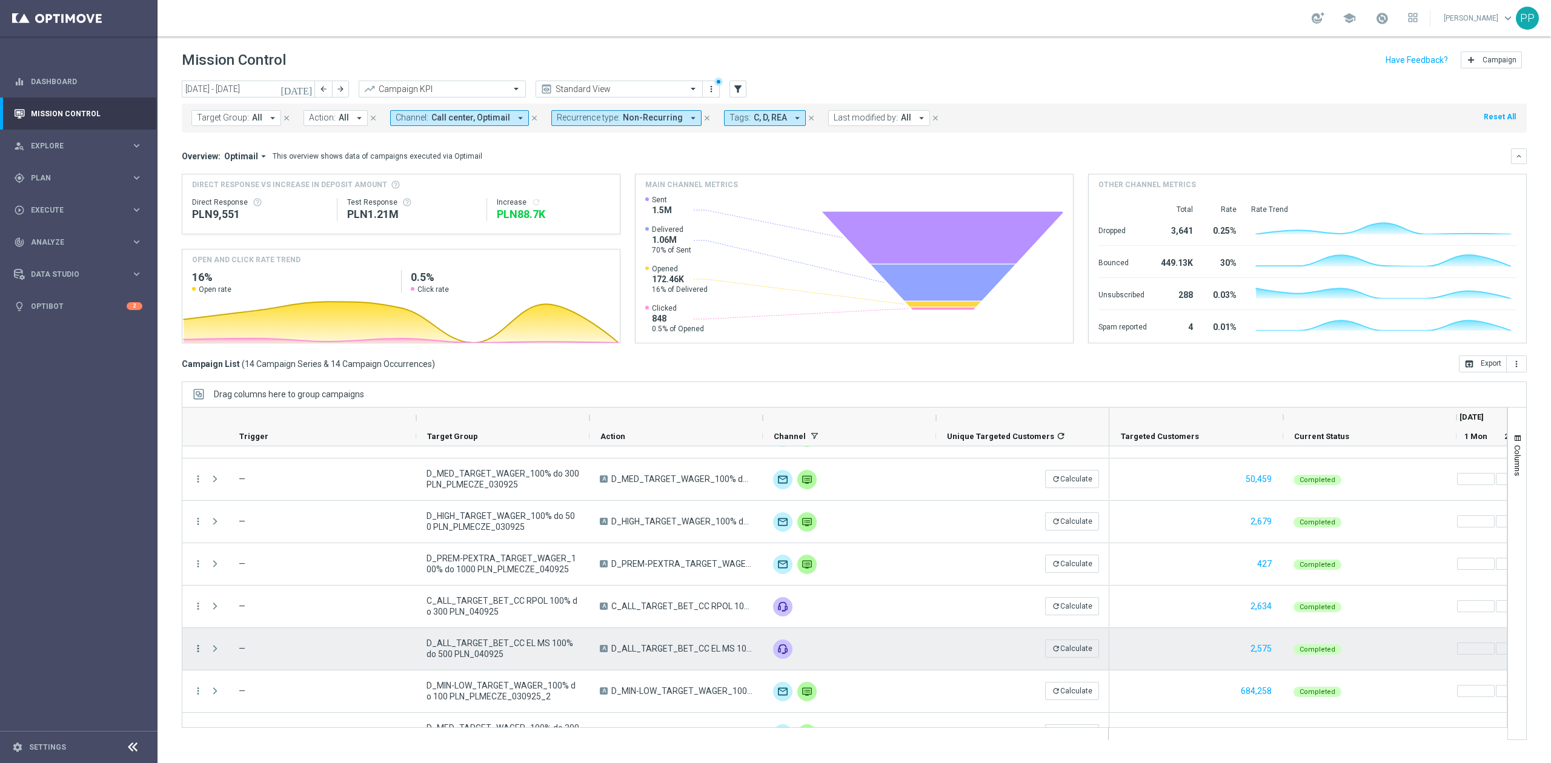
click at [202, 645] on icon "more_vert" at bounding box center [198, 648] width 11 height 11
click at [265, 527] on div "Campaign Metrics" at bounding box center [278, 523] width 113 height 8
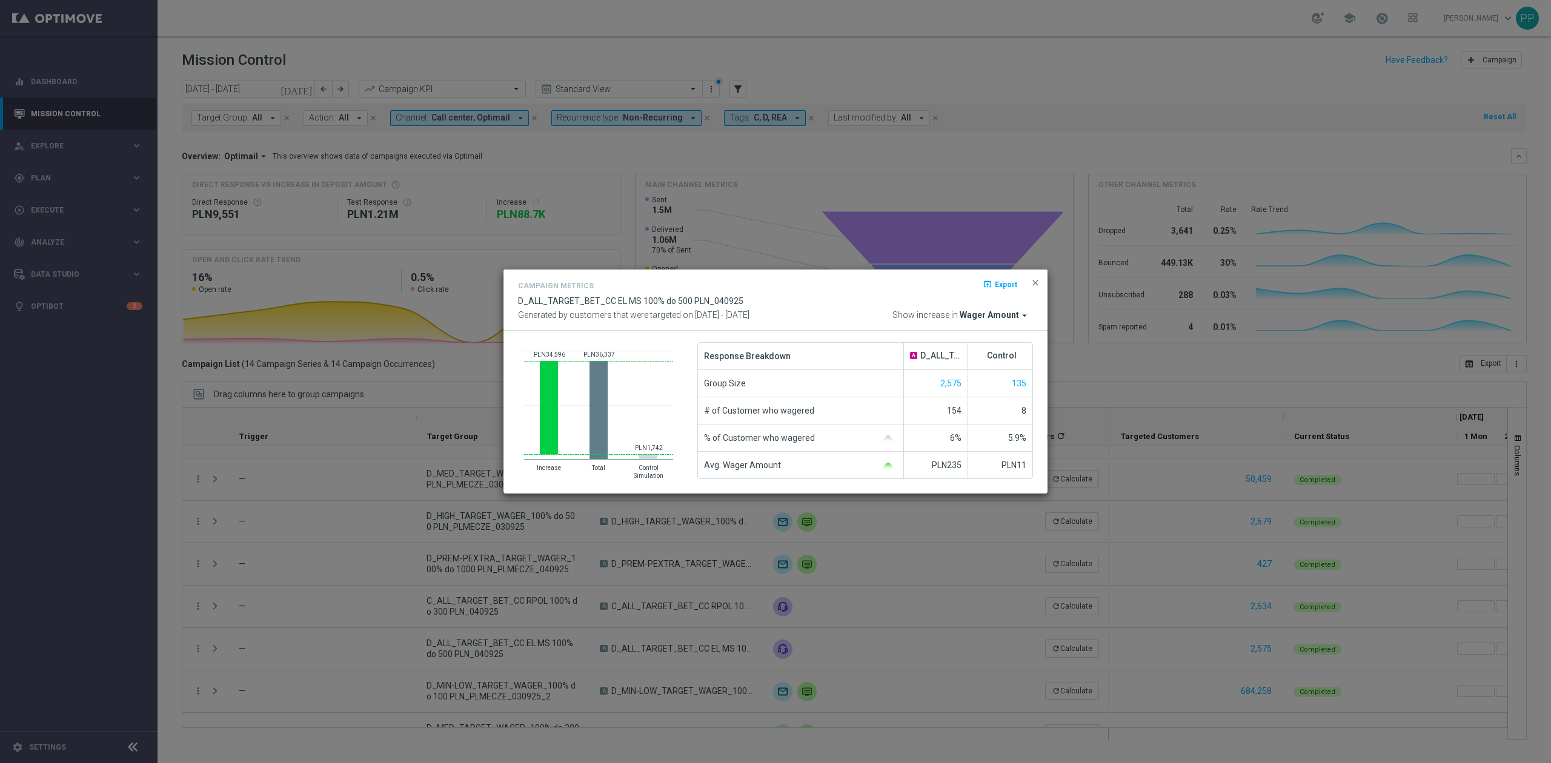
click at [986, 313] on span "Wager Amount" at bounding box center [989, 315] width 59 height 11
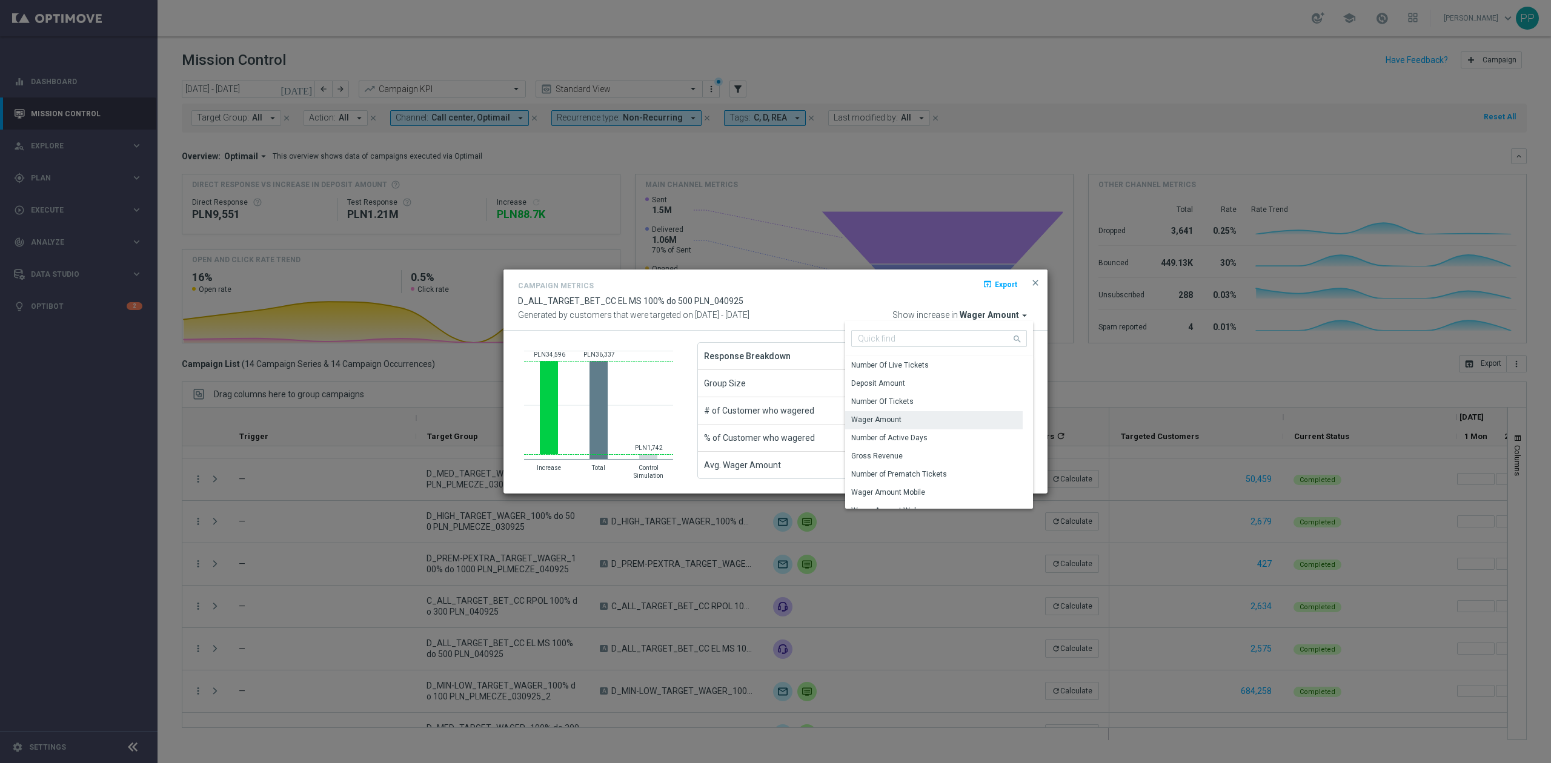
click at [985, 315] on span "Wager Amount" at bounding box center [989, 315] width 59 height 11
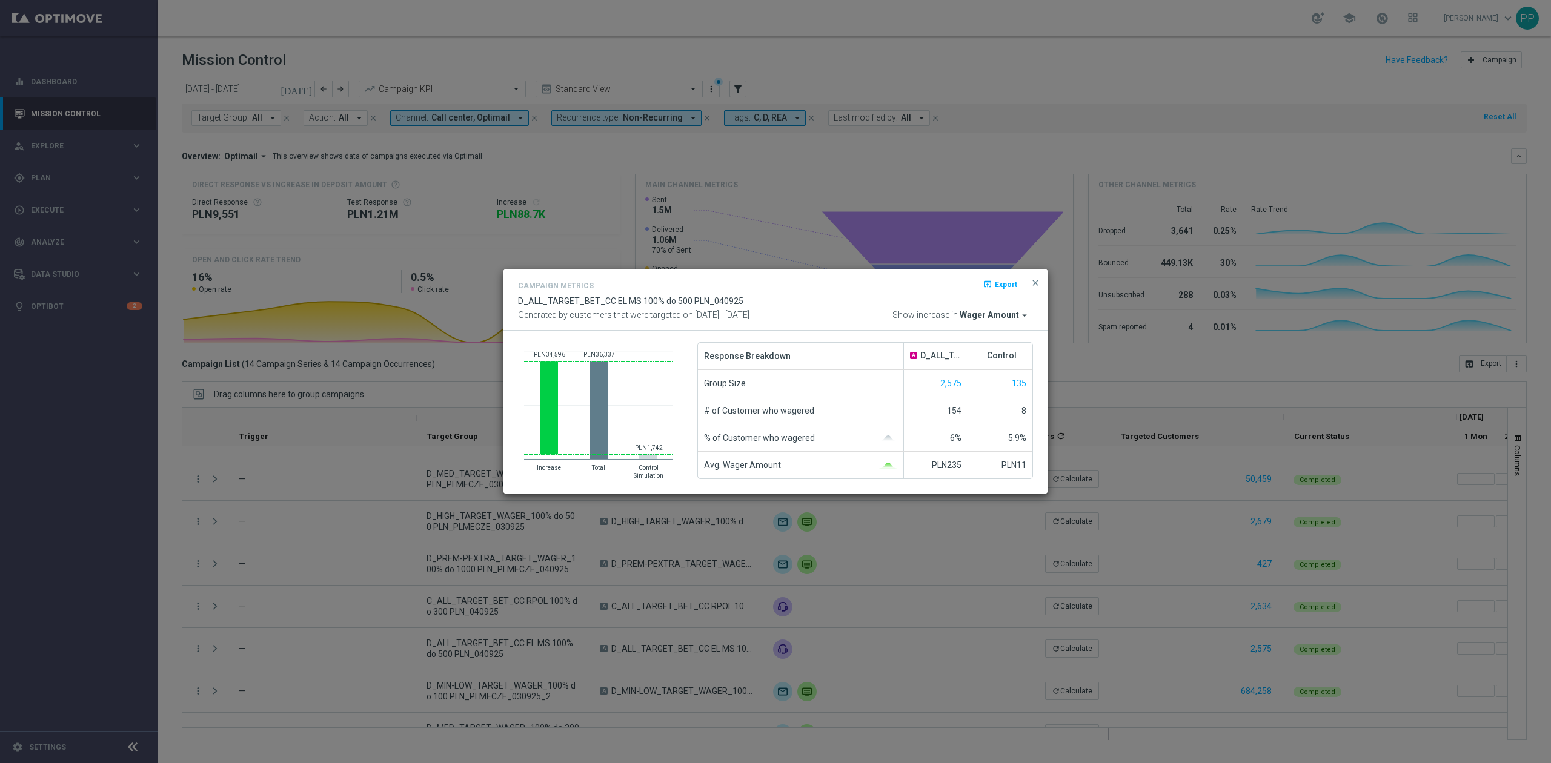
click at [982, 318] on span "Wager Amount" at bounding box center [989, 315] width 59 height 11
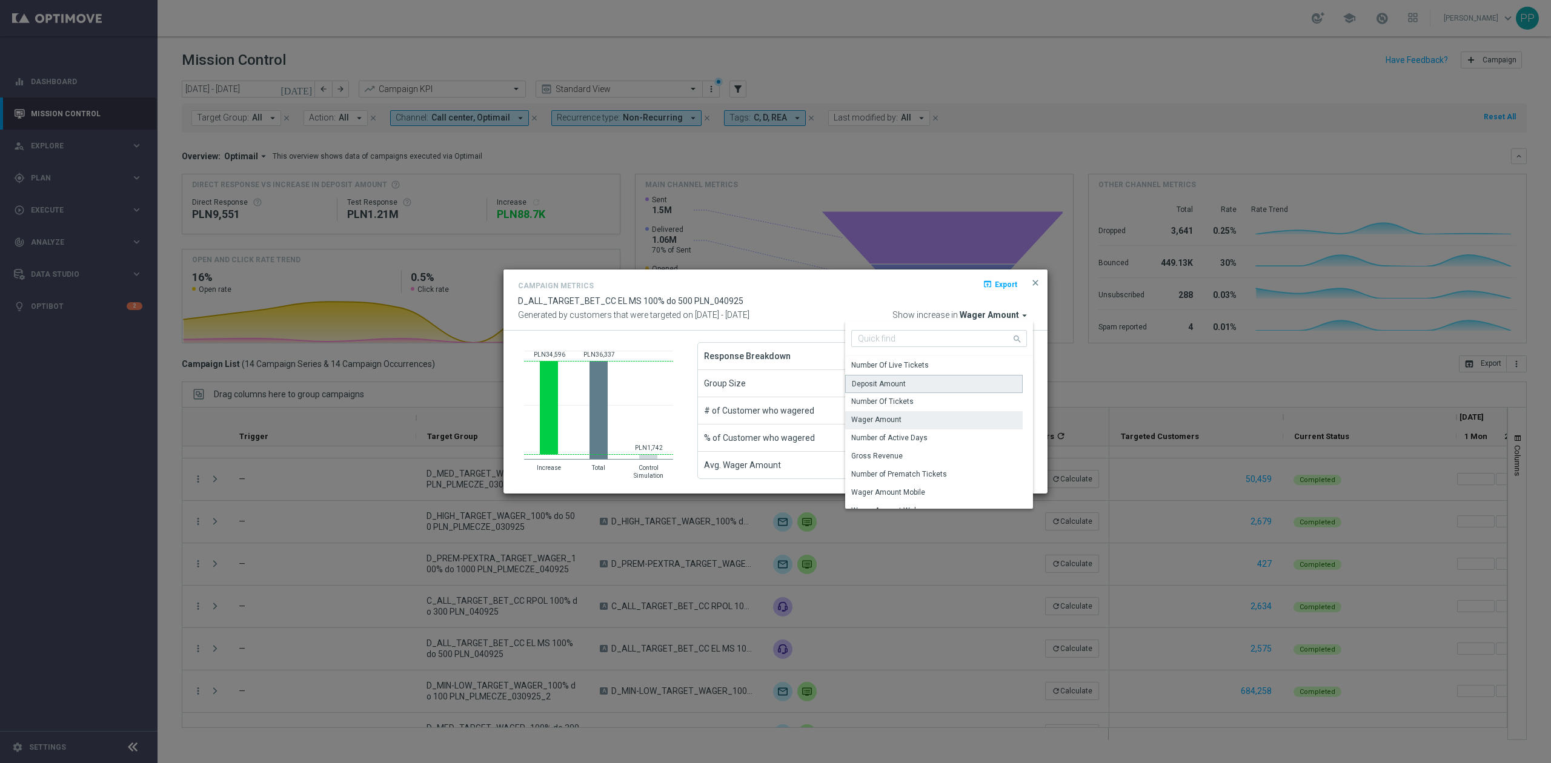
click at [959, 389] on div "Deposit Amount" at bounding box center [934, 384] width 178 height 18
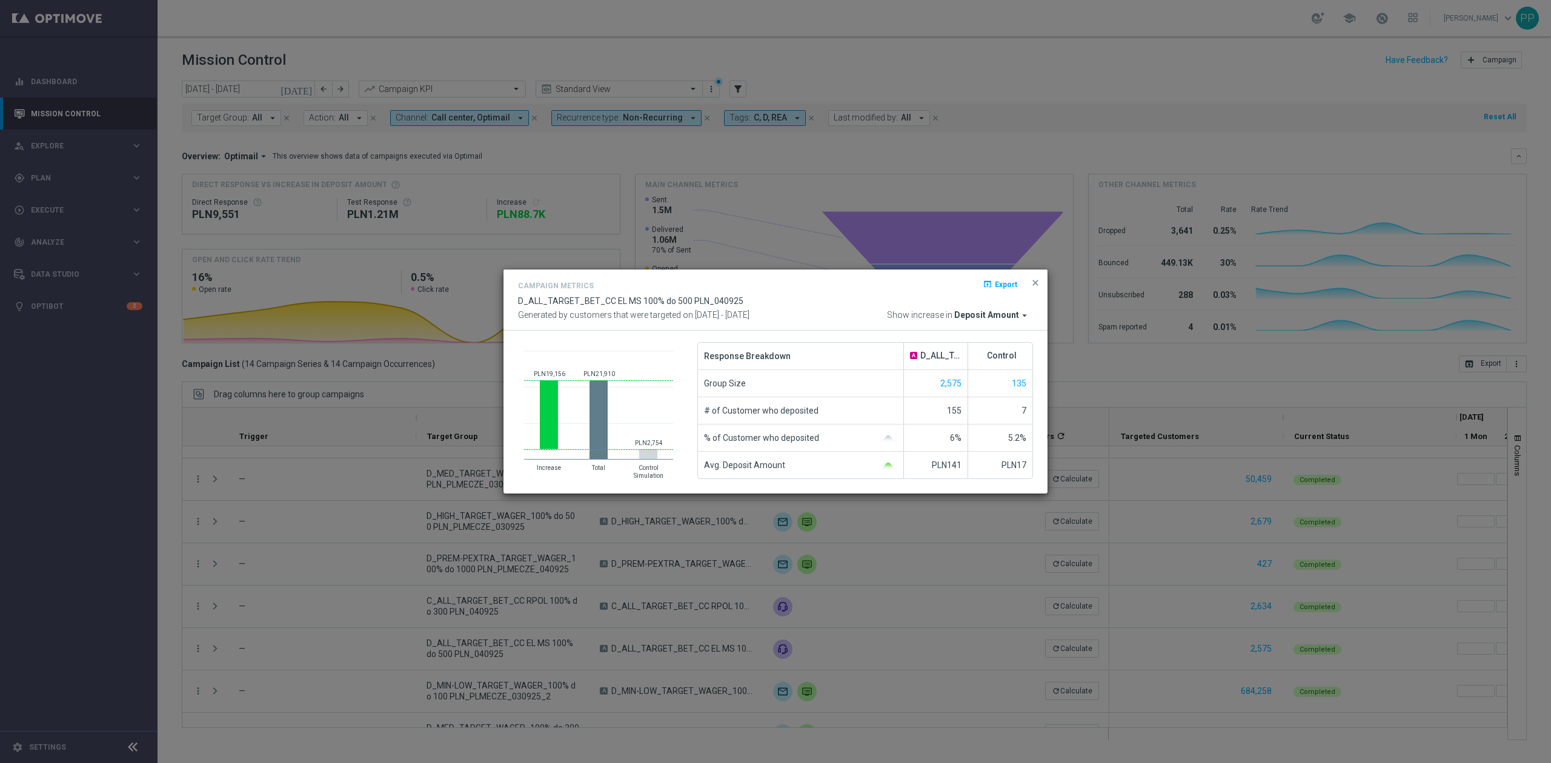
click at [633, 613] on modal-container "Campaign Metrics open_in_browser Export D_ALL_TARGET_BET_CC EL MS 100% do 500 P…" at bounding box center [775, 381] width 1551 height 763
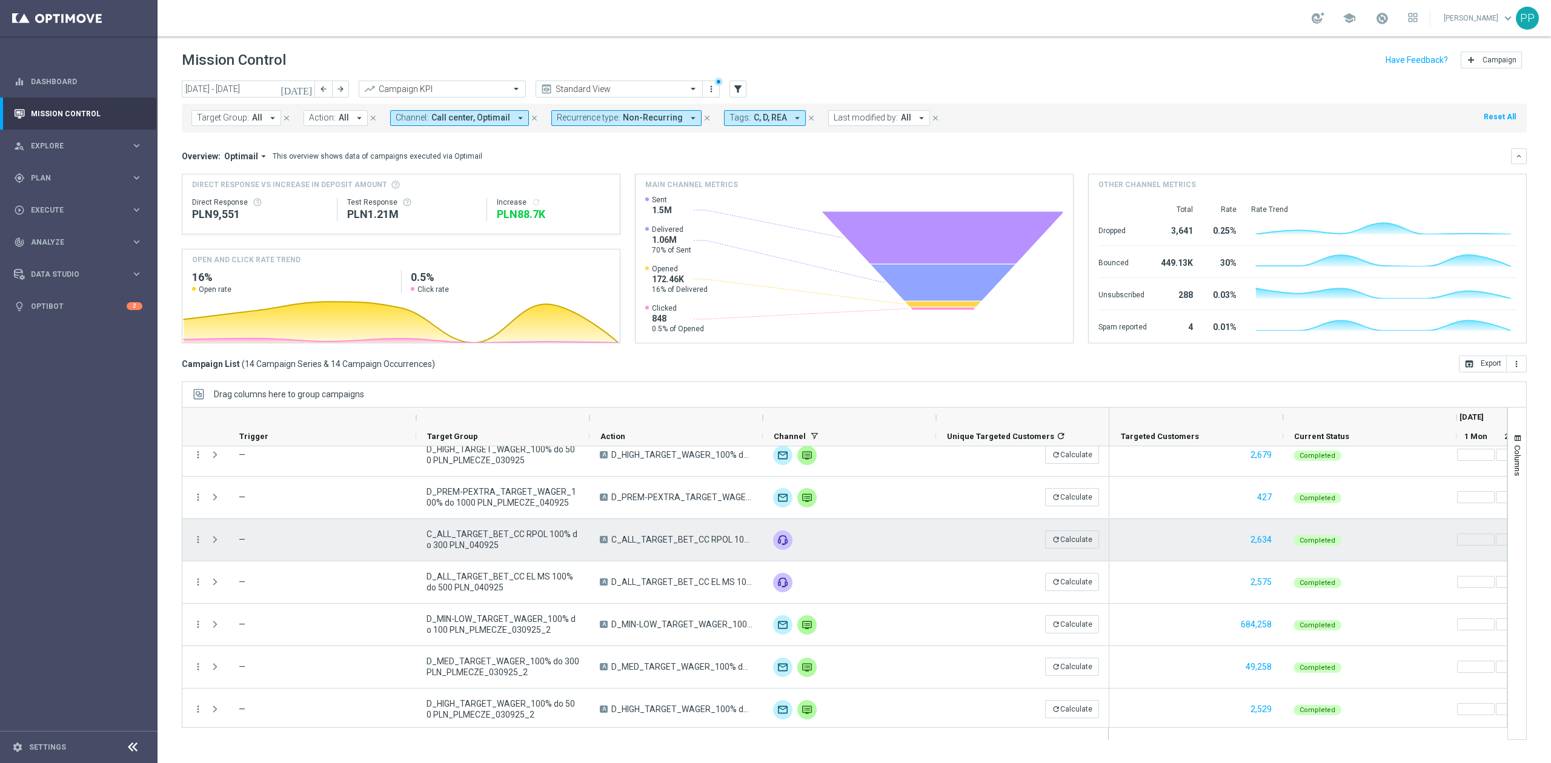
scroll to position [313, 0]
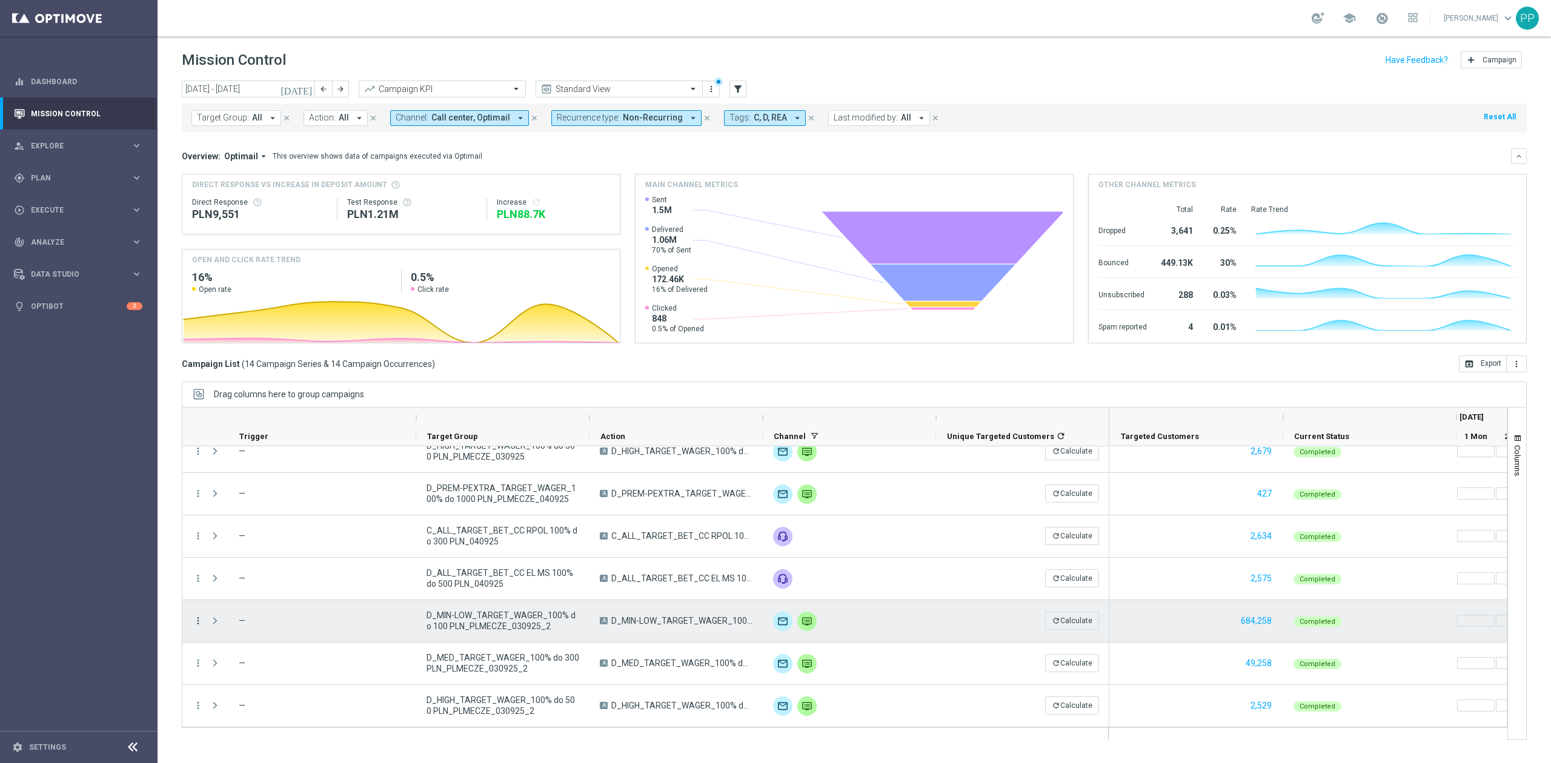
click at [195, 620] on icon "more_vert" at bounding box center [198, 621] width 11 height 11
click at [259, 497] on span "Campaign Metrics" at bounding box center [253, 494] width 63 height 8
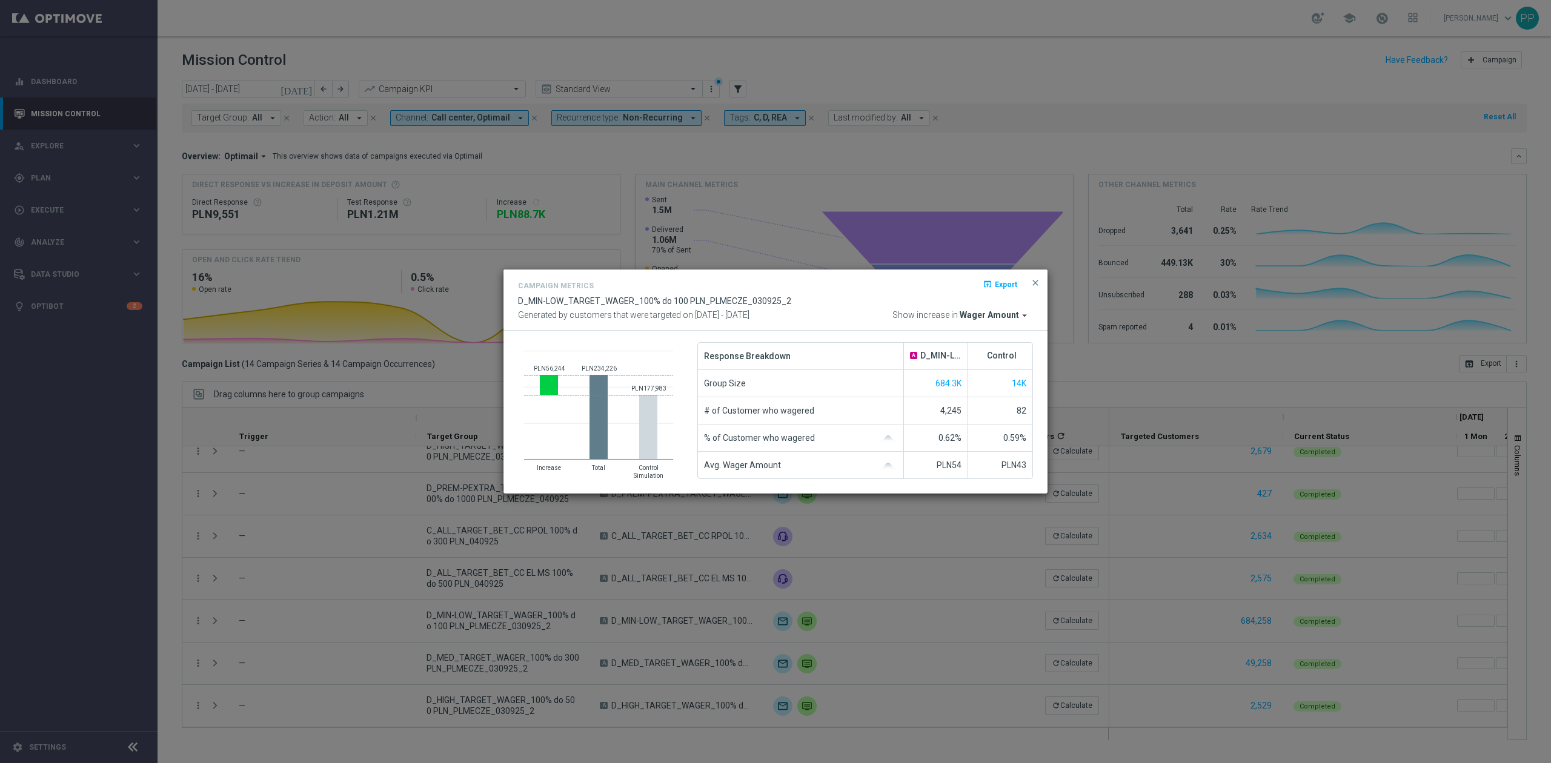
click at [992, 316] on span "Wager Amount" at bounding box center [989, 315] width 59 height 11
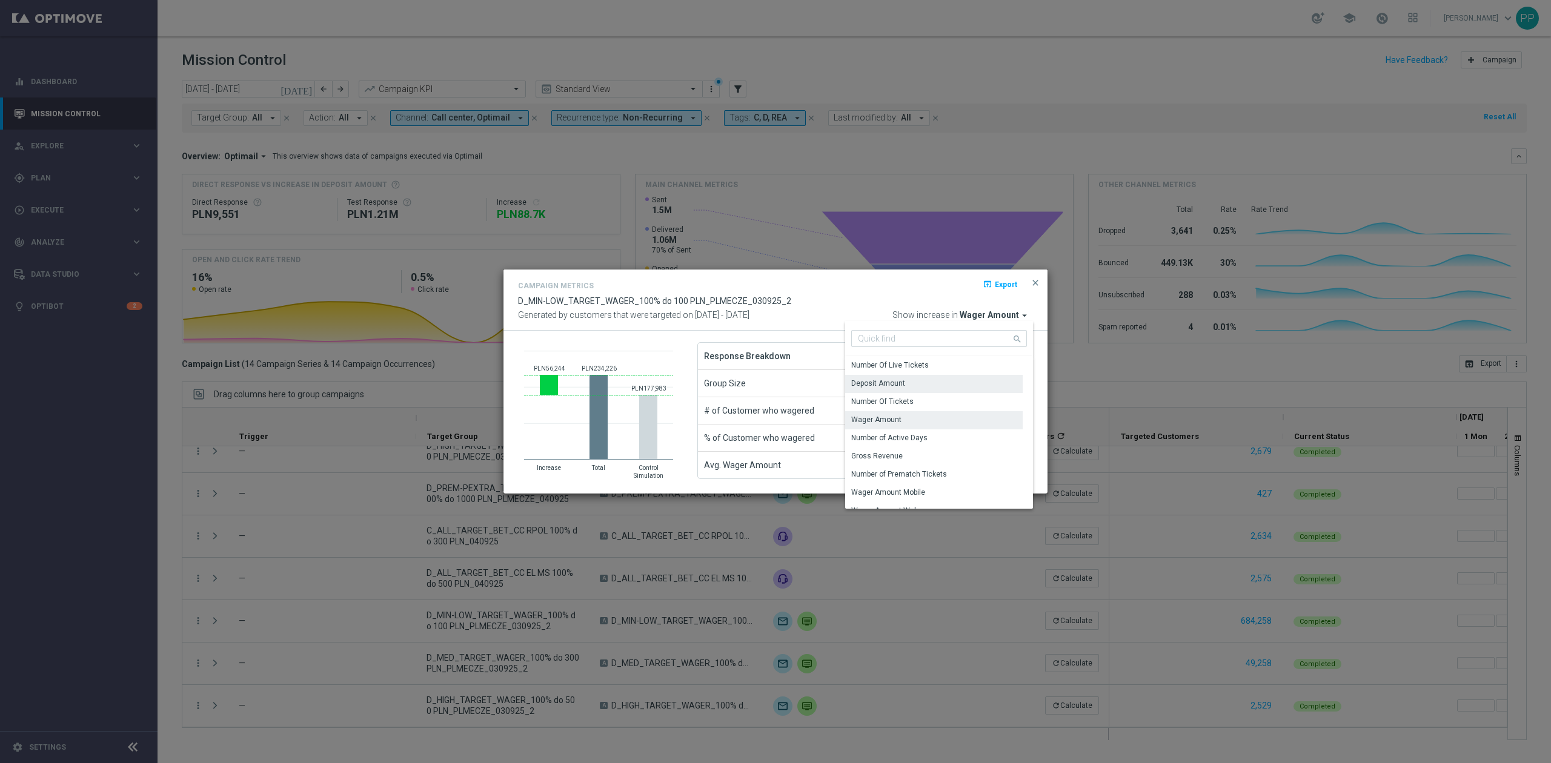
click at [895, 385] on div "Deposit Amount" at bounding box center [878, 383] width 54 height 11
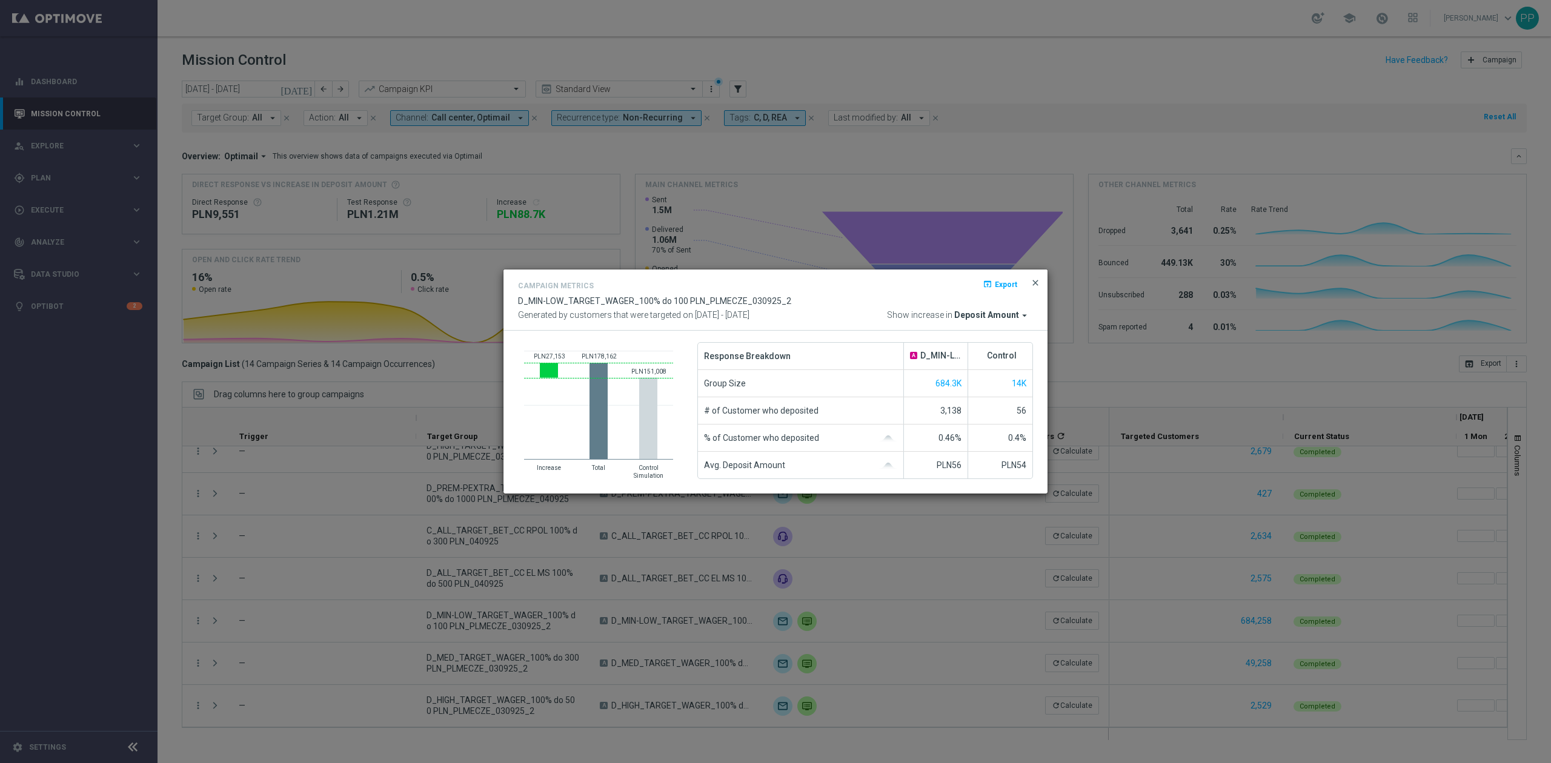
click at [1037, 281] on span "close" at bounding box center [1036, 283] width 10 height 10
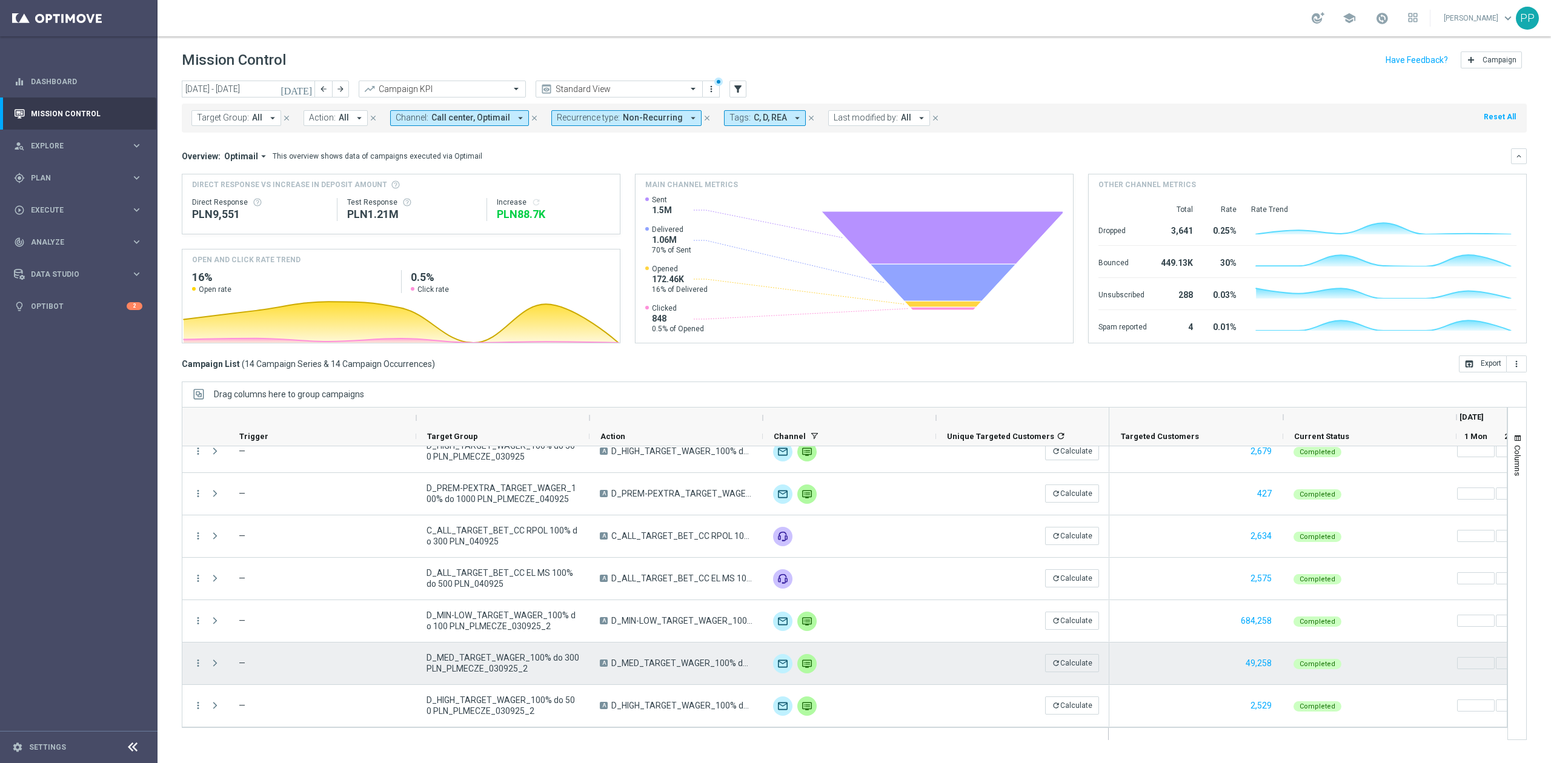
click at [190, 662] on div "more_vert" at bounding box center [193, 664] width 22 height 42
click at [196, 658] on icon "more_vert" at bounding box center [198, 663] width 11 height 11
click at [248, 539] on span "Campaign Metrics" at bounding box center [253, 537] width 63 height 8
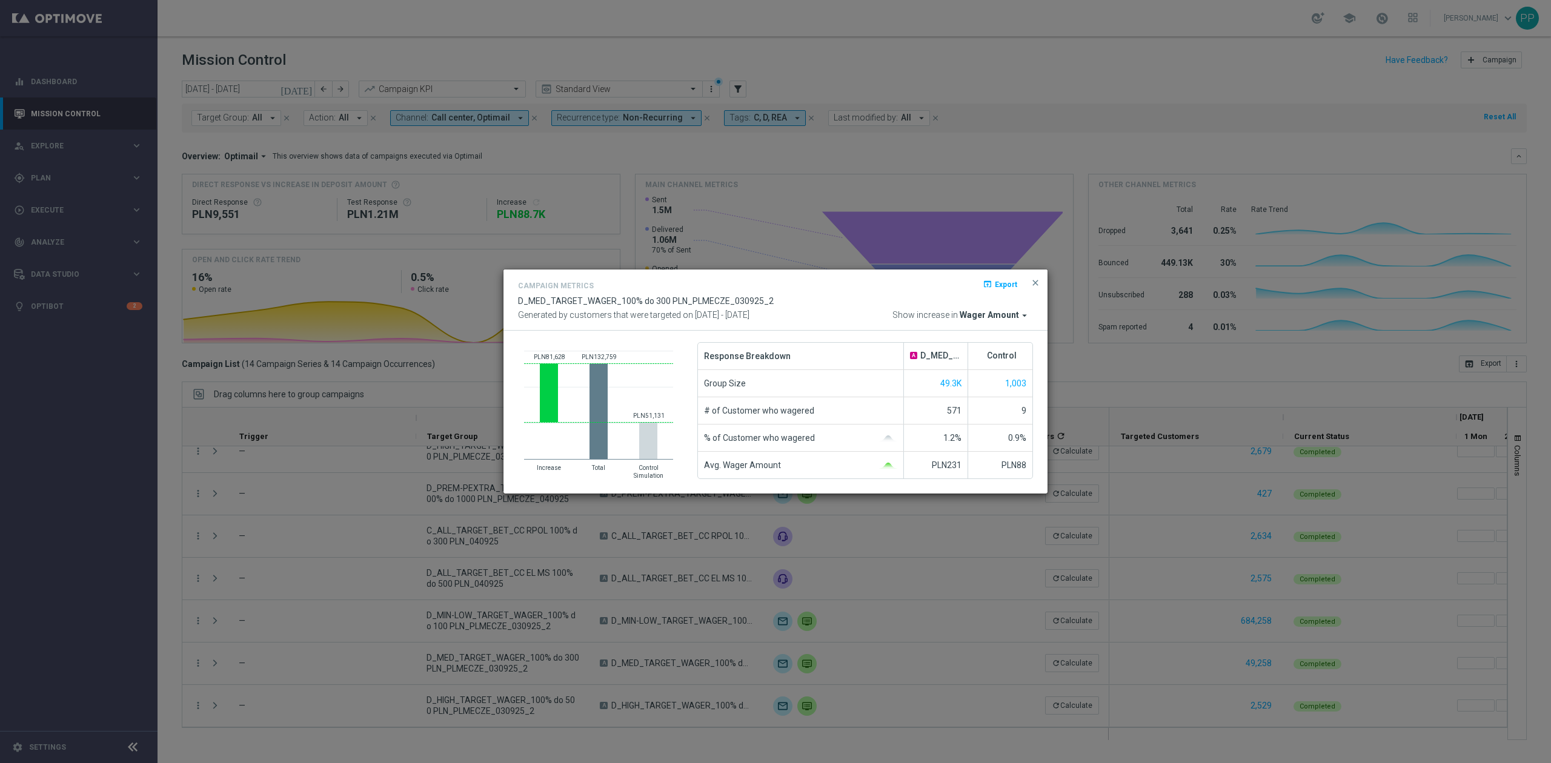
click at [1002, 308] on div "Campaign Metrics open_in_browser Export D_MED_TARGET_WAGER_100% do 300 PLN_PLME…" at bounding box center [775, 300] width 515 height 42
click at [999, 311] on span "Wager Amount" at bounding box center [989, 315] width 59 height 11
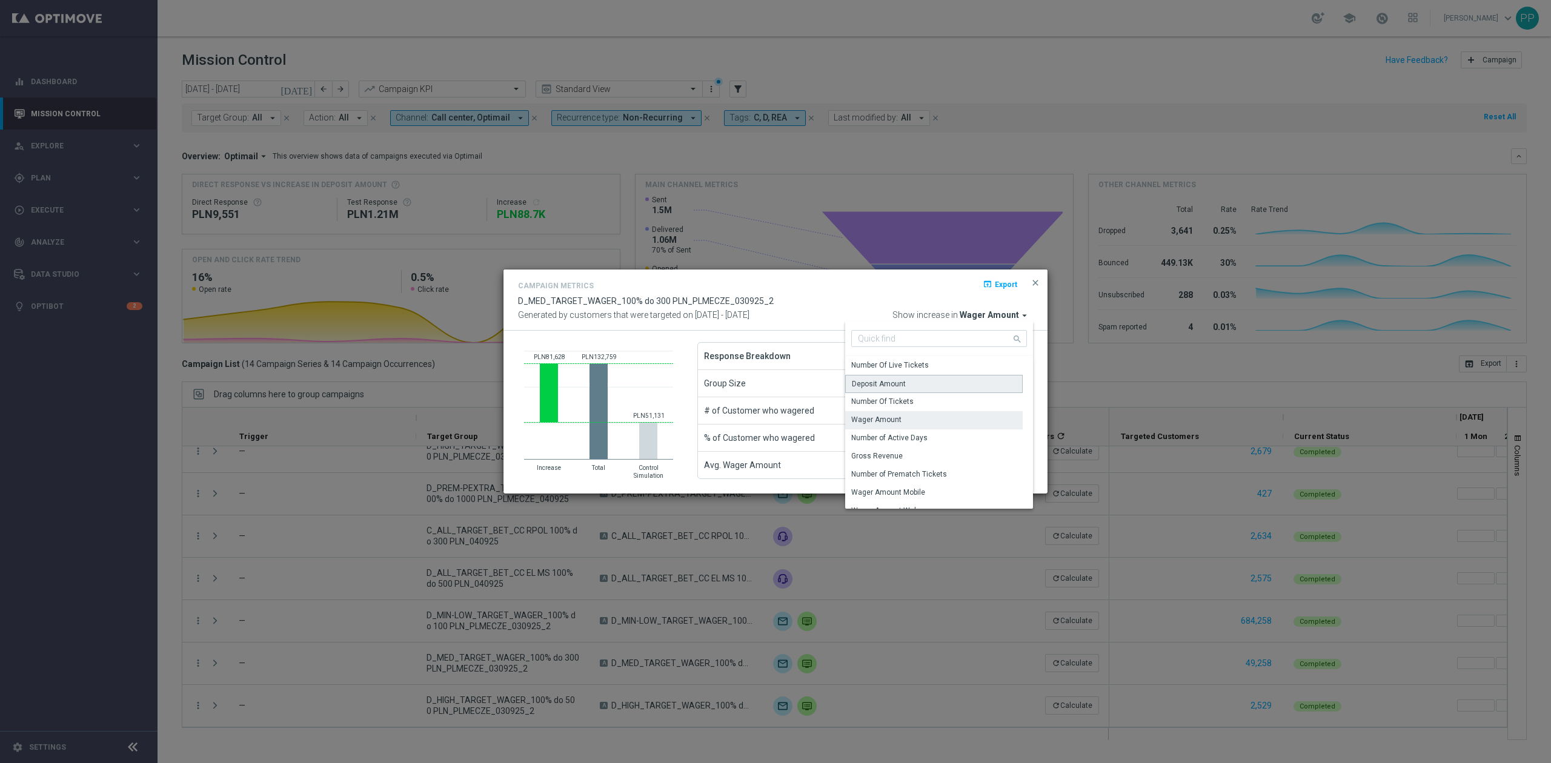
click at [925, 386] on div "Deposit Amount" at bounding box center [934, 384] width 178 height 18
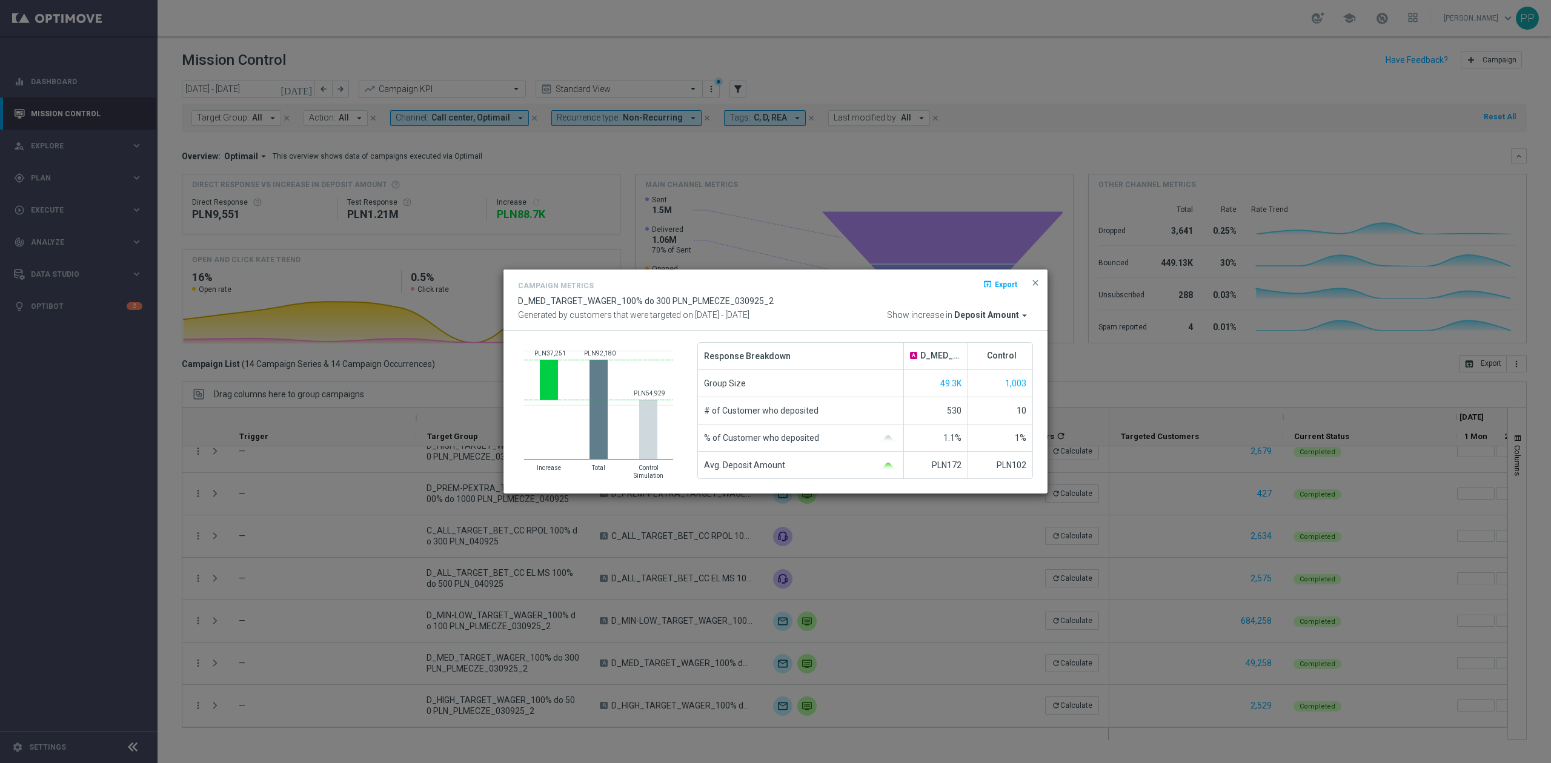
click at [525, 725] on modal-container "Campaign Metrics open_in_browser Export D_MED_TARGET_WAGER_100% do 300 PLN_PLME…" at bounding box center [775, 381] width 1551 height 763
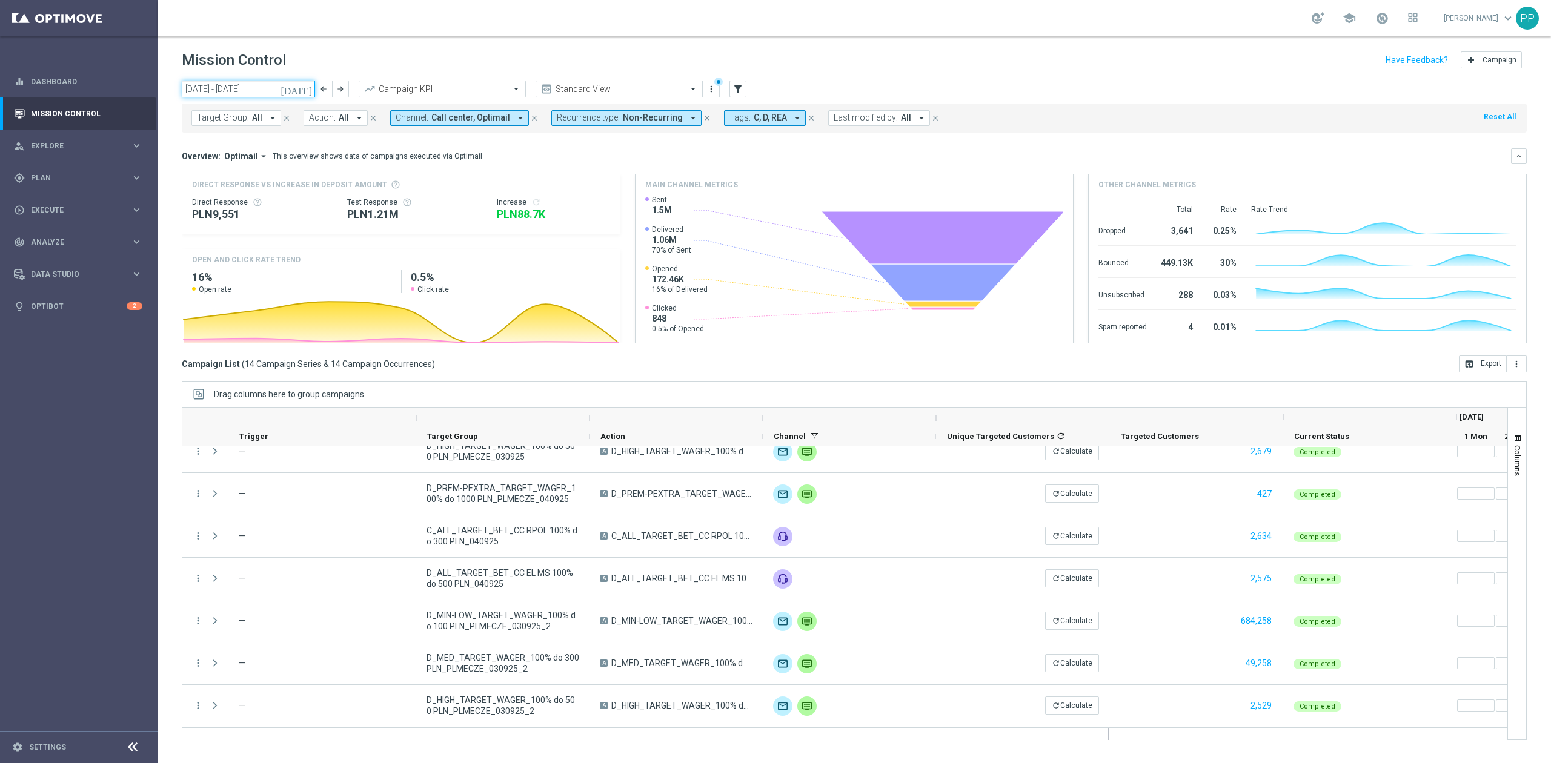
click at [234, 86] on input "[DATE] - [DATE]" at bounding box center [248, 89] width 133 height 17
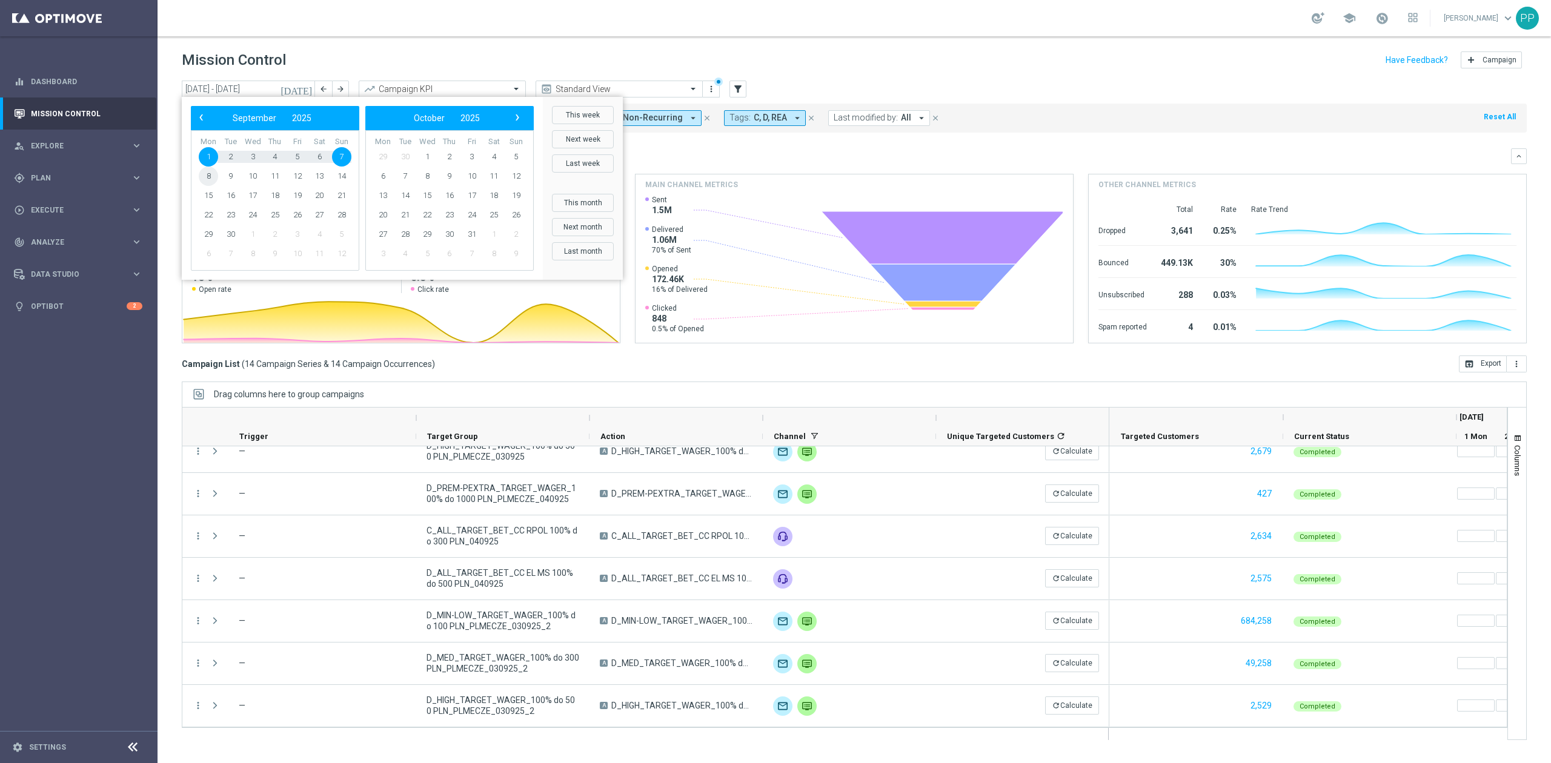
click at [210, 181] on span "8" at bounding box center [208, 176] width 19 height 19
click at [342, 181] on span "14" at bounding box center [341, 176] width 19 height 19
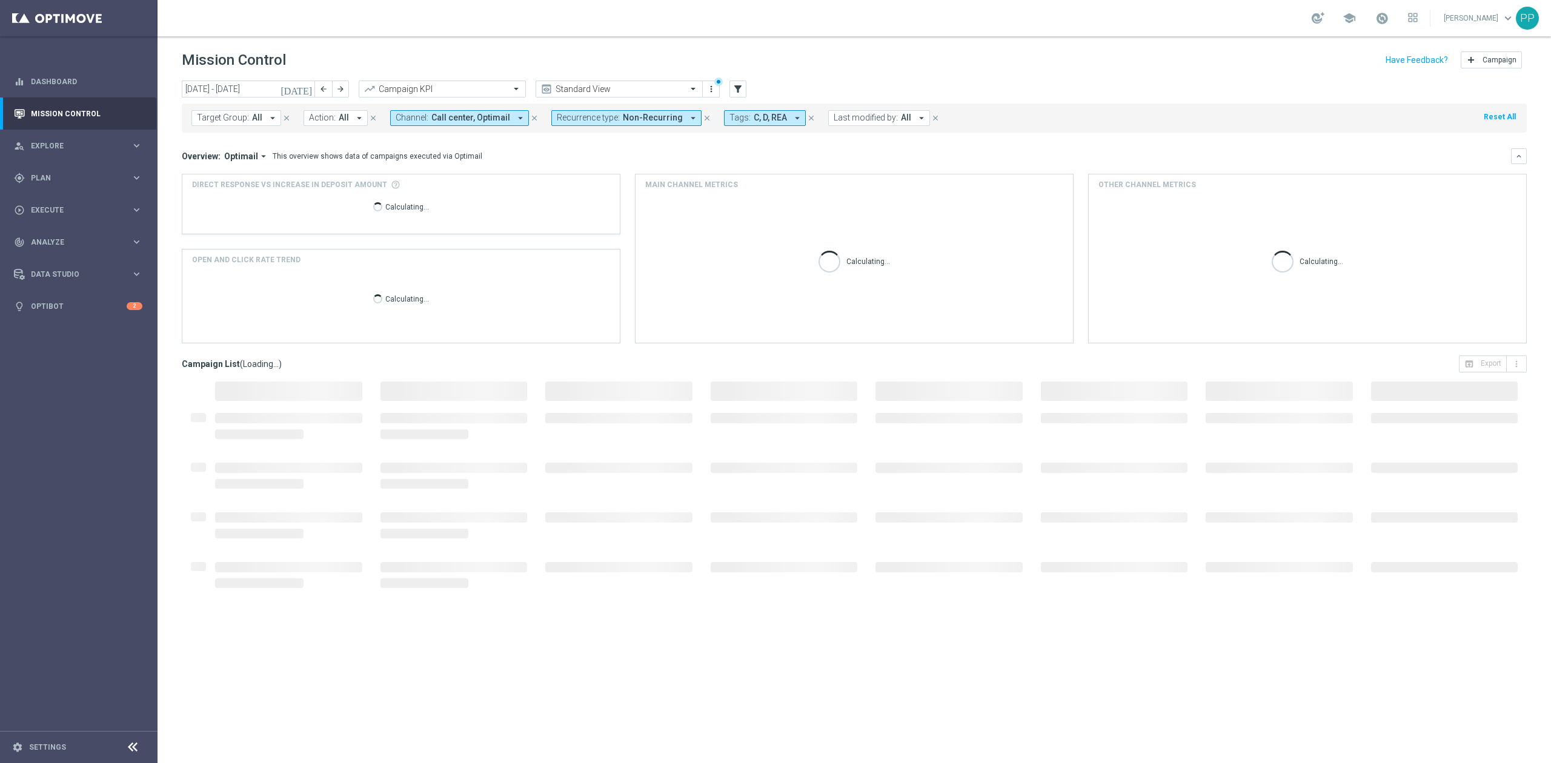
type input "[DATE] - [DATE]"
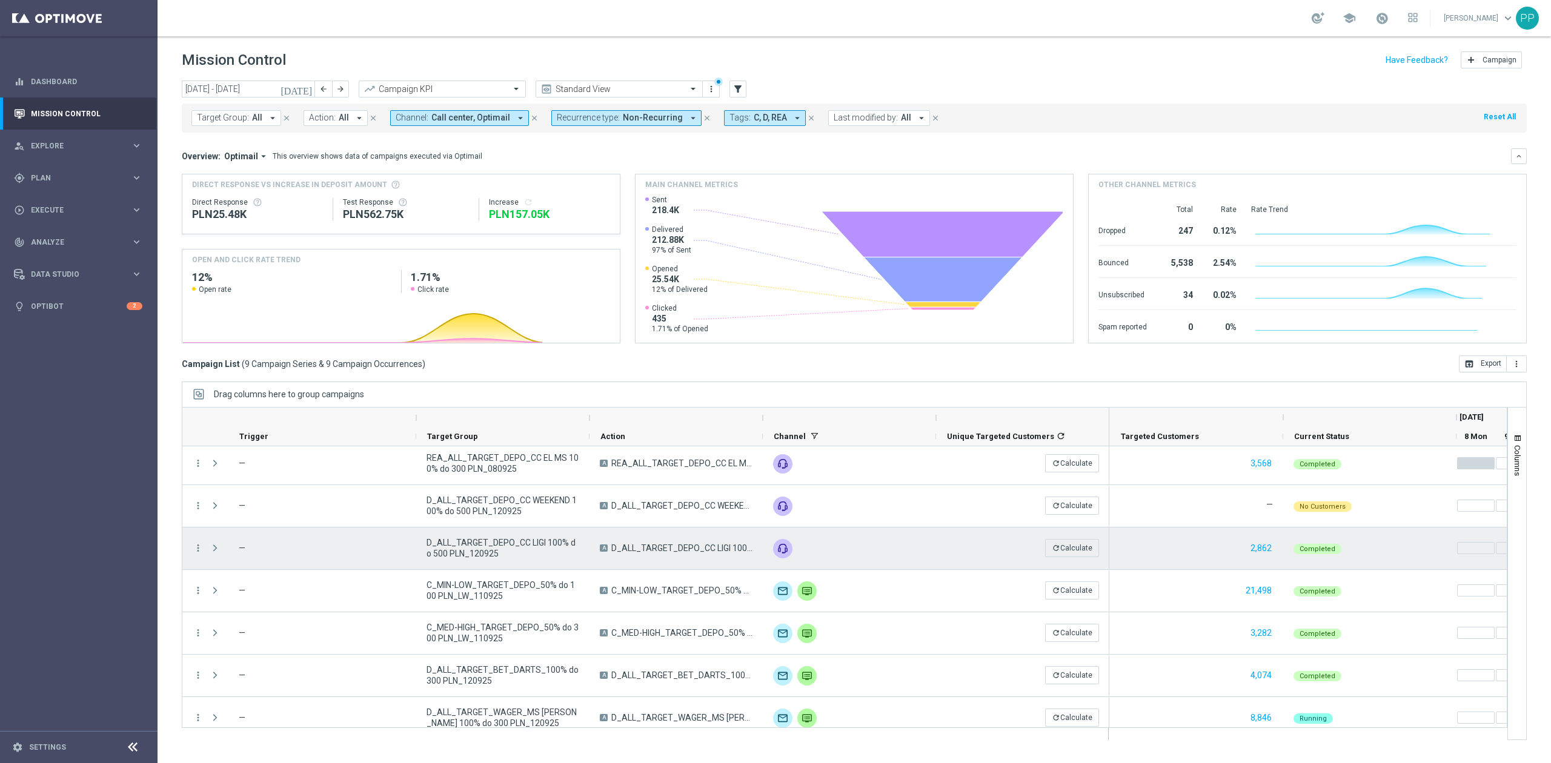
scroll to position [0, 0]
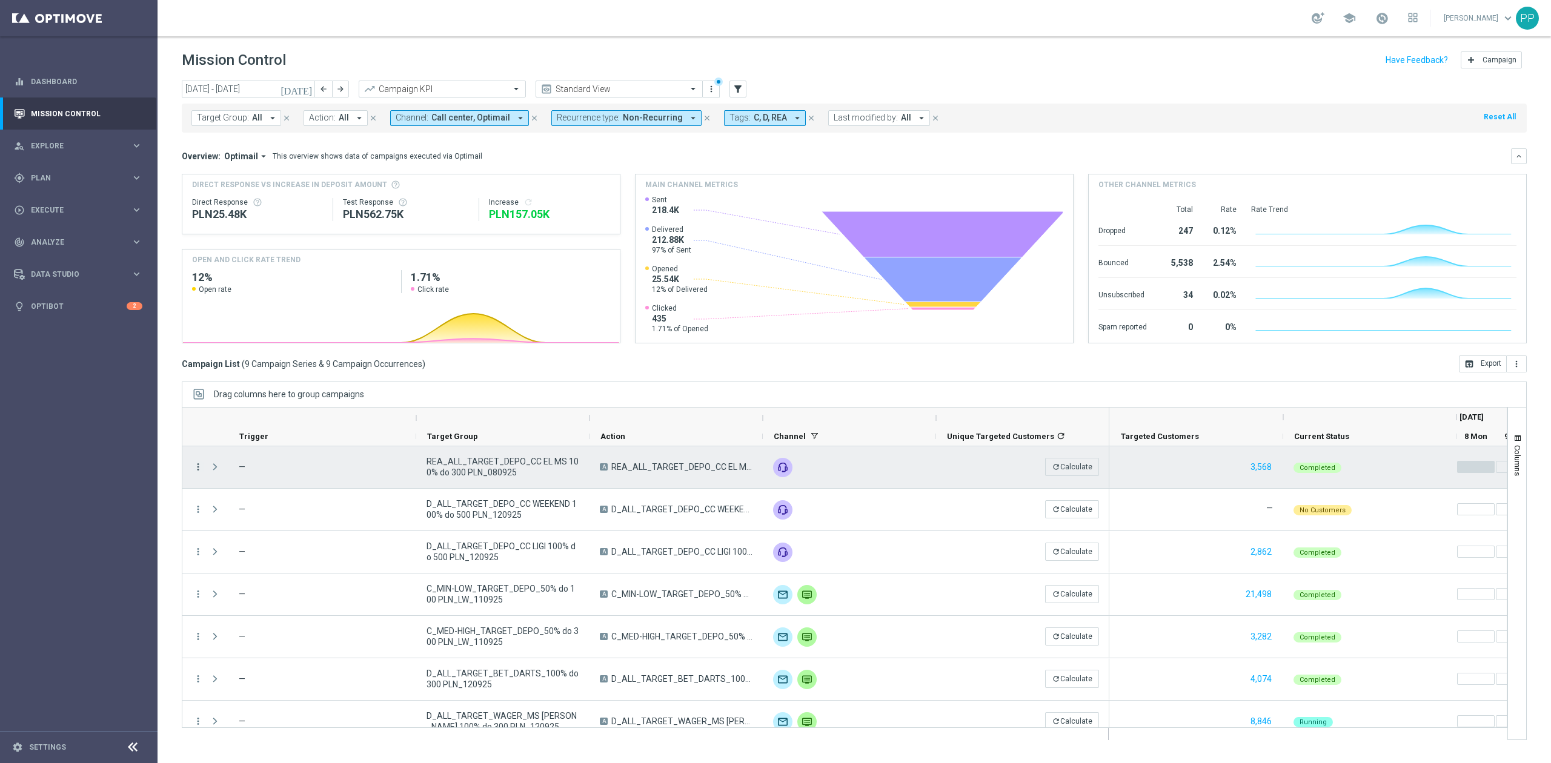
click at [194, 464] on icon "more_vert" at bounding box center [198, 467] width 11 height 11
click at [226, 488] on span "Campaign Metrics" at bounding box center [253, 492] width 63 height 8
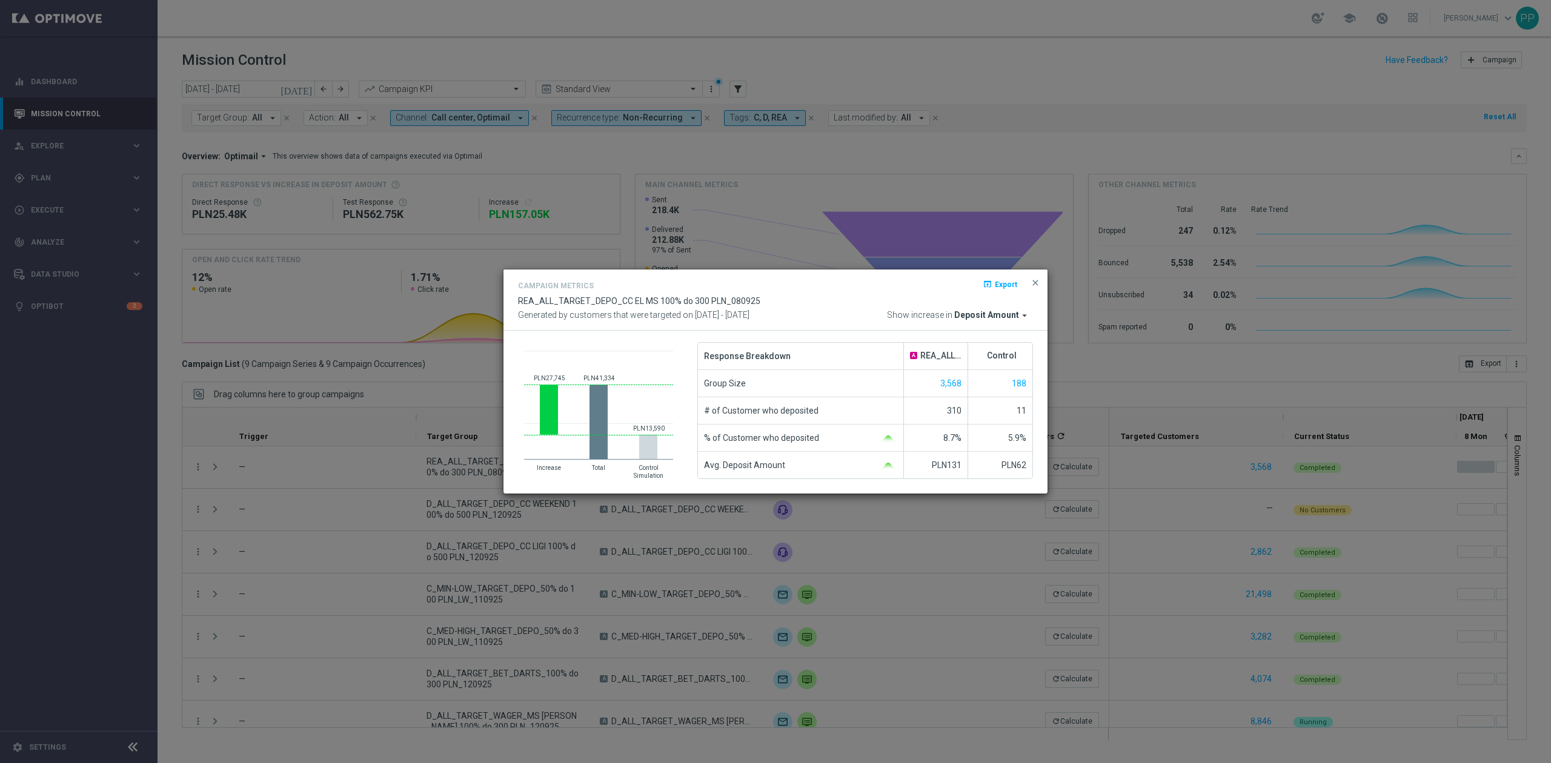
click at [394, 538] on modal-container "Campaign Metrics open_in_browser Export REA_ALL_TARGET_DEPO_CC EL MS 100% do 30…" at bounding box center [775, 381] width 1551 height 763
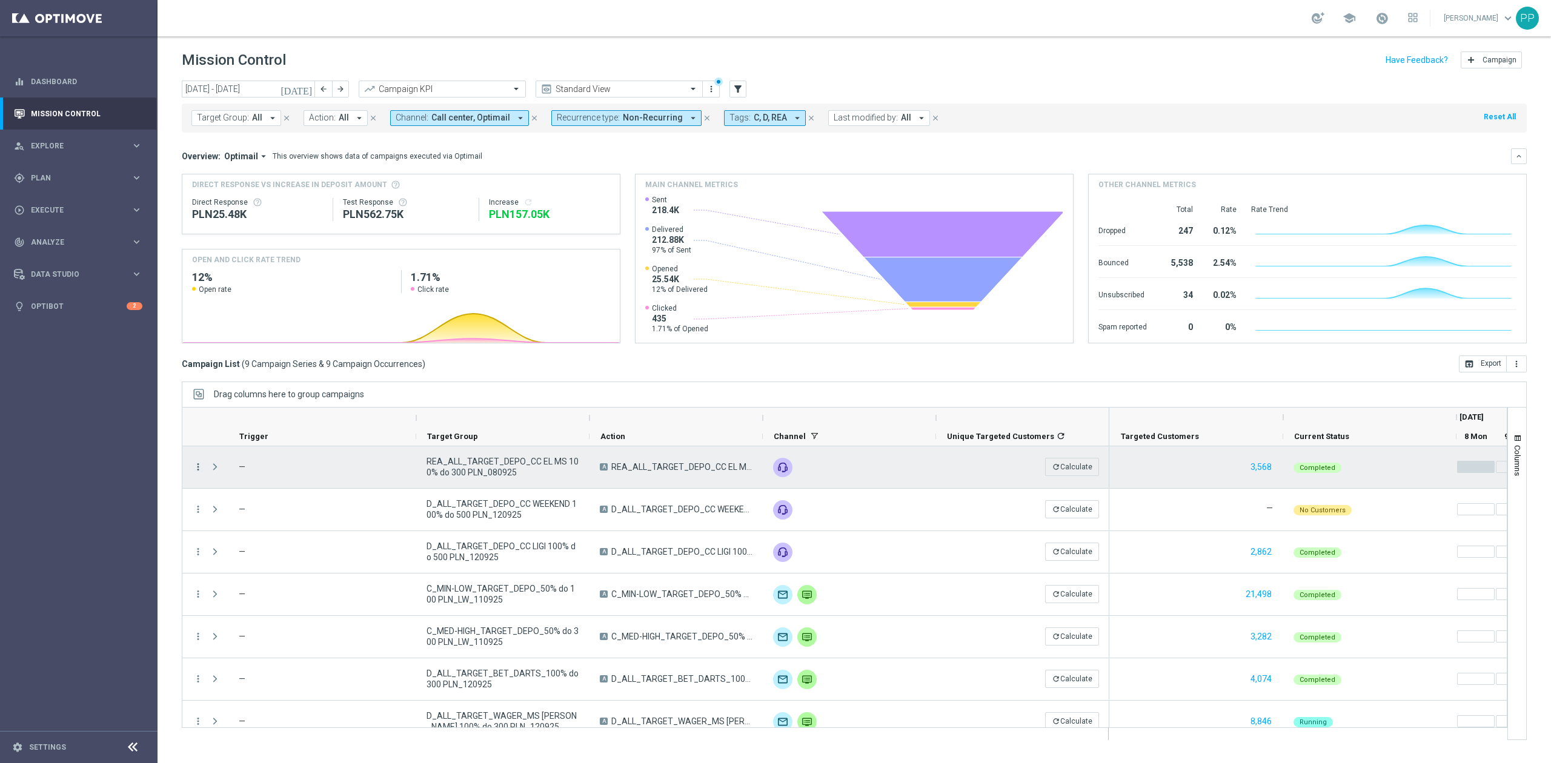
click at [194, 466] on icon "more_vert" at bounding box center [198, 467] width 11 height 11
click at [267, 492] on span "Campaign Metrics" at bounding box center [253, 492] width 63 height 8
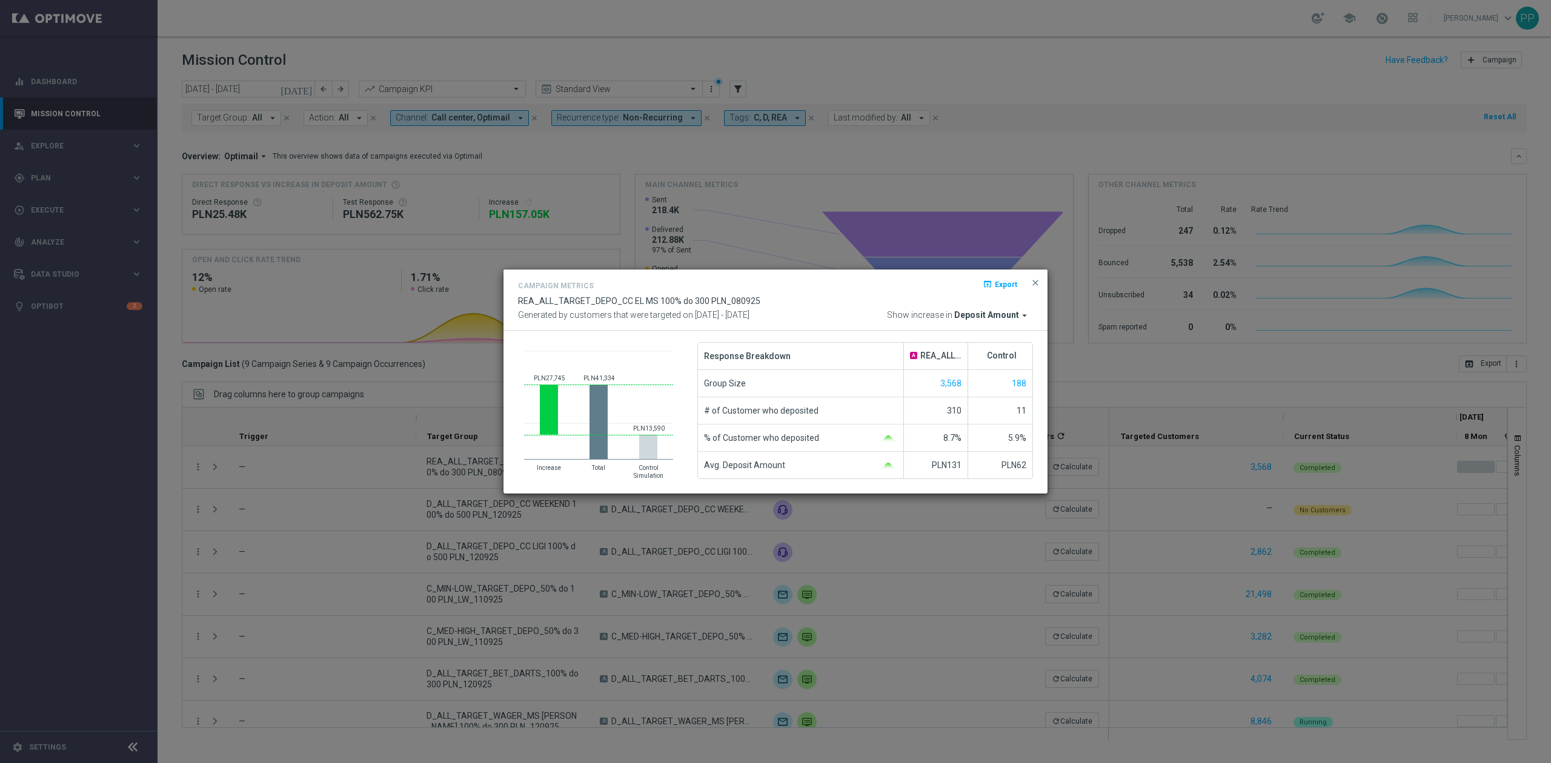
click at [385, 511] on modal-container "Campaign Metrics open_in_browser Export REA_ALL_TARGET_DEPO_CC EL MS 100% do 30…" at bounding box center [775, 381] width 1551 height 763
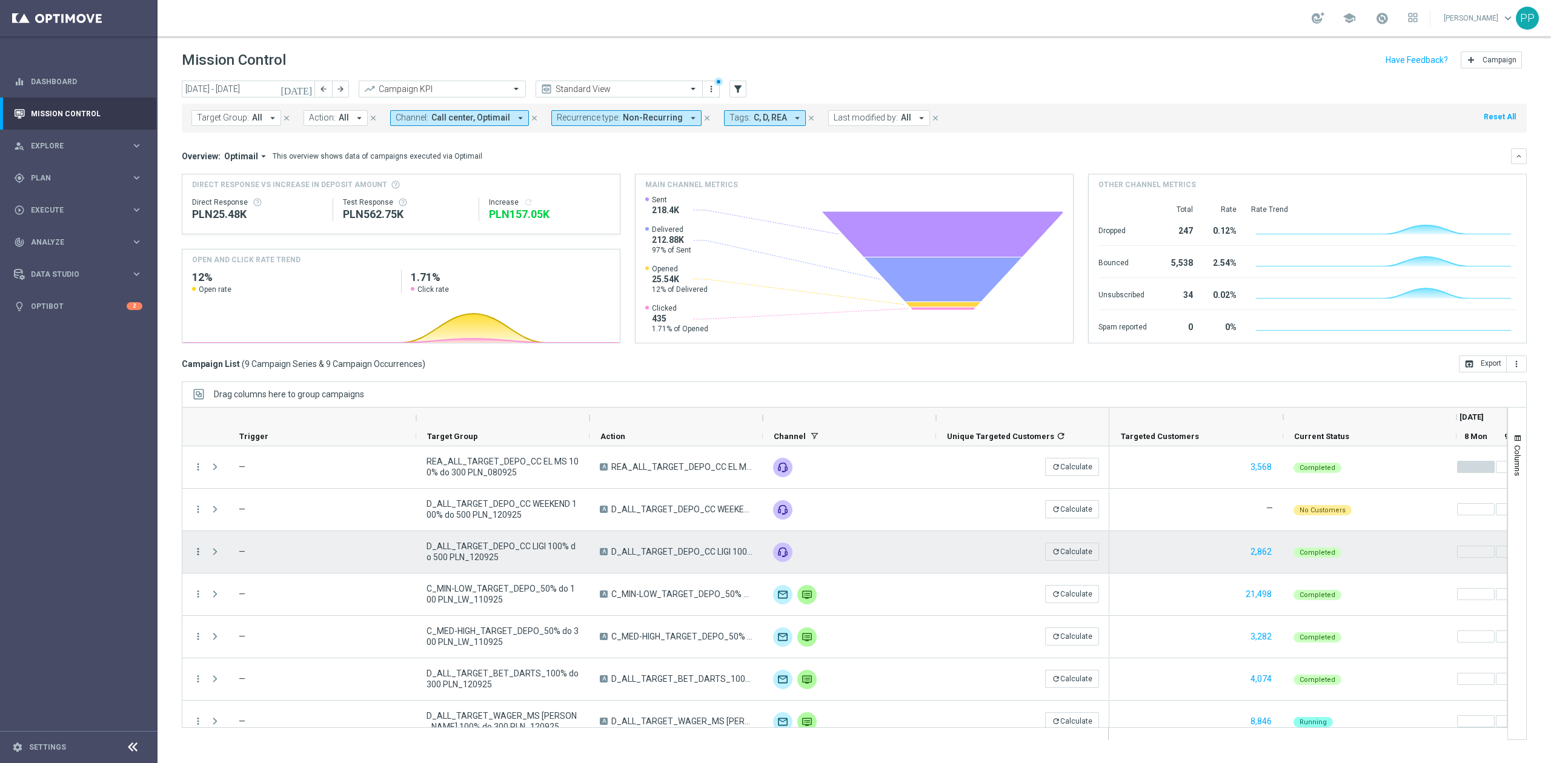
click at [201, 554] on icon "more_vert" at bounding box center [198, 552] width 11 height 11
click at [250, 574] on span "Campaign Metrics" at bounding box center [253, 577] width 63 height 8
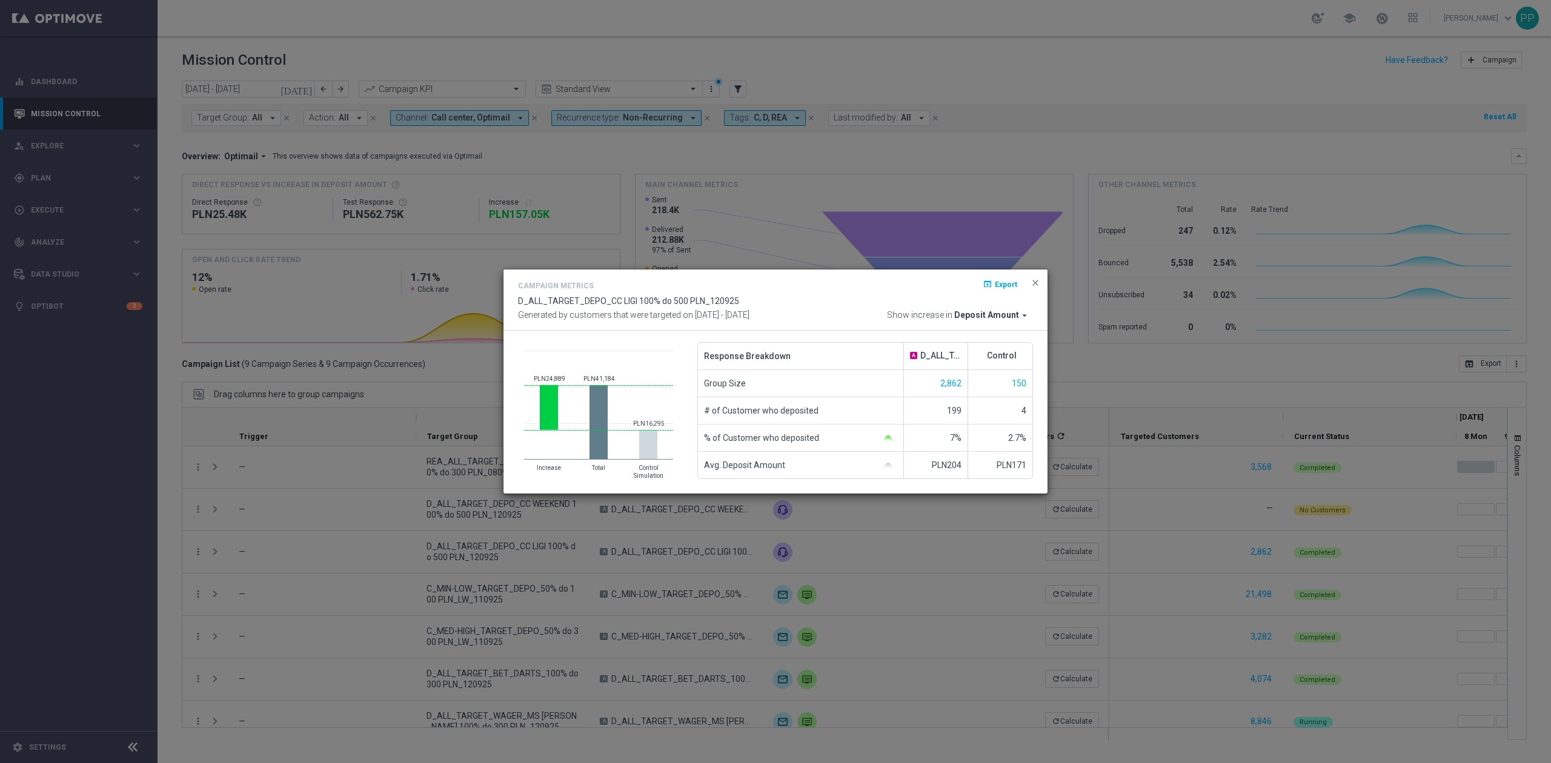
click at [350, 563] on modal-container "Campaign Metrics open_in_browser Export D_ALL_TARGET_DEPO_CC LIGI 100% do 500 P…" at bounding box center [775, 381] width 1551 height 763
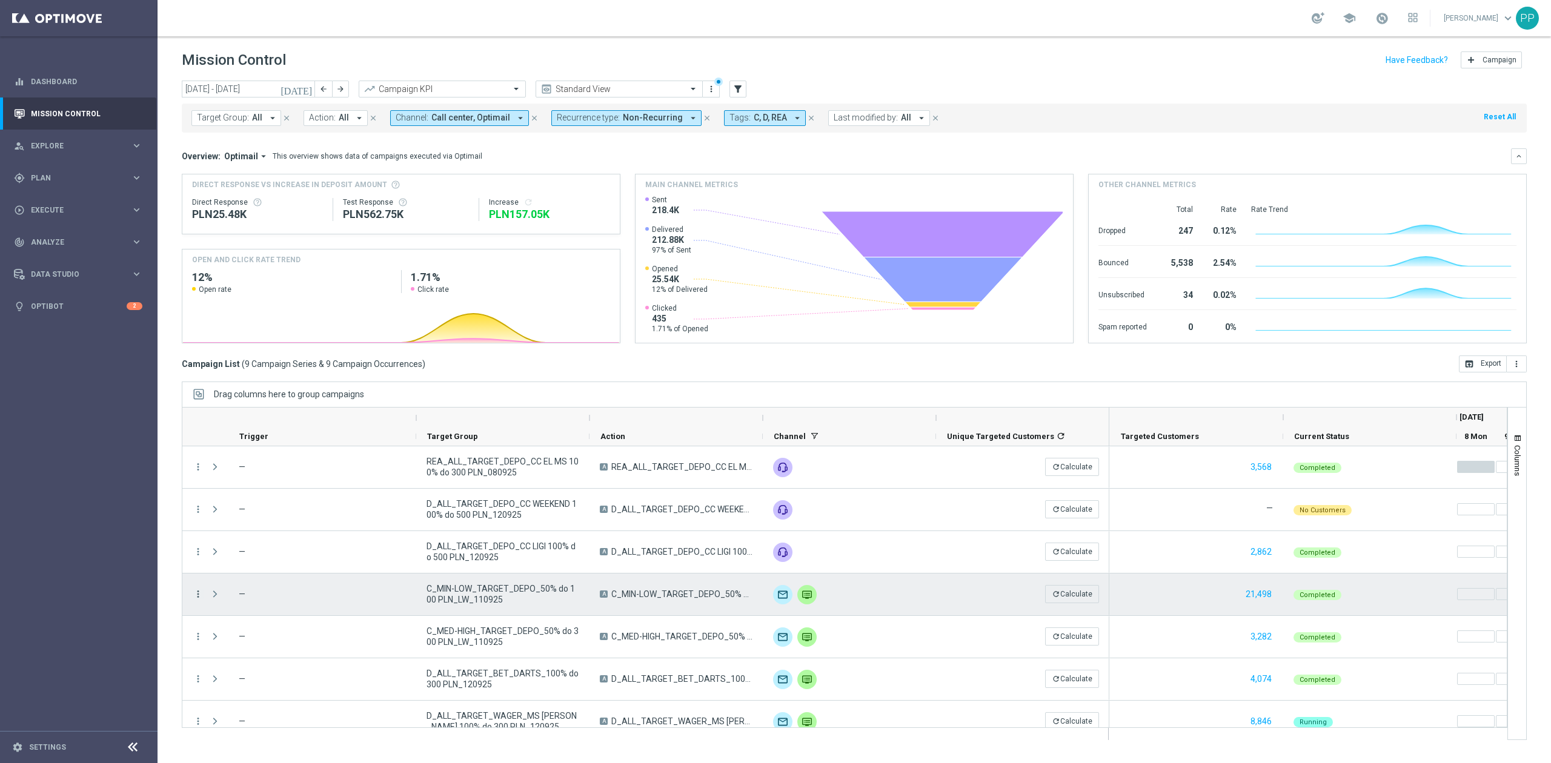
click at [197, 595] on icon "more_vert" at bounding box center [198, 594] width 11 height 11
click at [262, 612] on div "show_chart Campaign Metrics" at bounding box center [272, 619] width 136 height 17
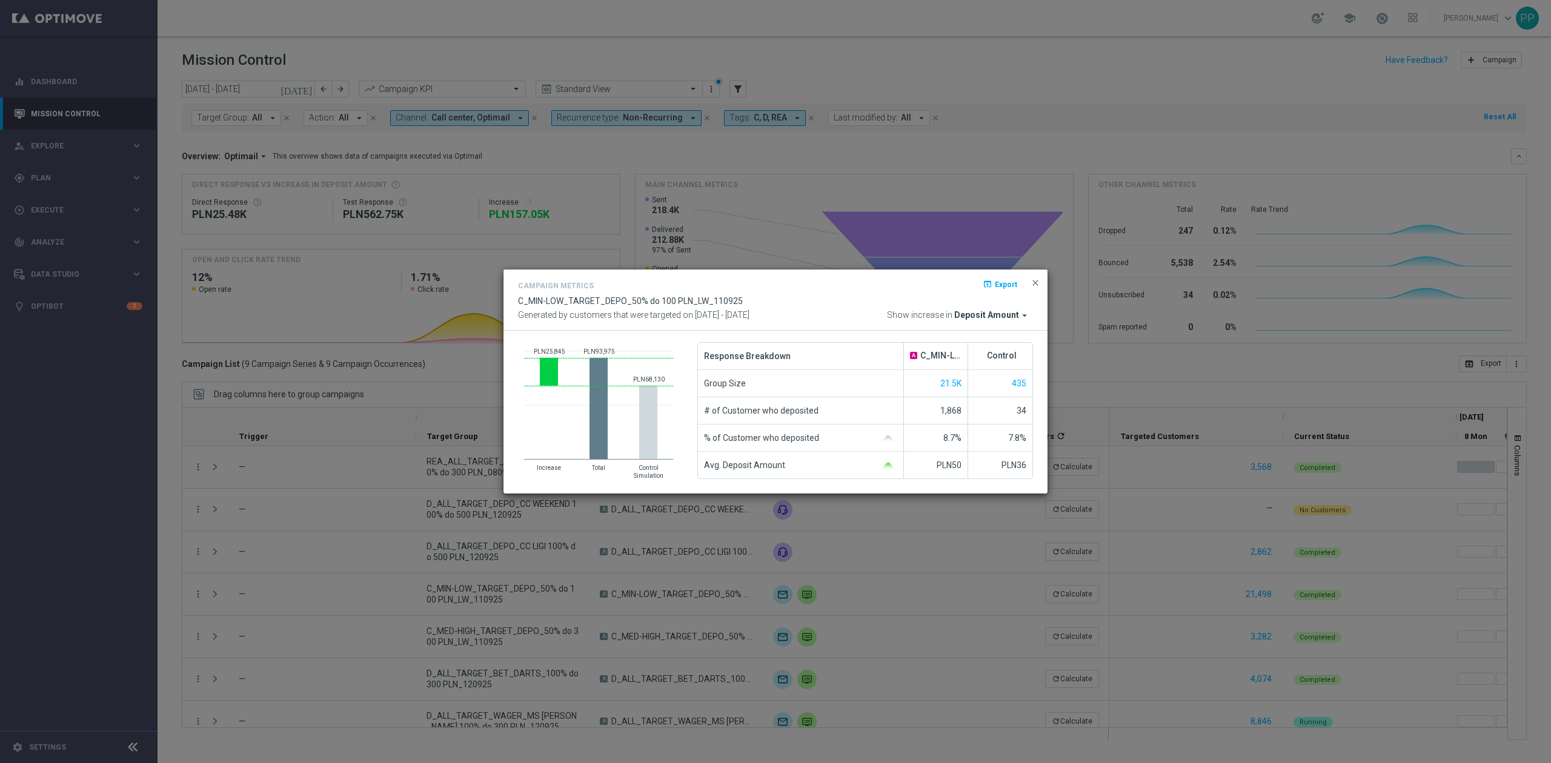
click at [331, 600] on modal-container "Campaign Metrics open_in_browser Export C_MIN-LOW_TARGET_DEPO_50% do 100 PLN_LW…" at bounding box center [775, 381] width 1551 height 763
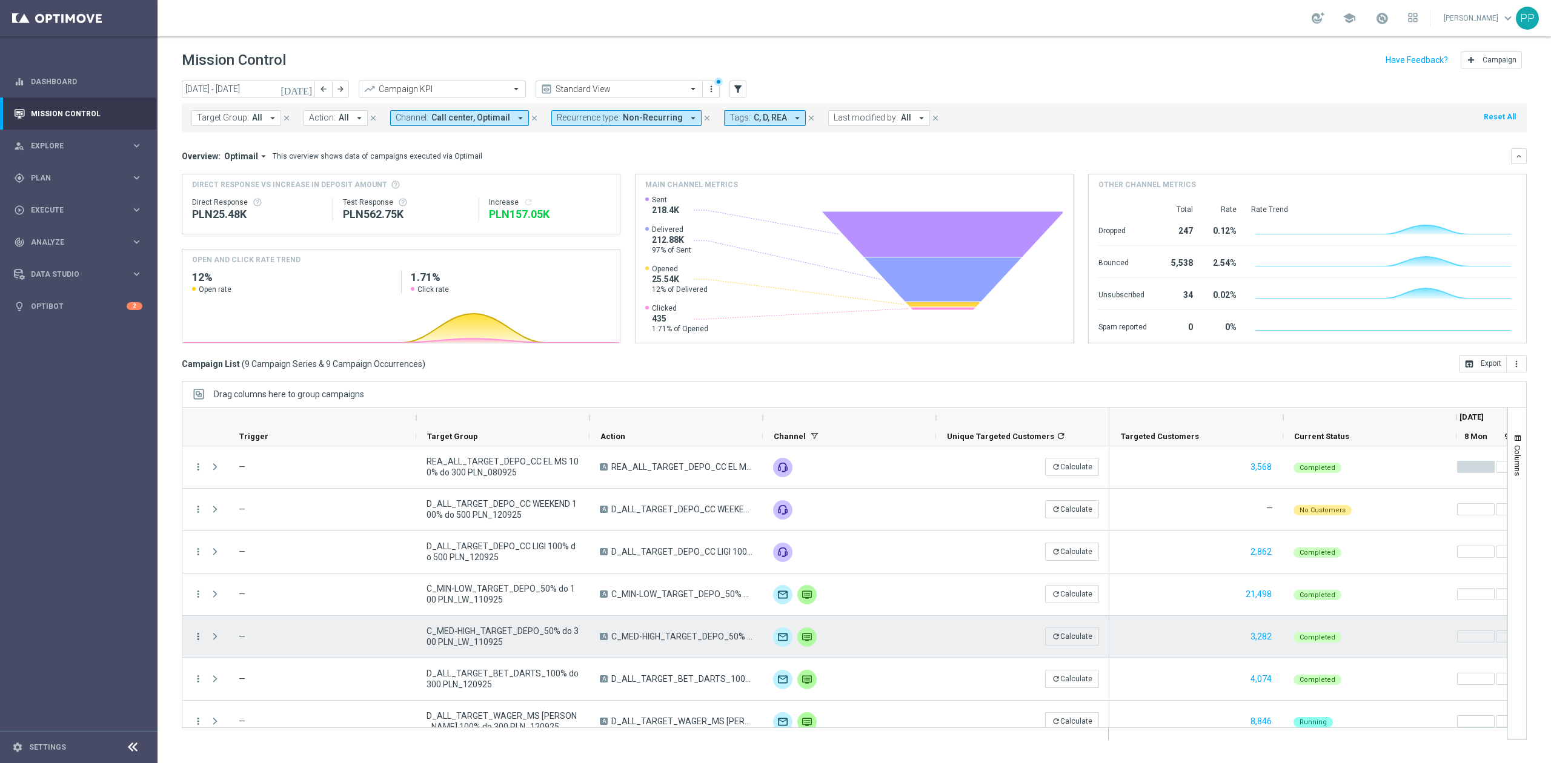
click at [195, 641] on icon "more_vert" at bounding box center [198, 636] width 11 height 11
click at [285, 514] on div "Campaign Metrics" at bounding box center [278, 511] width 113 height 8
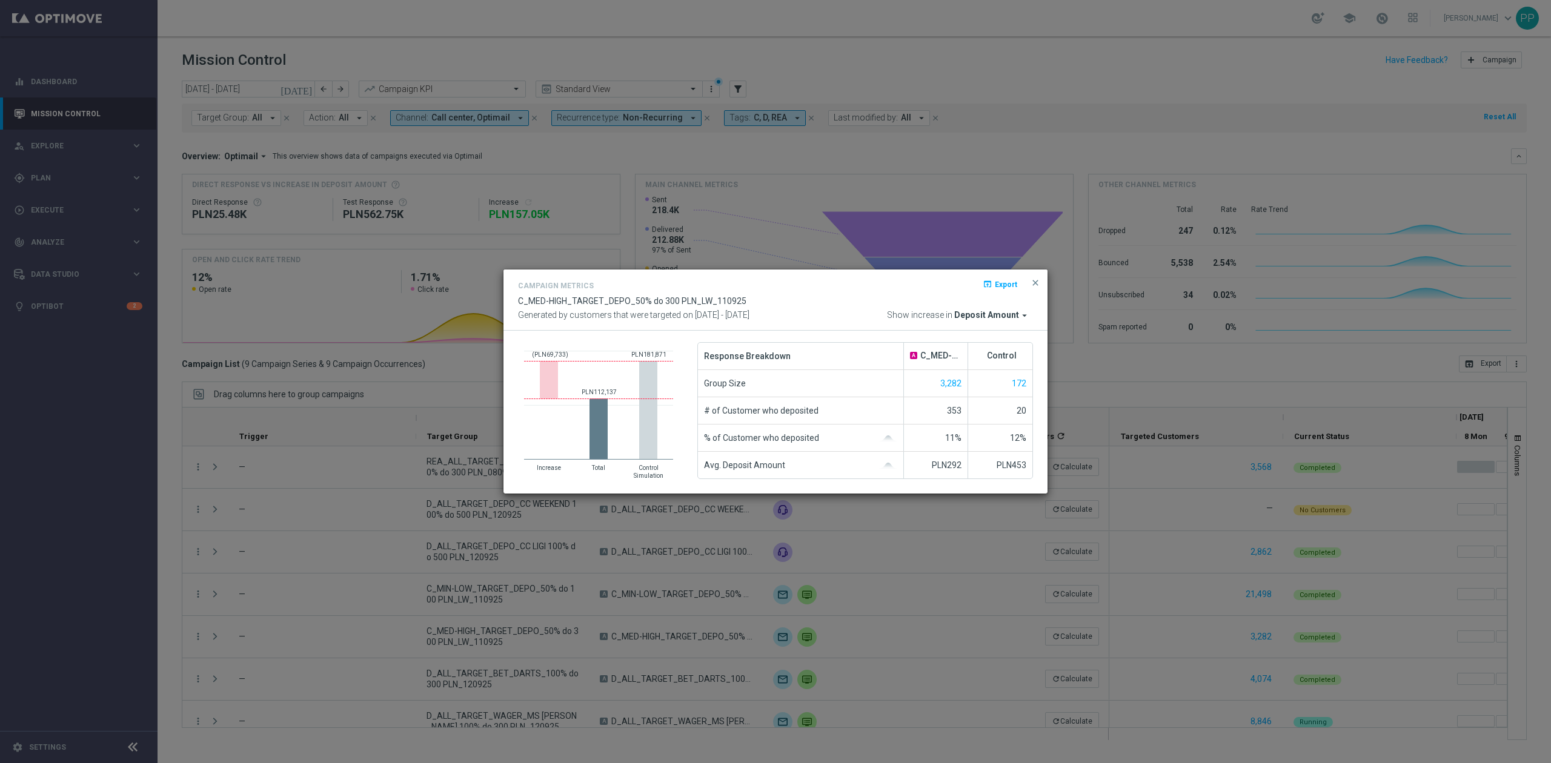
click at [441, 554] on modal-container "Campaign Metrics open_in_browser Export C_MED-HIGH_TARGET_DEPO_50% do 300 PLN_L…" at bounding box center [775, 381] width 1551 height 763
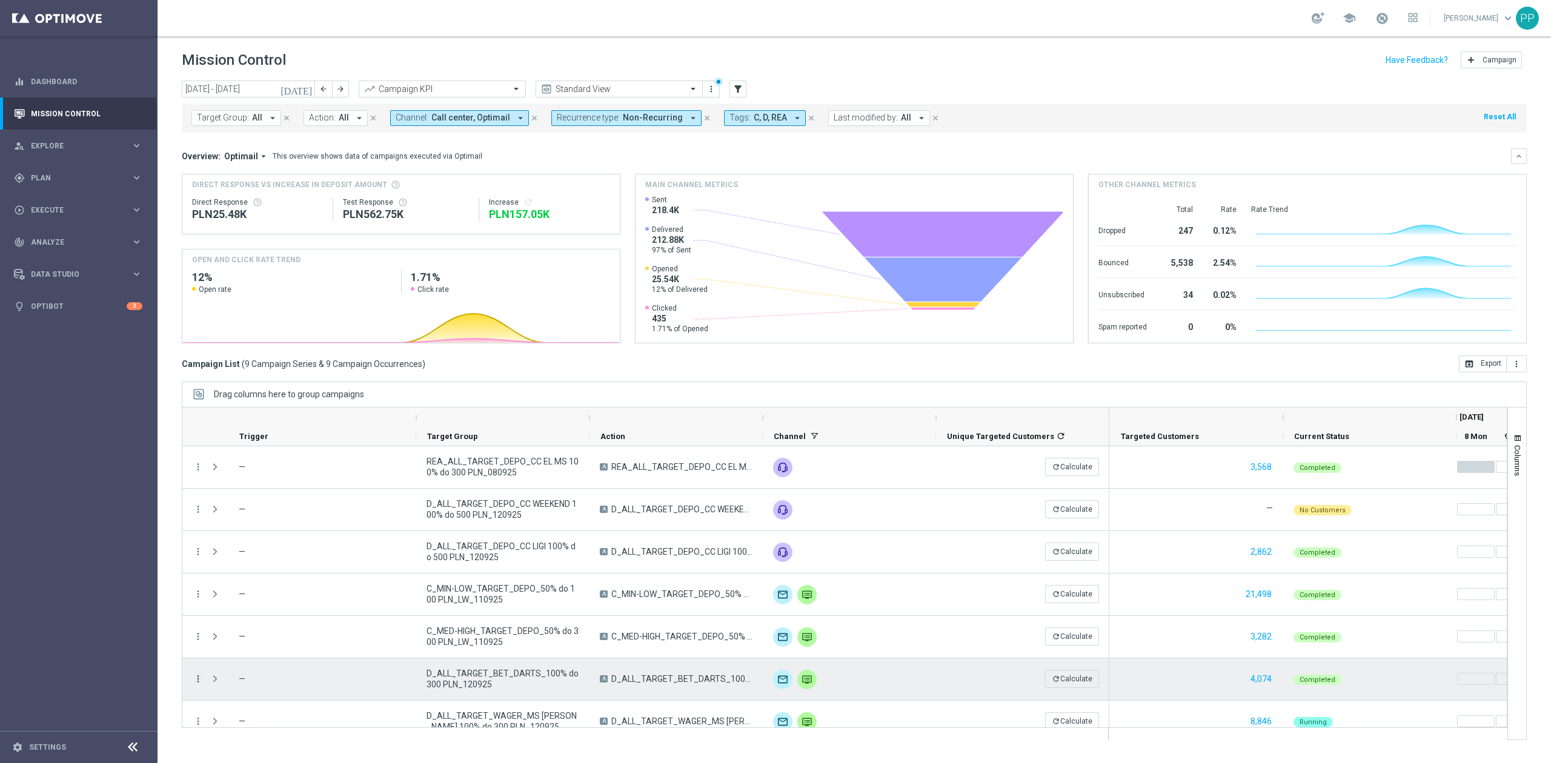
click at [197, 680] on icon "more_vert" at bounding box center [198, 679] width 11 height 11
click at [250, 559] on div "show_chart Campaign Metrics" at bounding box center [272, 553] width 136 height 17
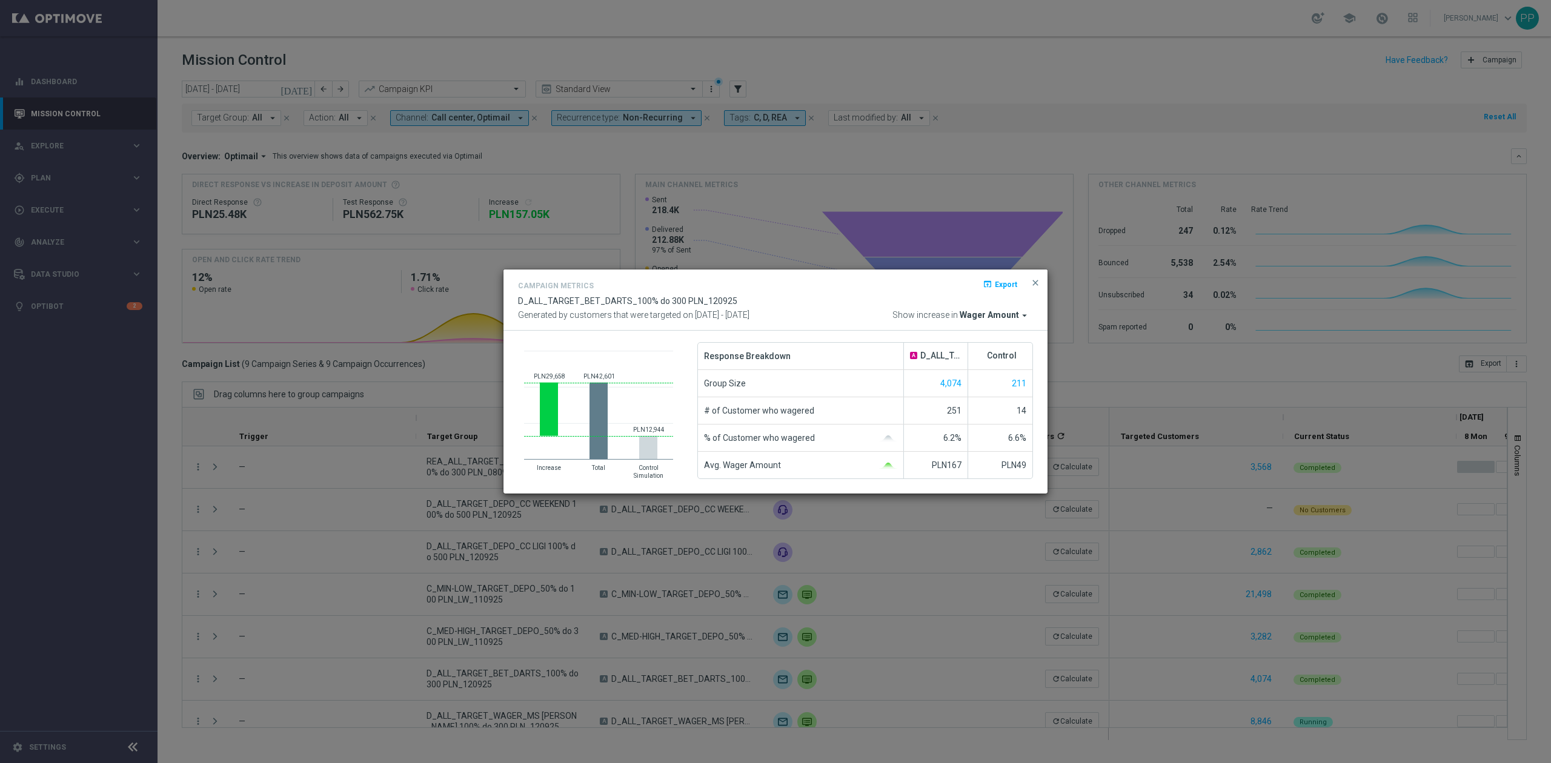
click at [994, 313] on span "Wager Amount" at bounding box center [989, 315] width 59 height 11
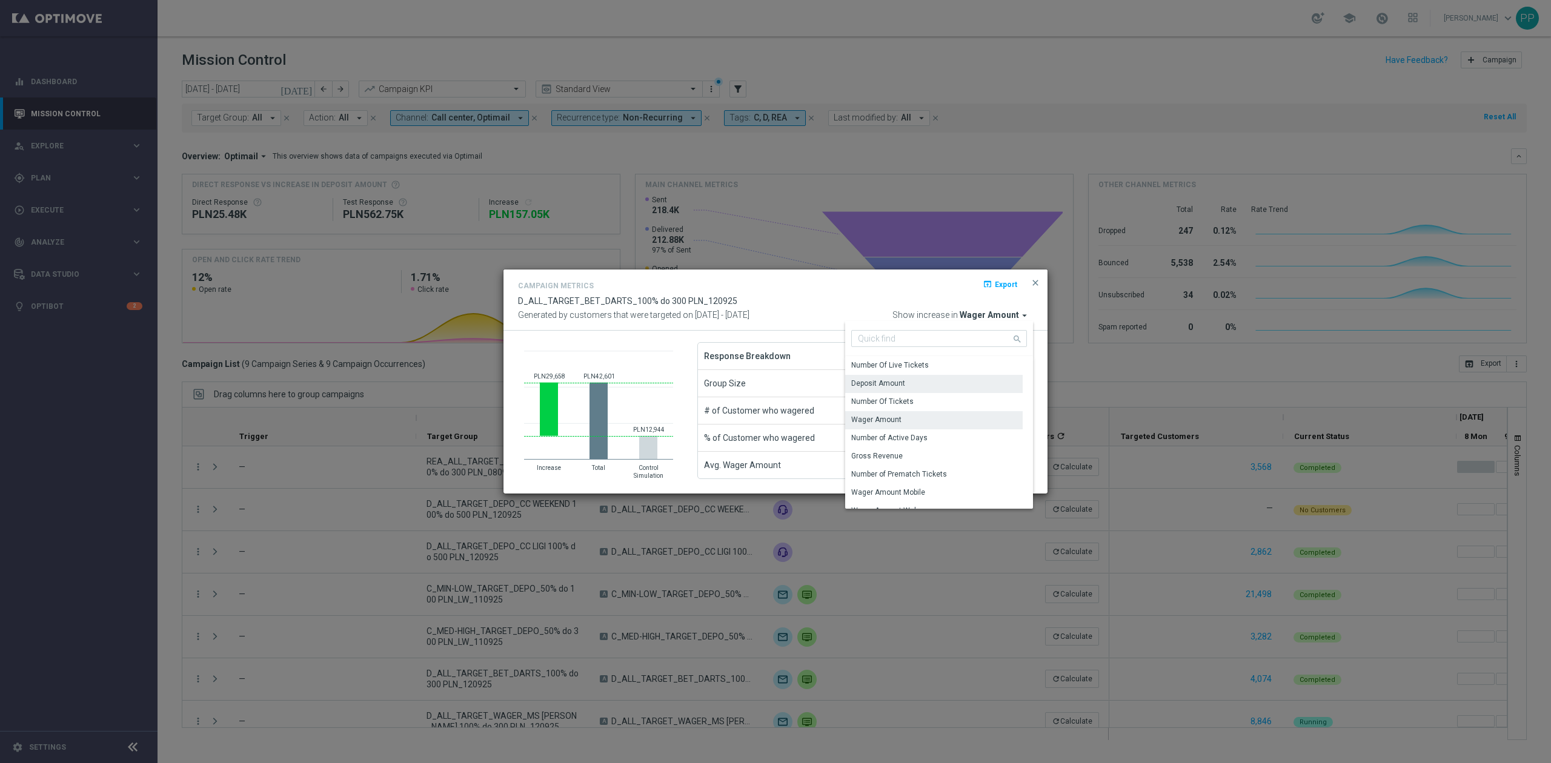
click at [959, 386] on div "Deposit Amount" at bounding box center [934, 383] width 178 height 17
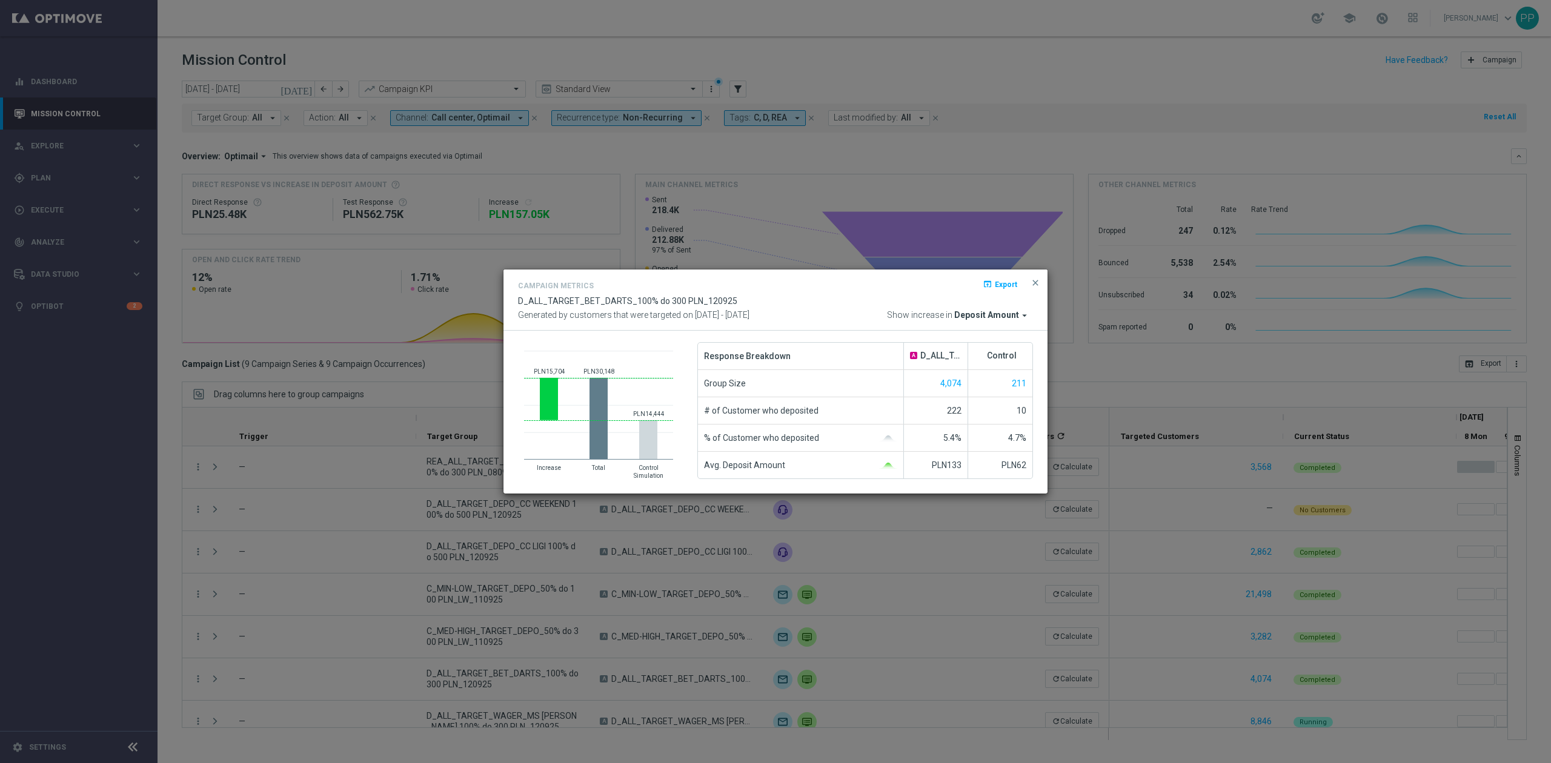
click at [485, 561] on modal-container "Campaign Metrics open_in_browser Export D_ALL_TARGET_BET_DARTS_100% do 300 PLN_…" at bounding box center [775, 381] width 1551 height 763
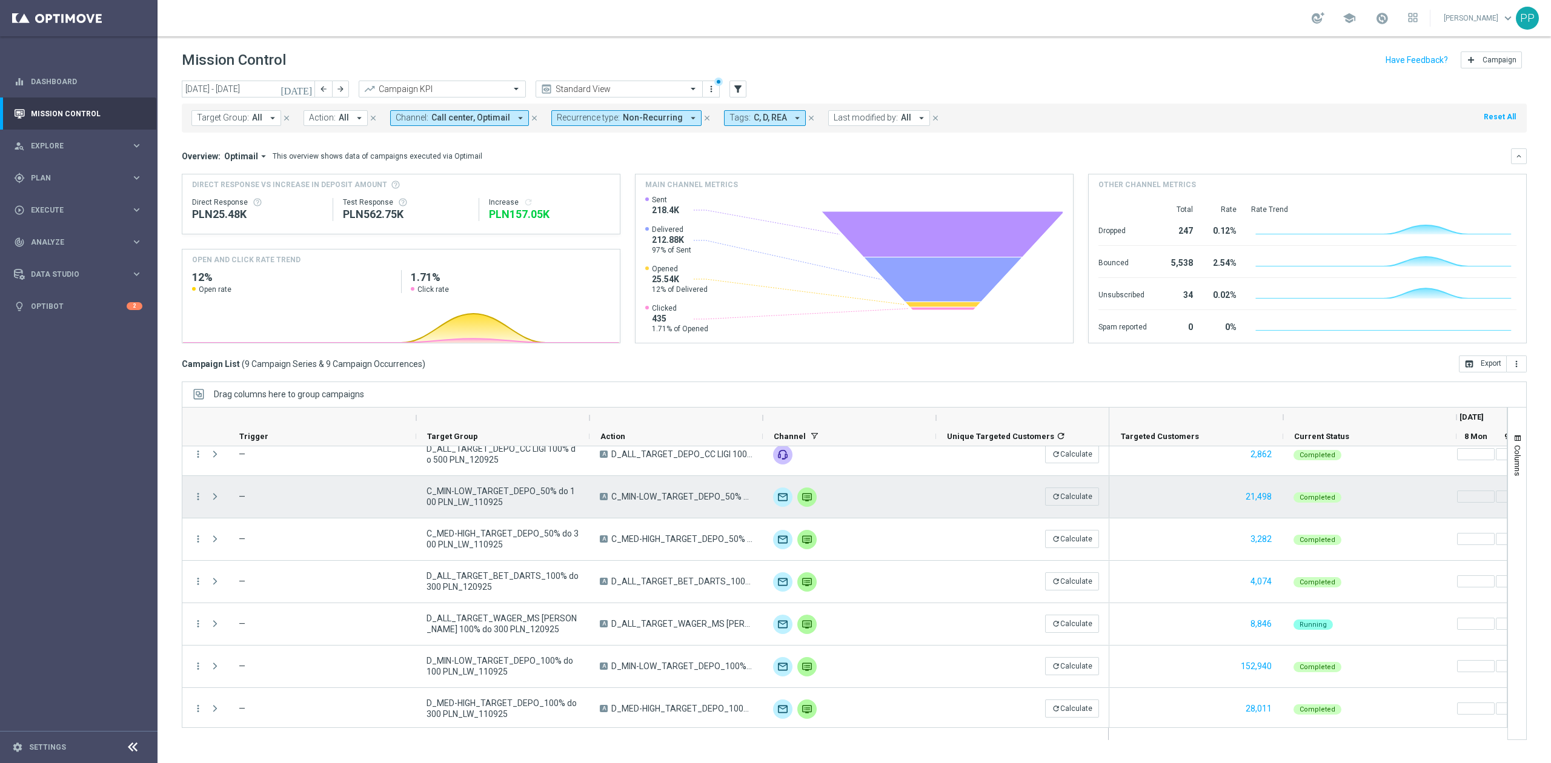
scroll to position [102, 0]
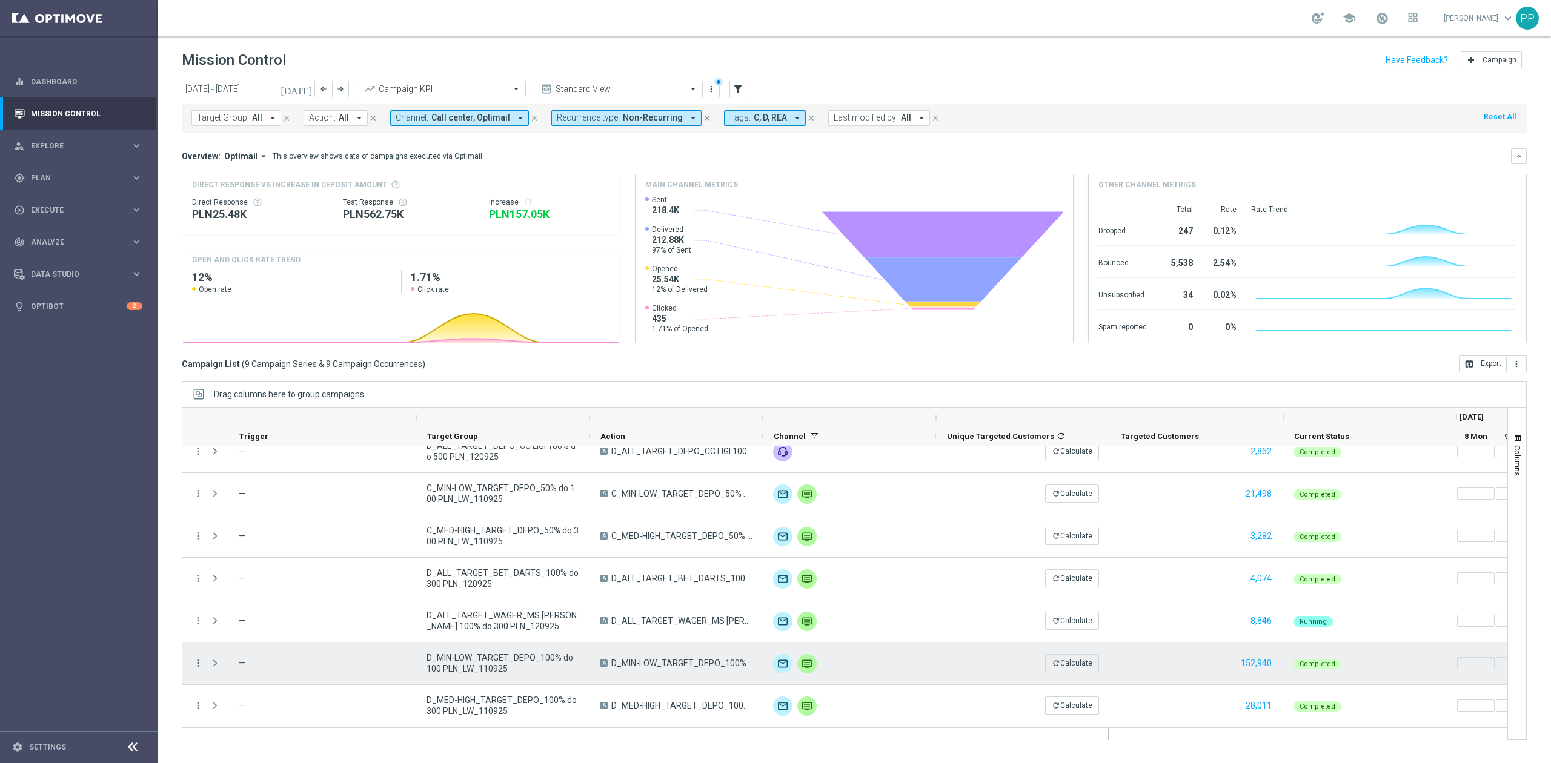
click at [195, 667] on icon "more_vert" at bounding box center [198, 663] width 11 height 11
click at [239, 538] on span "Campaign Metrics" at bounding box center [253, 537] width 63 height 8
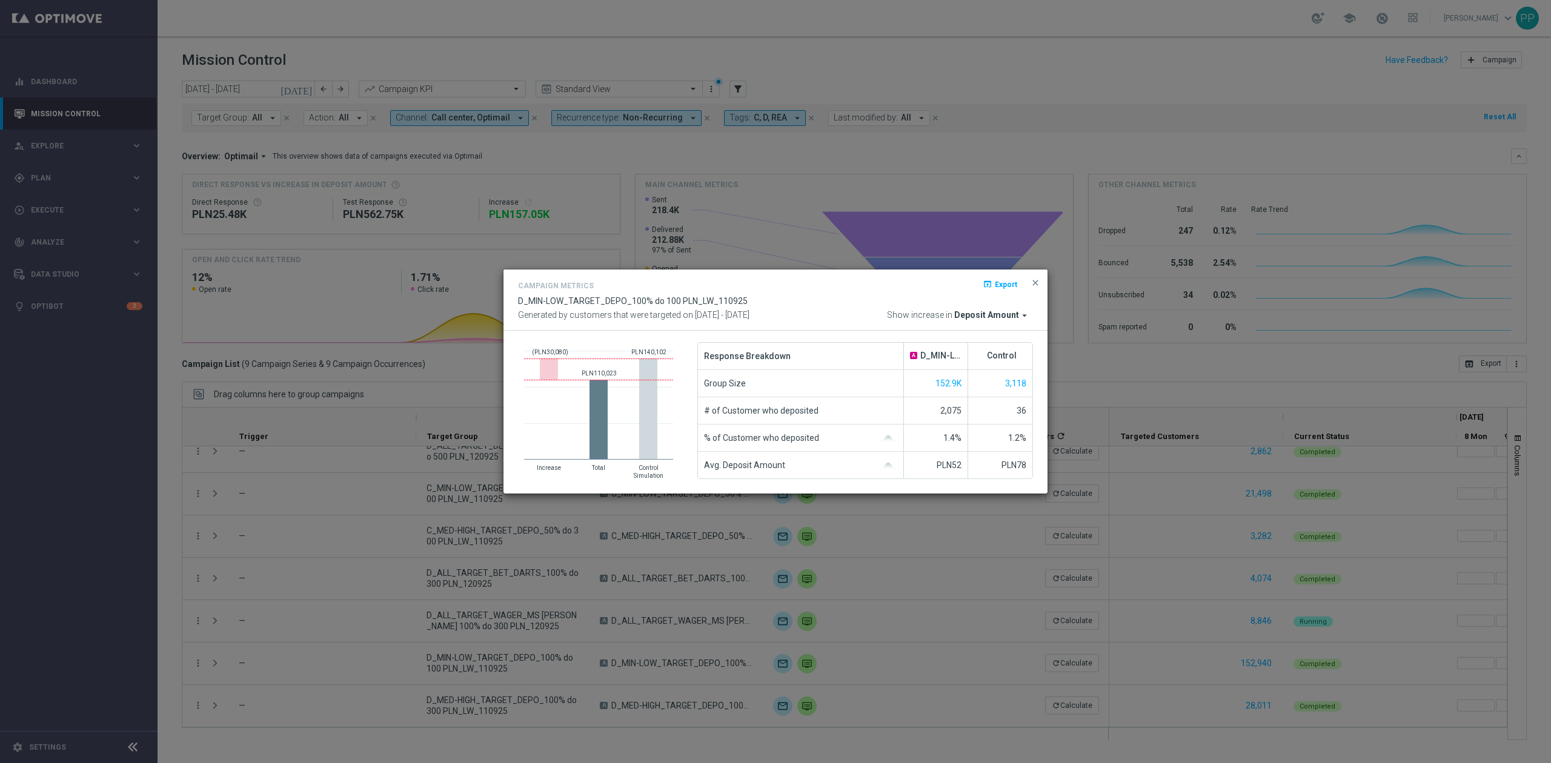
click at [302, 532] on modal-container "Campaign Metrics open_in_browser Export D_MIN-LOW_TARGET_DEPO_100% do 100 PLN_L…" at bounding box center [775, 381] width 1551 height 763
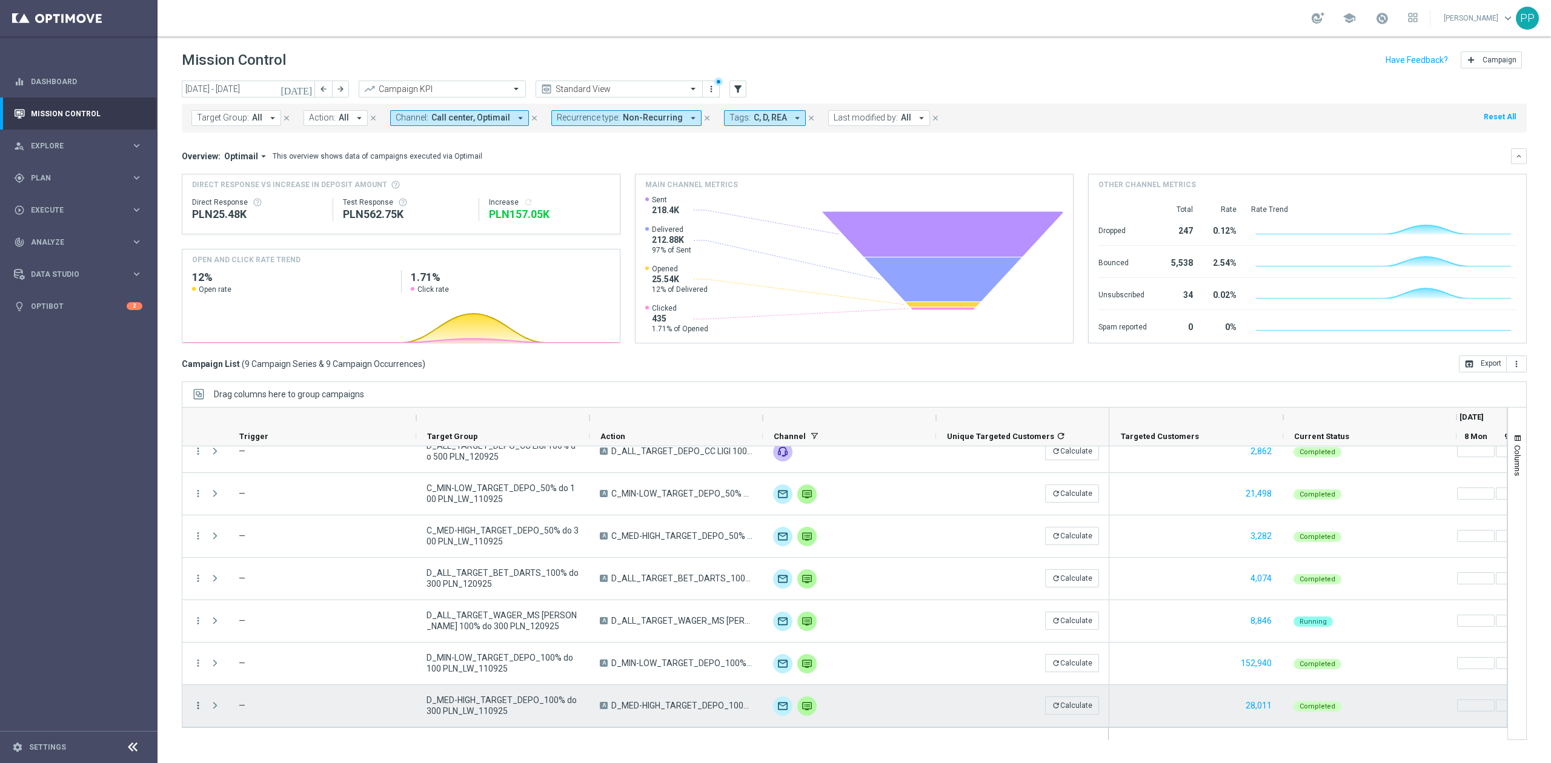
click at [199, 701] on icon "more_vert" at bounding box center [198, 705] width 11 height 11
click at [245, 572] on div "show_chart Campaign Metrics" at bounding box center [272, 579] width 136 height 17
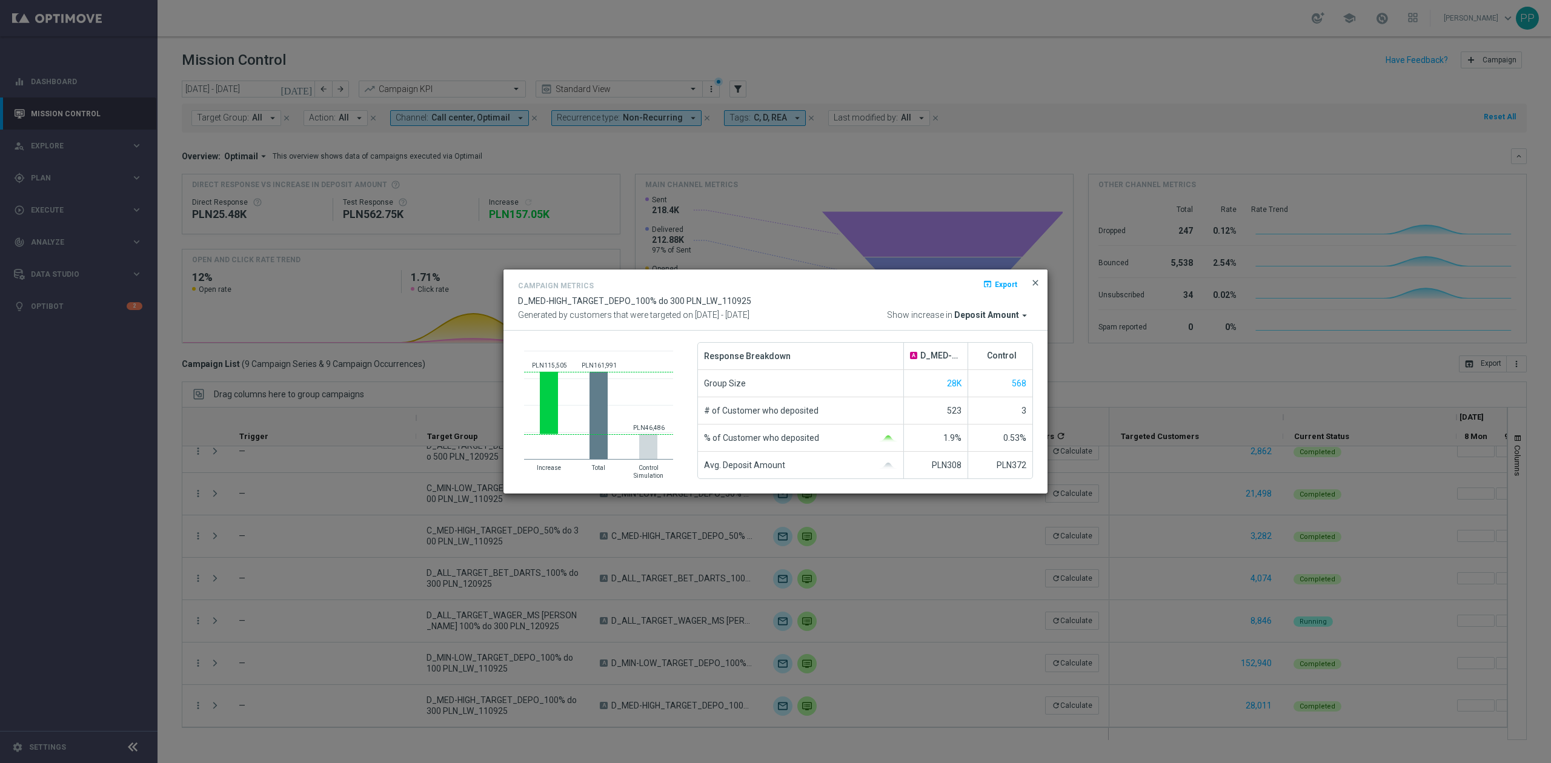
click at [1032, 282] on span "close" at bounding box center [1036, 283] width 10 height 10
